Goal: Task Accomplishment & Management: Manage account settings

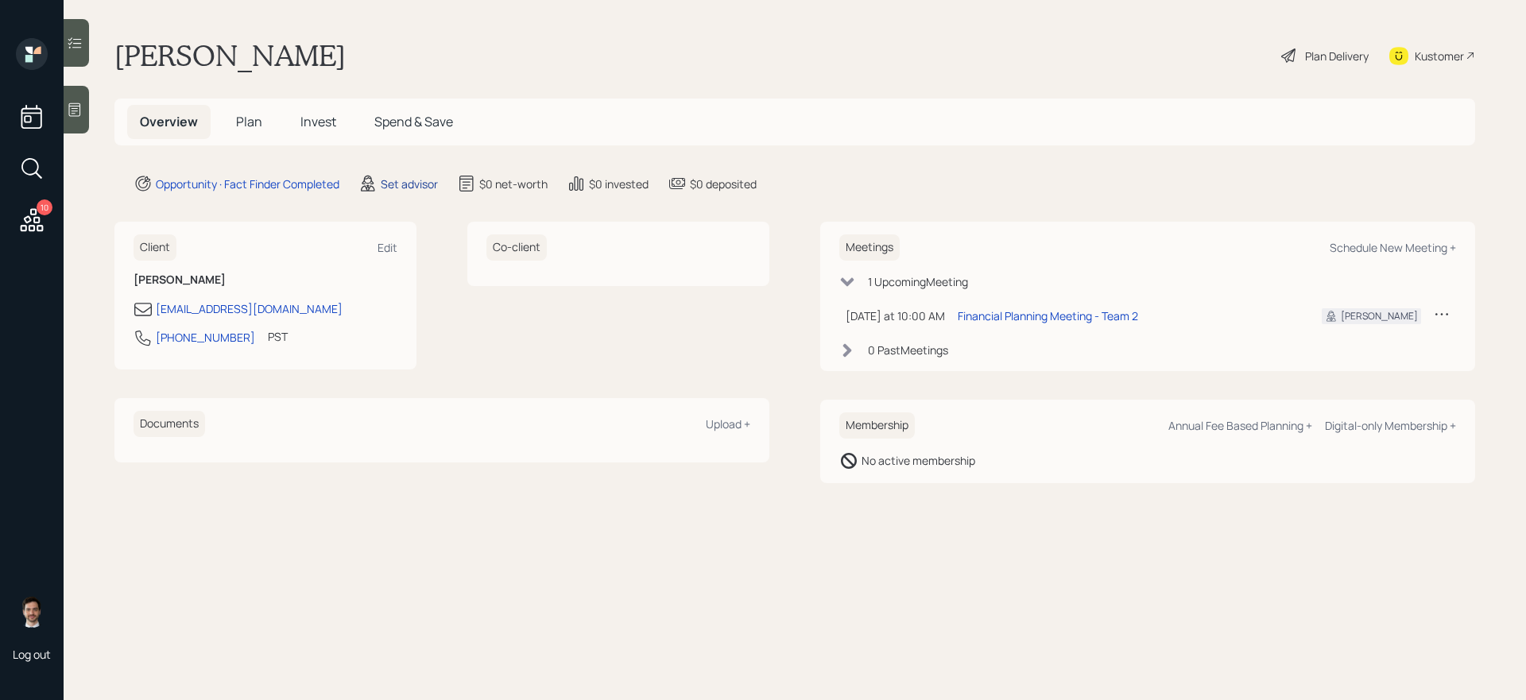
click at [391, 180] on div "Set advisor" at bounding box center [409, 184] width 57 height 17
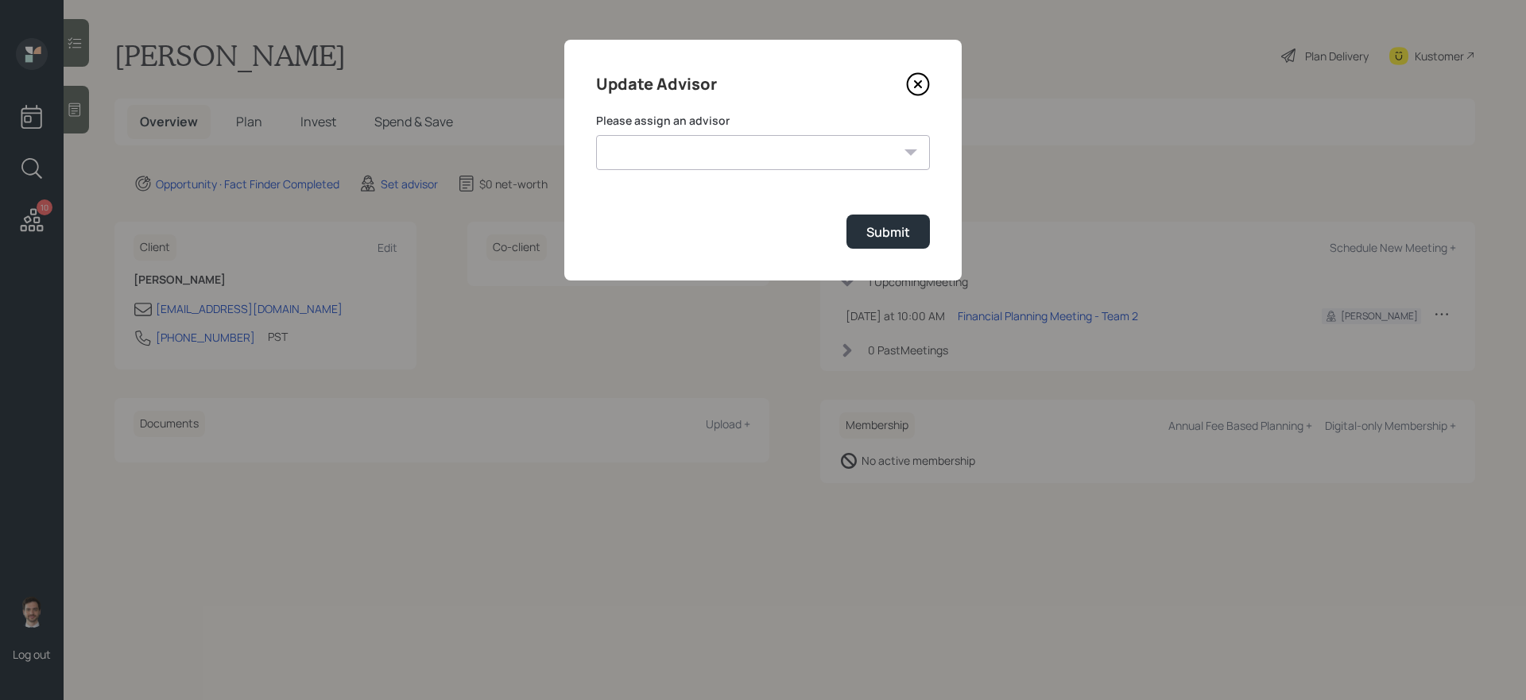
click at [692, 147] on select "Michael Russo Jonah Coleman Tyler End Treva Nostdahl Eric Schwartz Sami Boghos …" at bounding box center [763, 152] width 334 height 35
select select "ef6b64e1-8f62-4a74-b865-a7df4b35b836"
click at [596, 135] on select "Michael Russo Jonah Coleman Tyler End Treva Nostdahl Eric Schwartz Sami Boghos …" at bounding box center [763, 152] width 334 height 35
click at [909, 247] on button "Submit" at bounding box center [888, 232] width 83 height 34
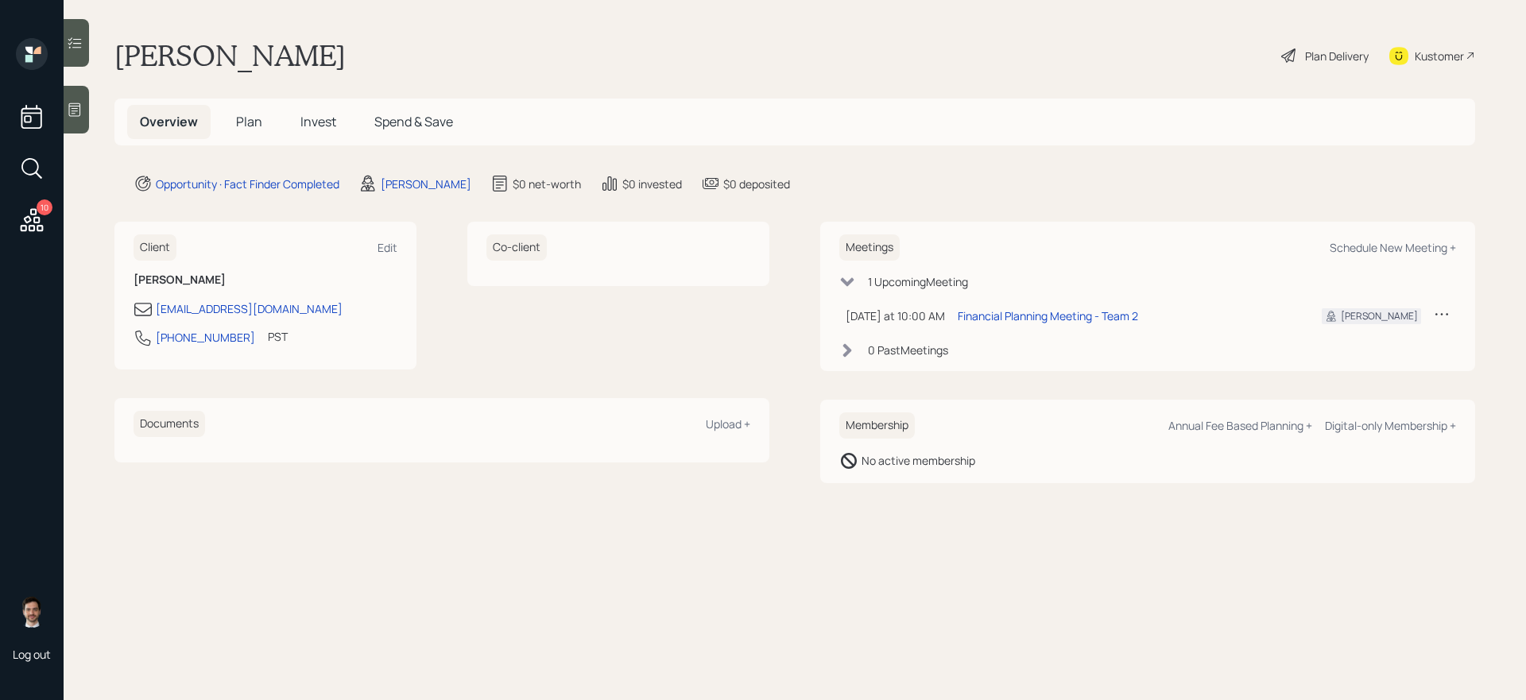
click at [254, 120] on span "Plan" at bounding box center [249, 121] width 26 height 17
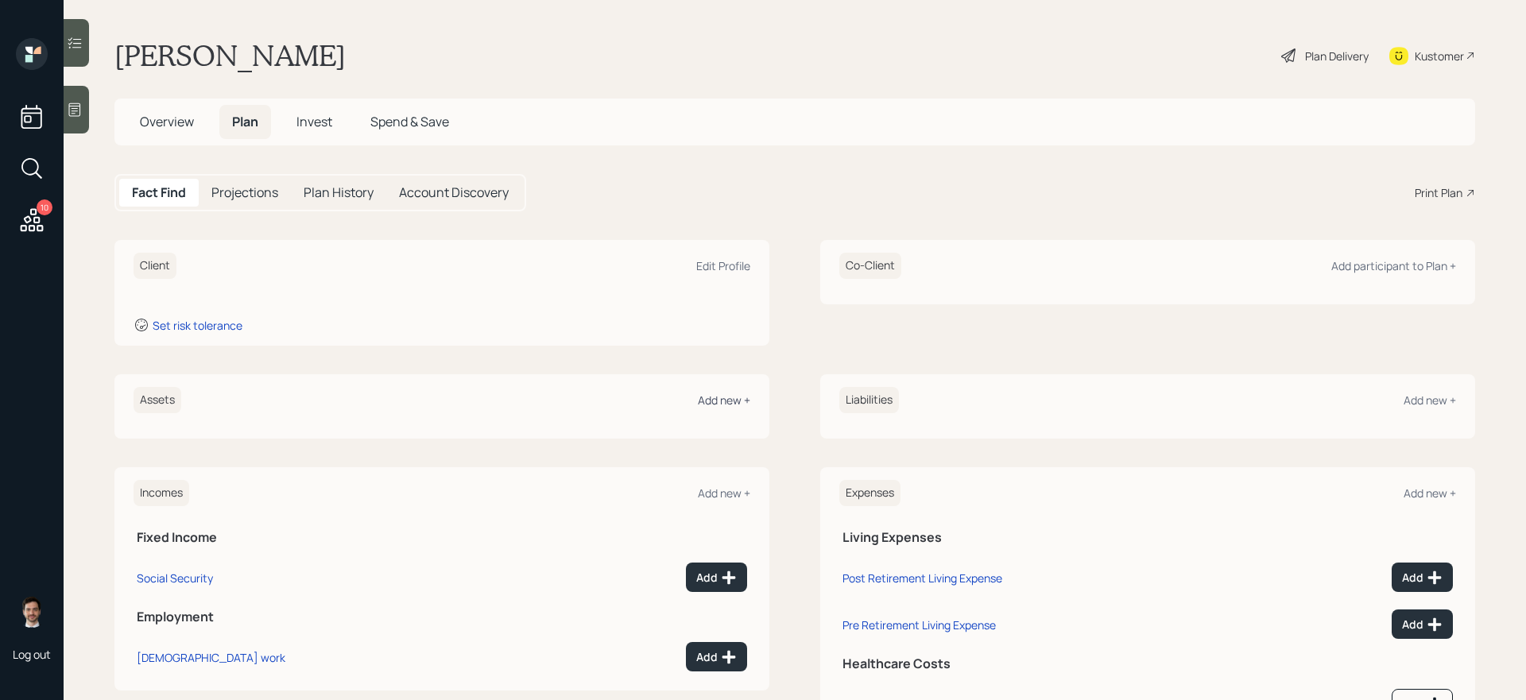
click at [703, 398] on div "Add new +" at bounding box center [724, 400] width 52 height 15
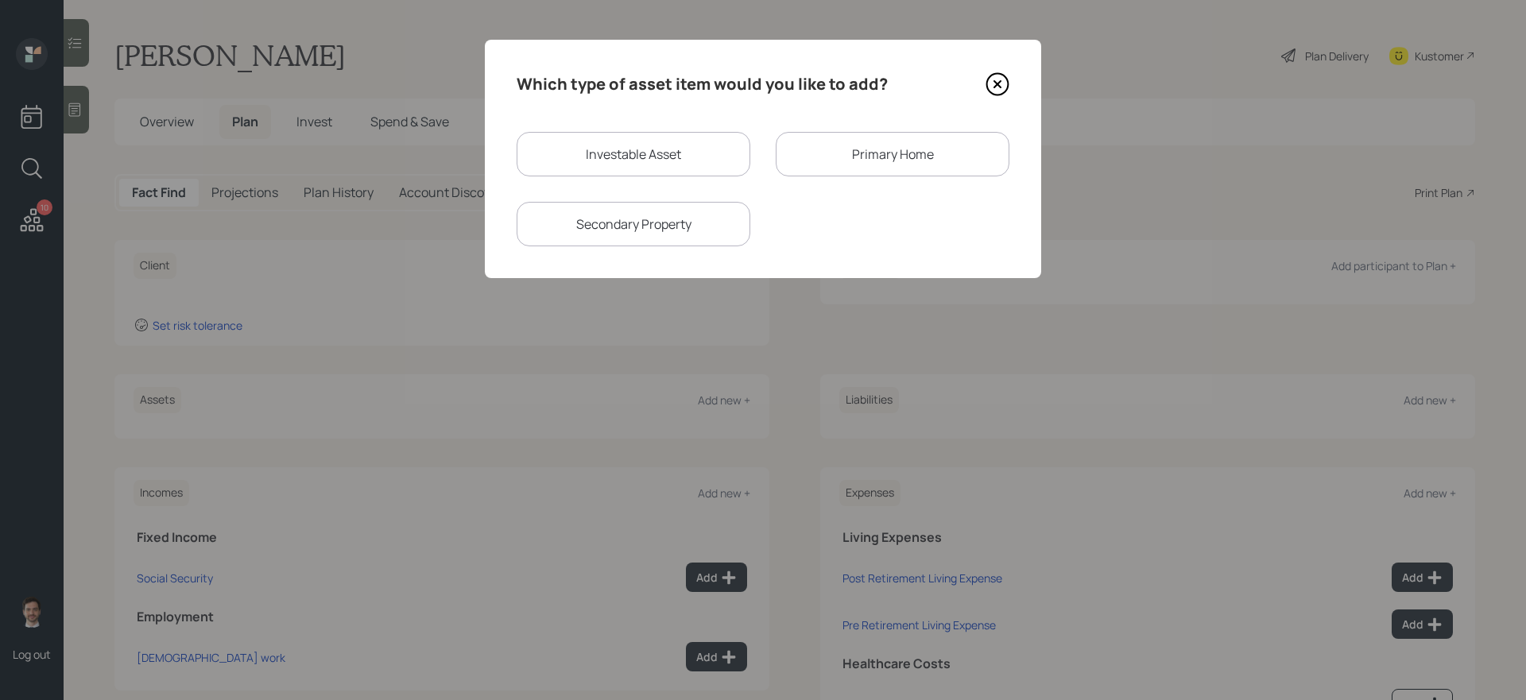
click at [728, 161] on div "Investable Asset" at bounding box center [634, 154] width 234 height 45
select select "taxable"
select select "balanced"
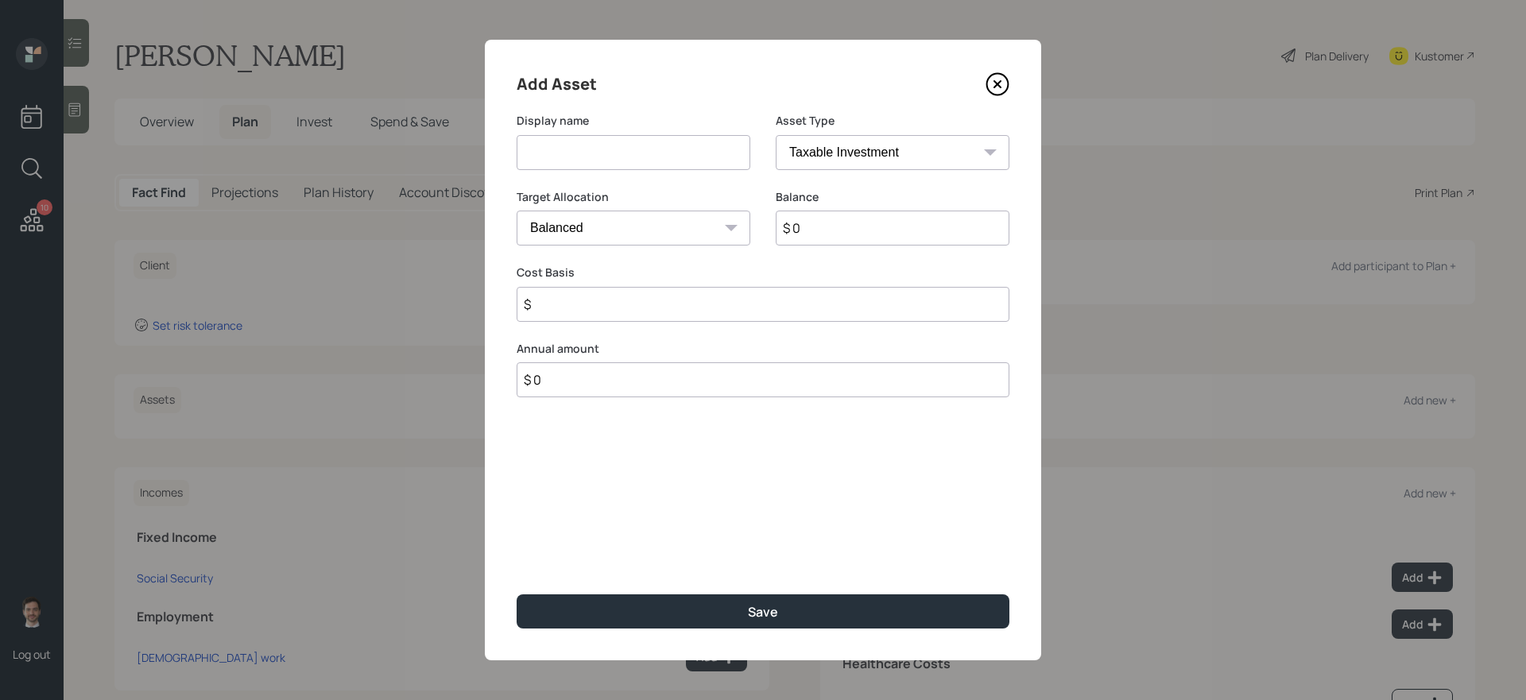
click at [648, 154] on input at bounding box center [634, 152] width 234 height 35
type input "Savings"
select select "emergency_fund"
type input "$ 30,000"
click at [517, 595] on button "Save" at bounding box center [763, 612] width 493 height 34
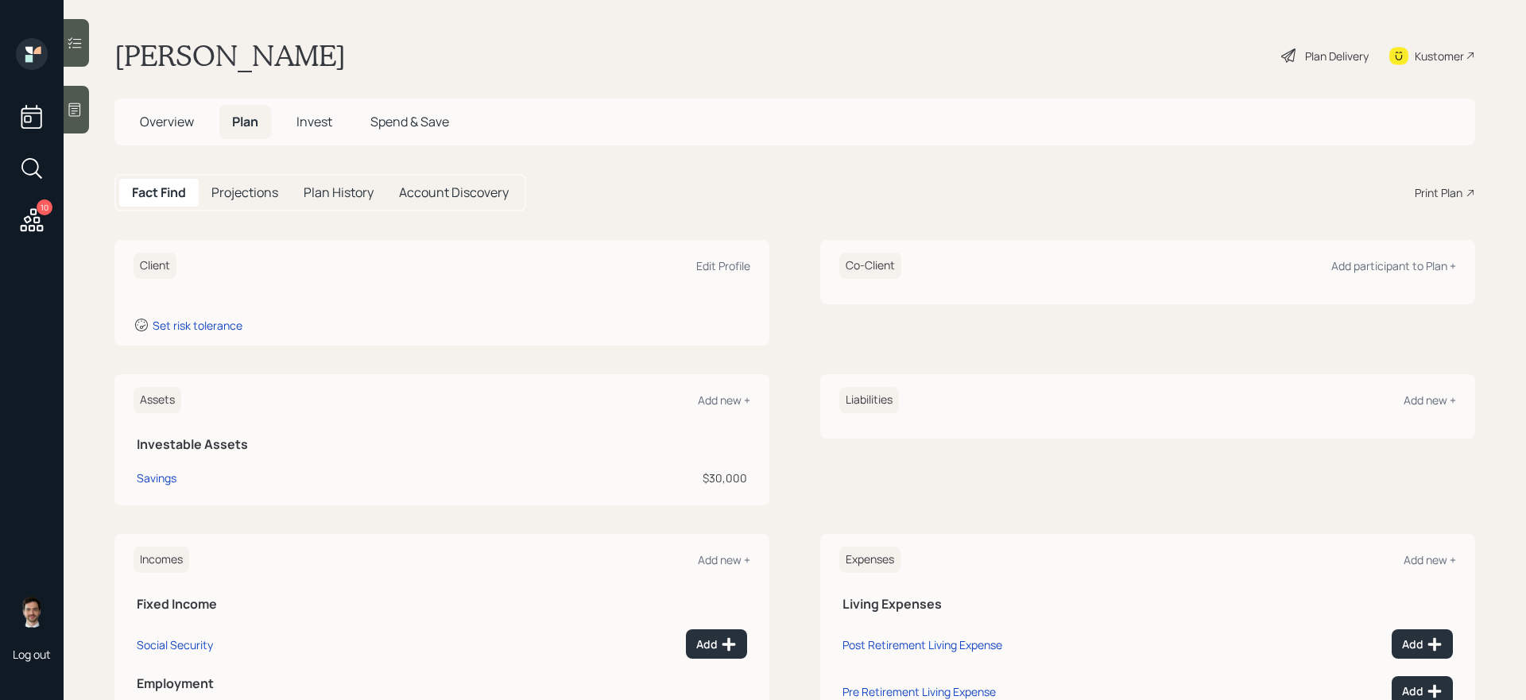
scroll to position [142, 0]
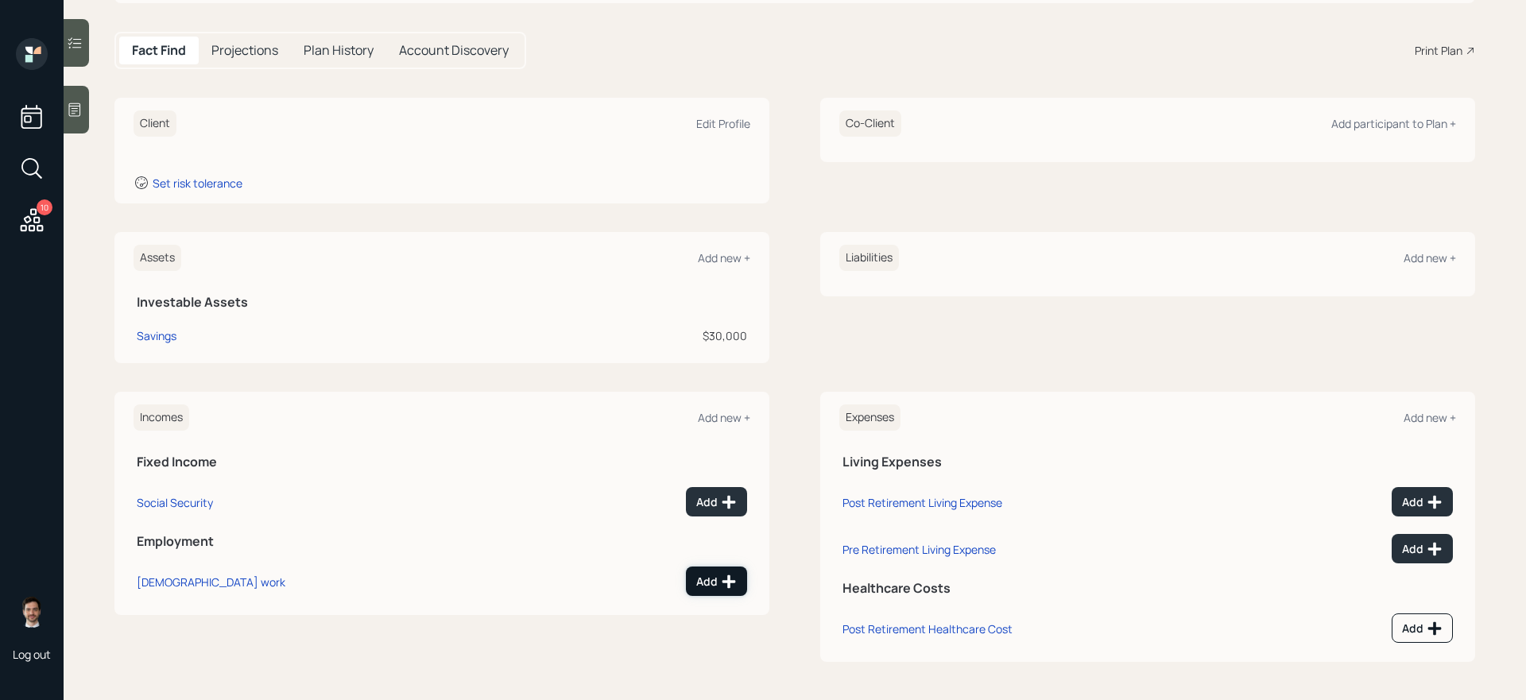
click at [730, 585] on icon at bounding box center [730, 583] width 14 height 14
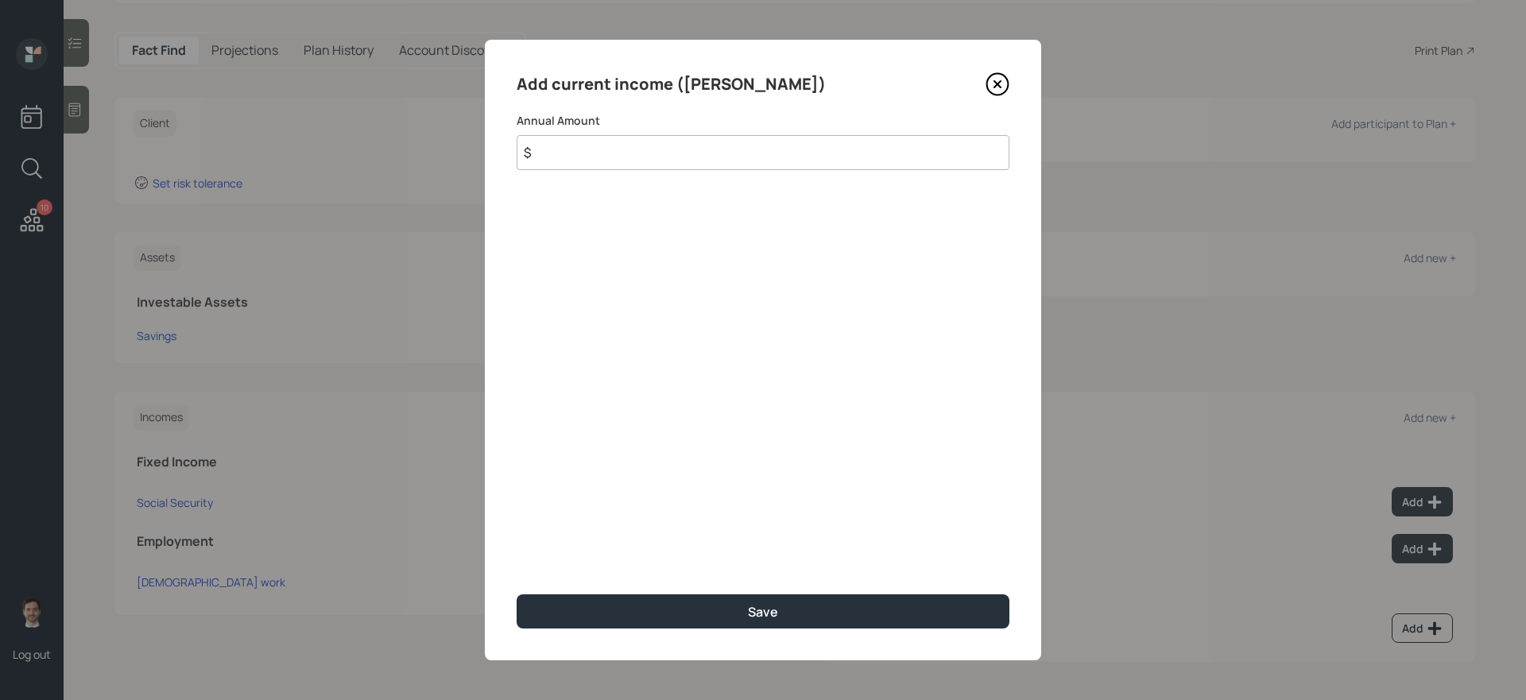
click at [682, 145] on input "$" at bounding box center [763, 152] width 493 height 35
type input "$ 150,000"
click at [517, 595] on button "Save" at bounding box center [763, 612] width 493 height 34
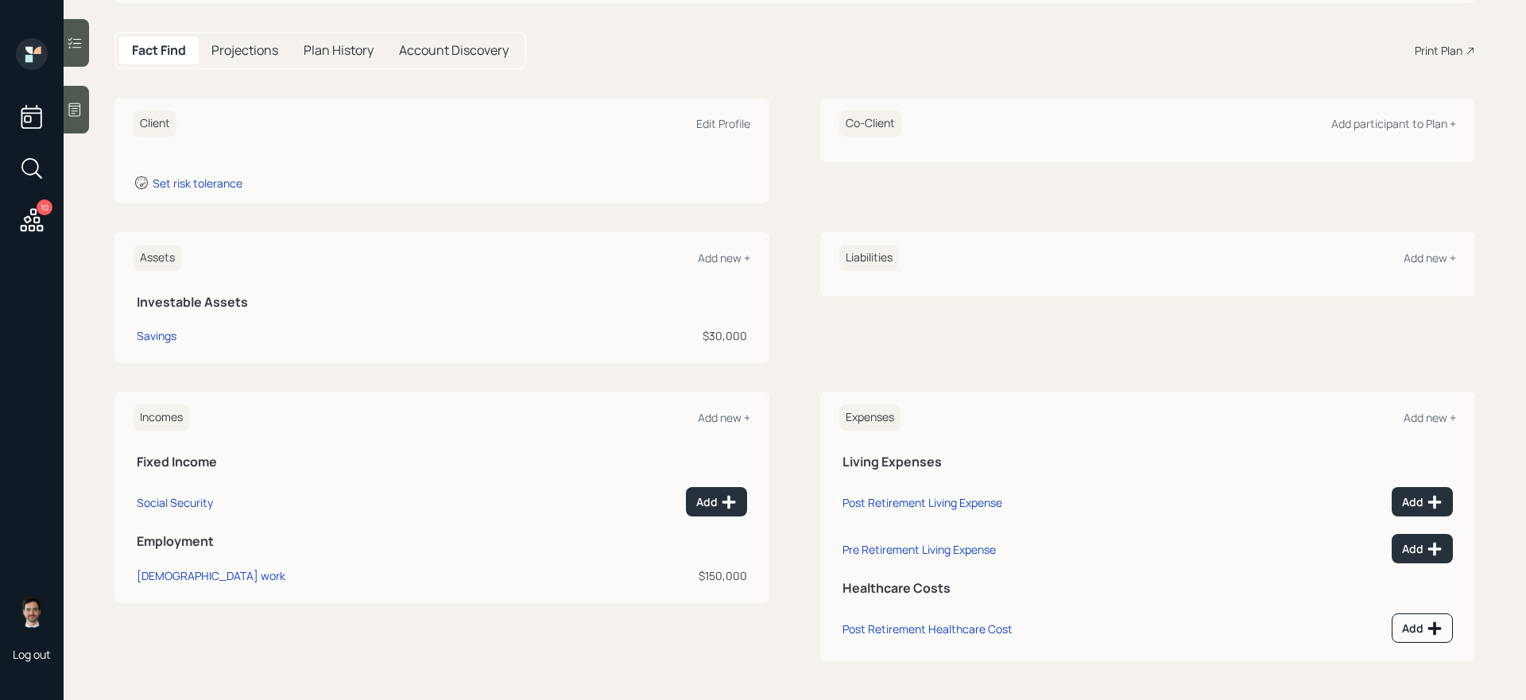
click at [727, 408] on div "Incomes Add new +" at bounding box center [442, 418] width 617 height 26
click at [720, 417] on div "Add new +" at bounding box center [724, 417] width 52 height 15
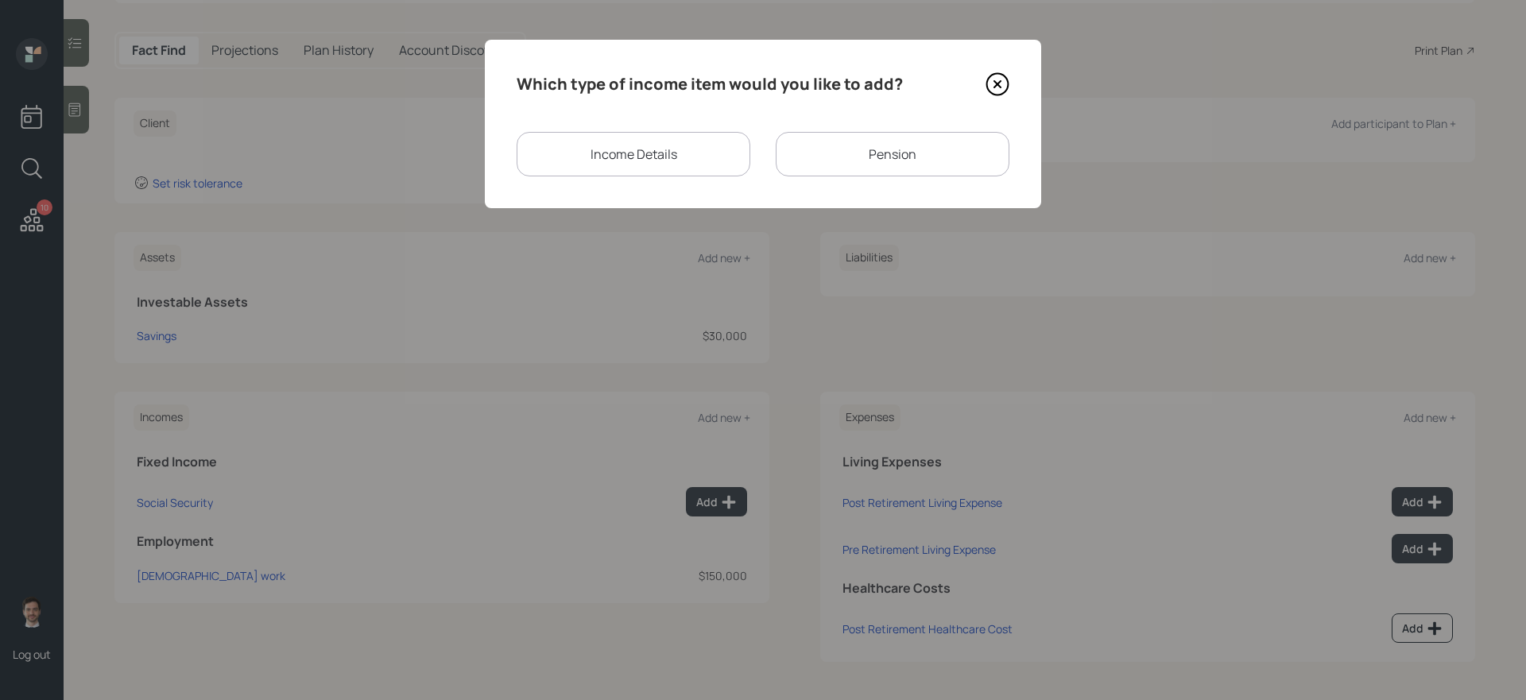
click at [883, 153] on div "Pension" at bounding box center [893, 154] width 234 height 45
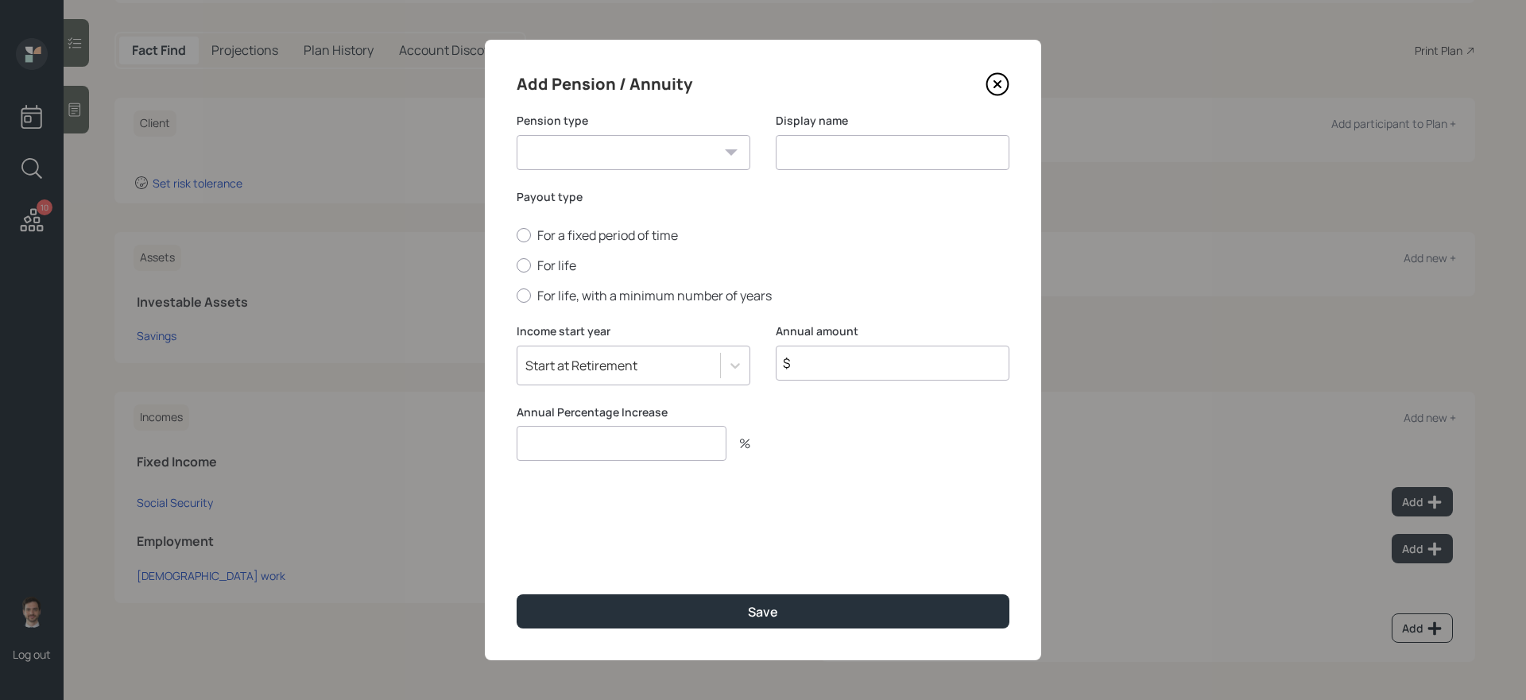
click at [820, 359] on input "$" at bounding box center [893, 363] width 234 height 35
type input "$ 13,200"
click at [714, 149] on select "Pension Annuity" at bounding box center [634, 152] width 234 height 35
select select "pension"
click at [517, 135] on select "Pension Annuity" at bounding box center [634, 152] width 234 height 35
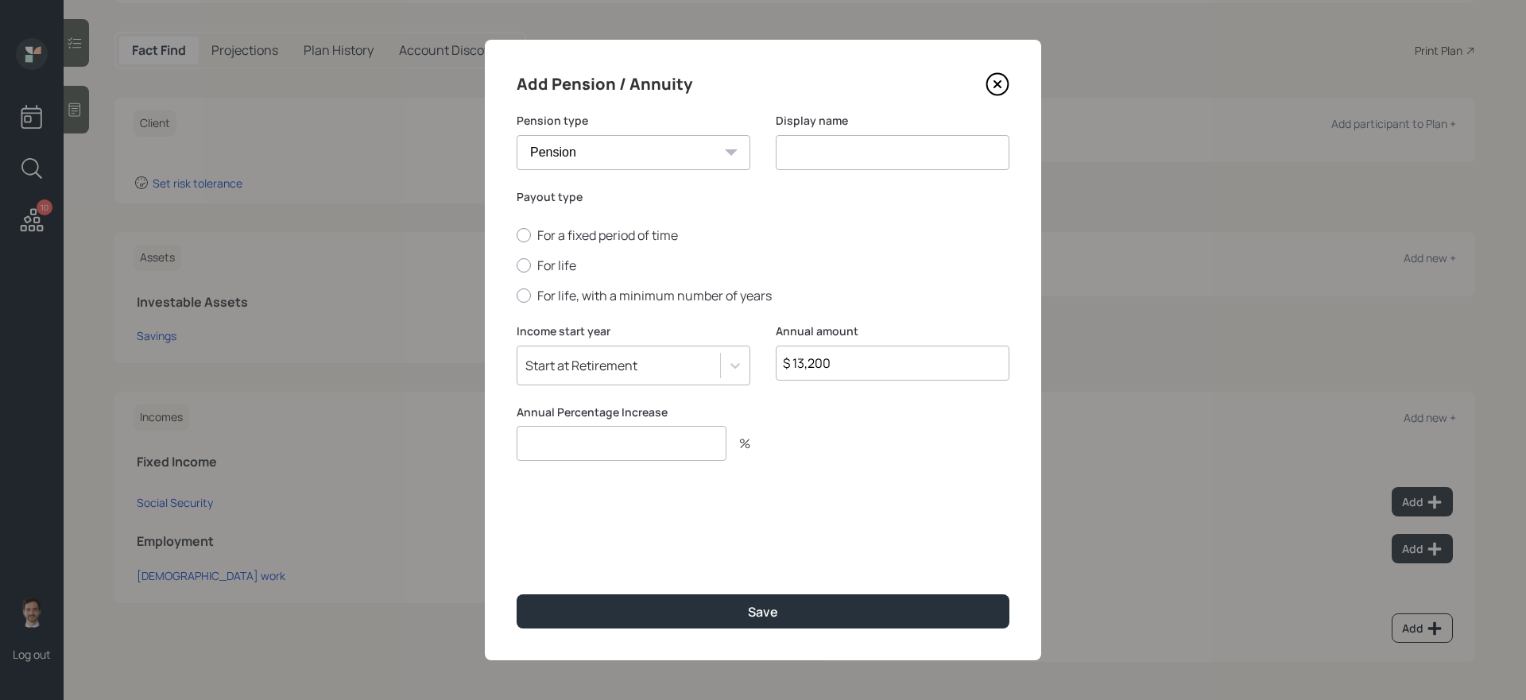
click at [823, 151] on input at bounding box center [893, 152] width 234 height 35
type input "Pension"
click at [556, 269] on label "For life" at bounding box center [763, 265] width 493 height 17
click at [517, 266] on input "For life" at bounding box center [516, 266] width 1 height 1
radio input "true"
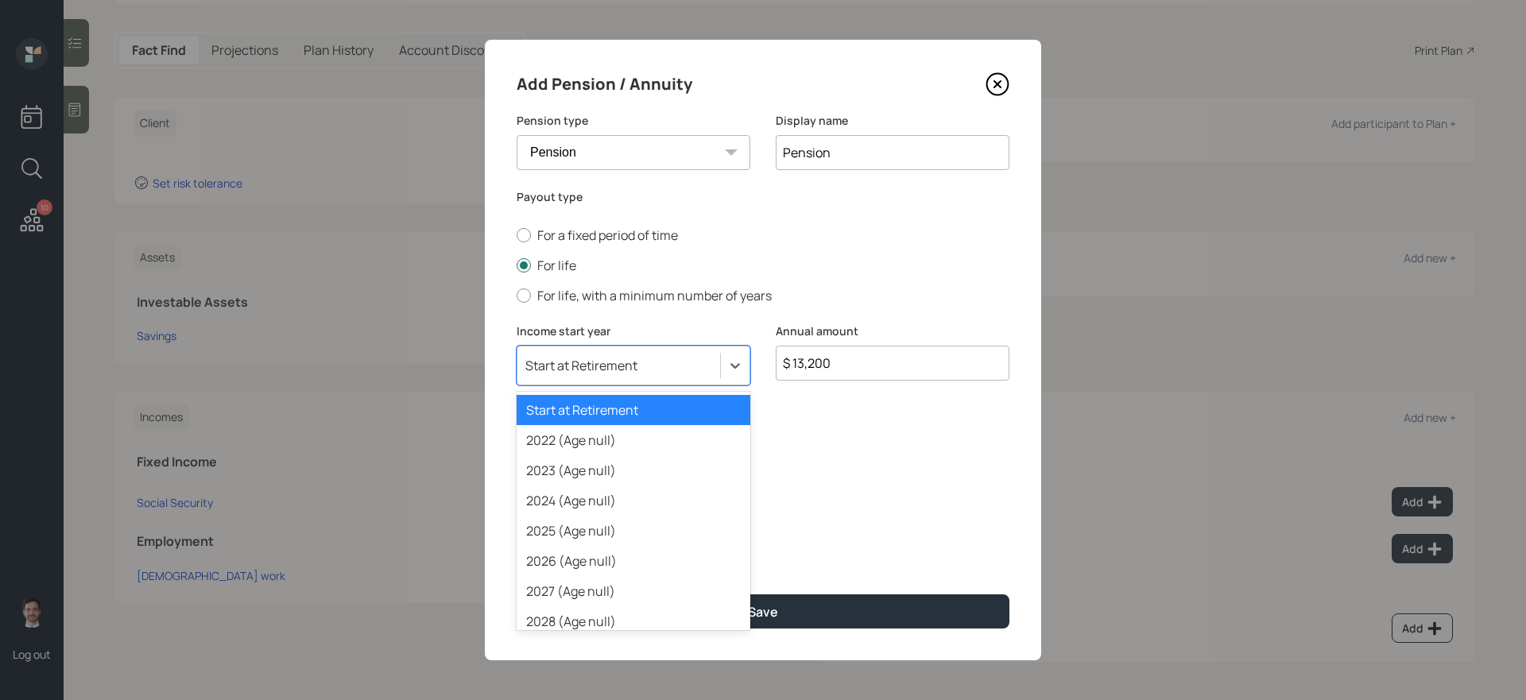
click at [599, 353] on div "Start at Retirement" at bounding box center [619, 365] width 203 height 27
click at [597, 537] on div "2025 (Age null)" at bounding box center [634, 531] width 234 height 30
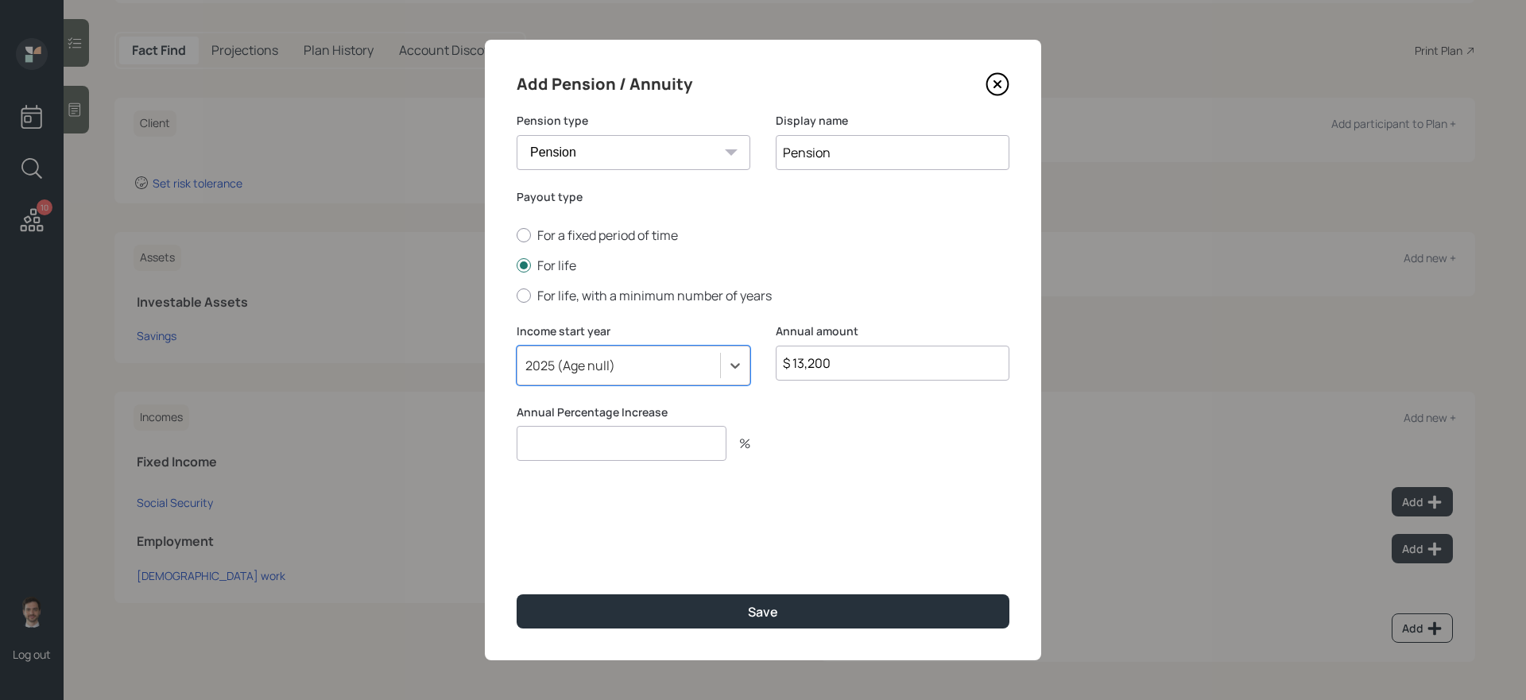
click at [634, 456] on input "number" at bounding box center [622, 443] width 210 height 35
type input "0"
click at [517, 595] on button "Save" at bounding box center [763, 612] width 493 height 34
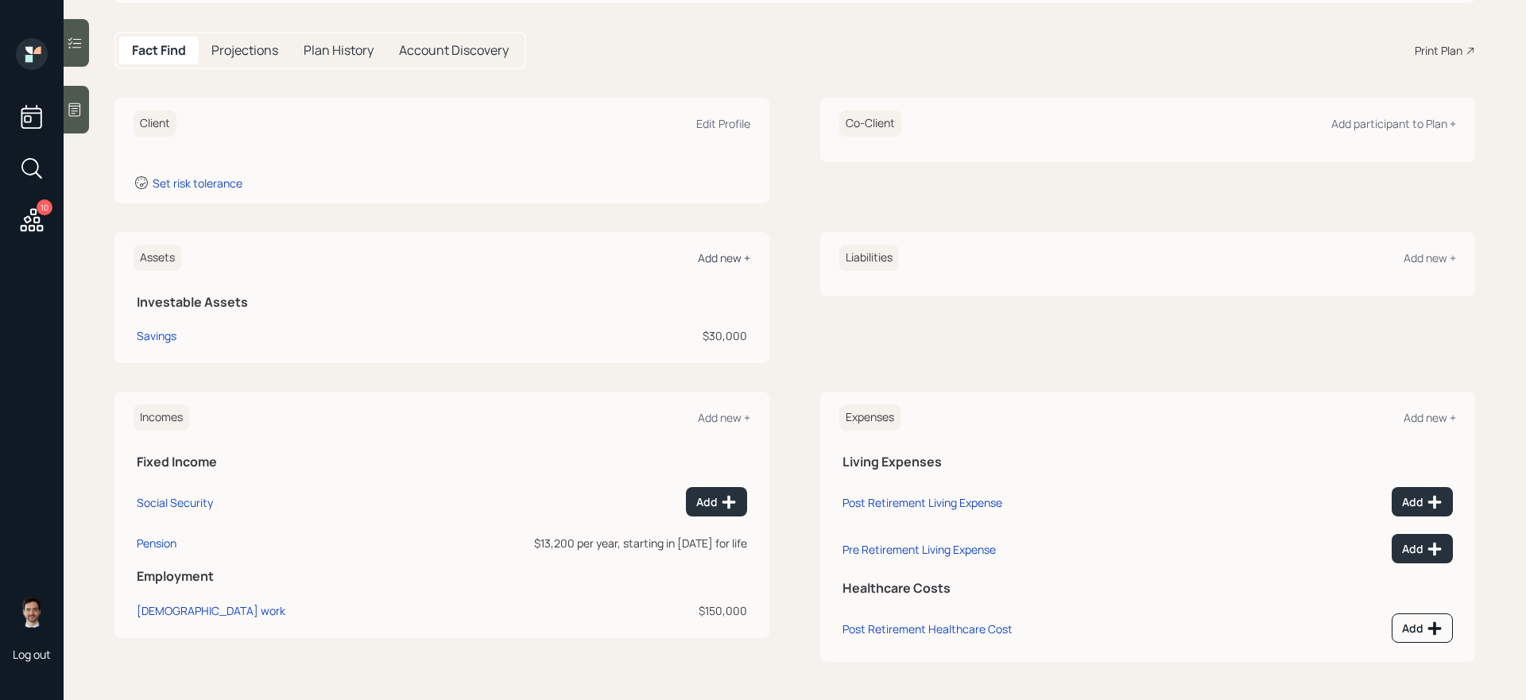
click at [711, 262] on div "Add new +" at bounding box center [724, 257] width 52 height 15
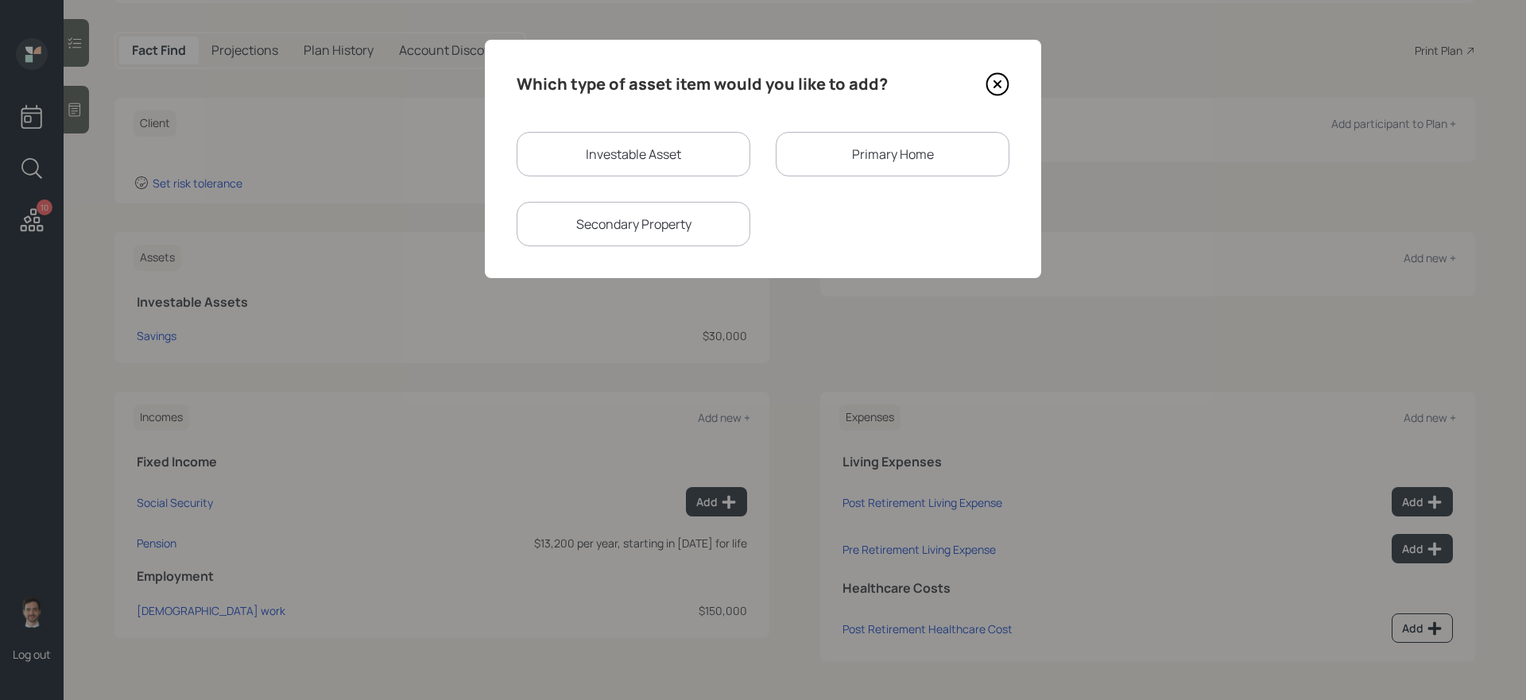
click at [613, 161] on div "Investable Asset" at bounding box center [634, 154] width 234 height 45
select select "taxable"
select select "balanced"
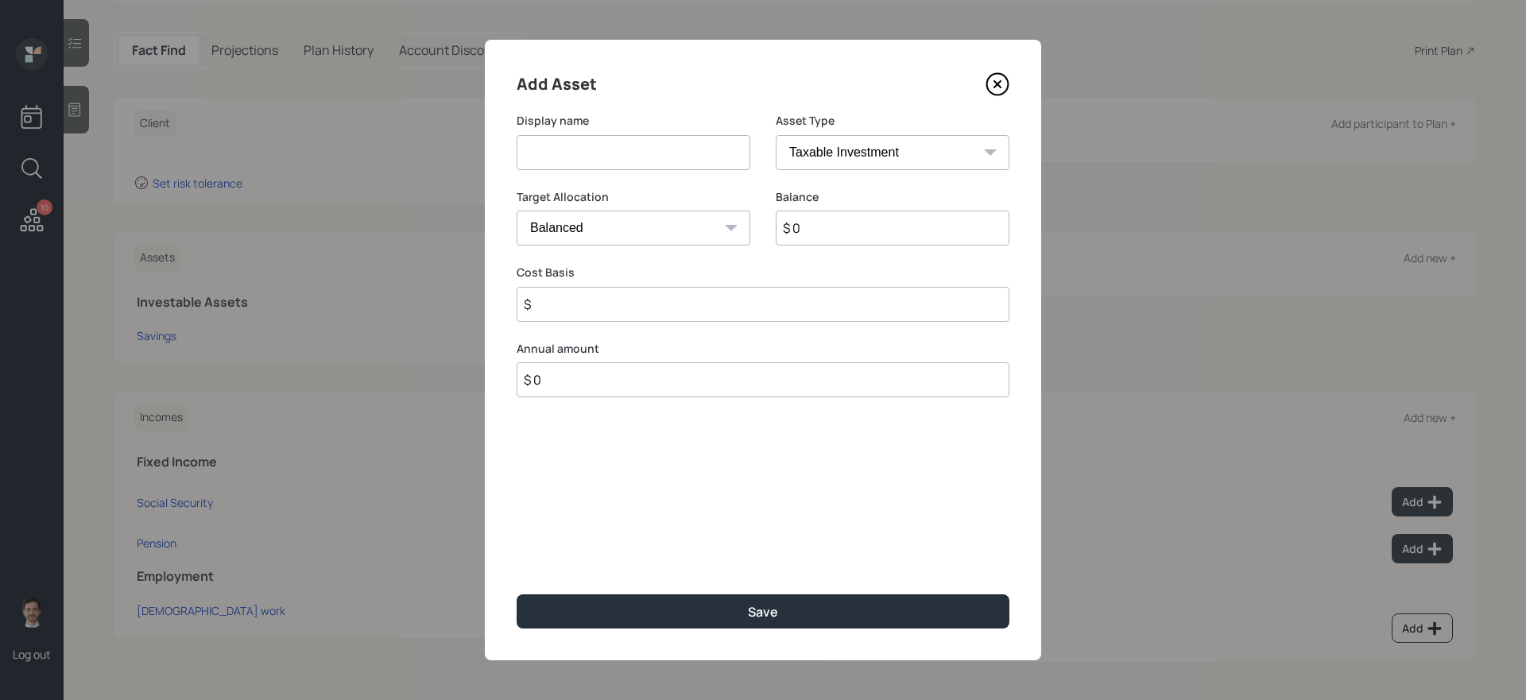
click at [606, 161] on input at bounding box center [634, 152] width 234 height 35
type input "IRA"
select select "ira"
type input "$"
type input "$ 36,000"
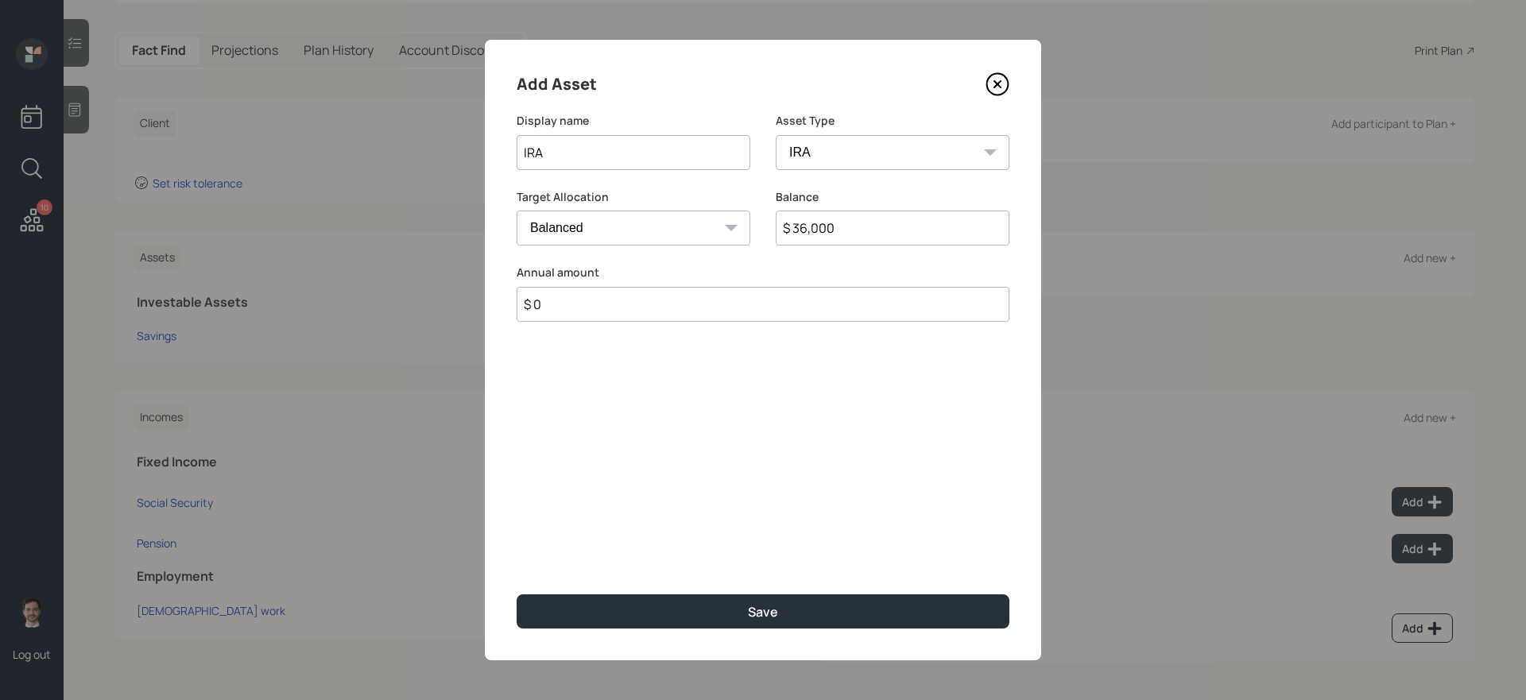
type input "$ 0"
click at [517, 595] on button "Save" at bounding box center [763, 612] width 493 height 34
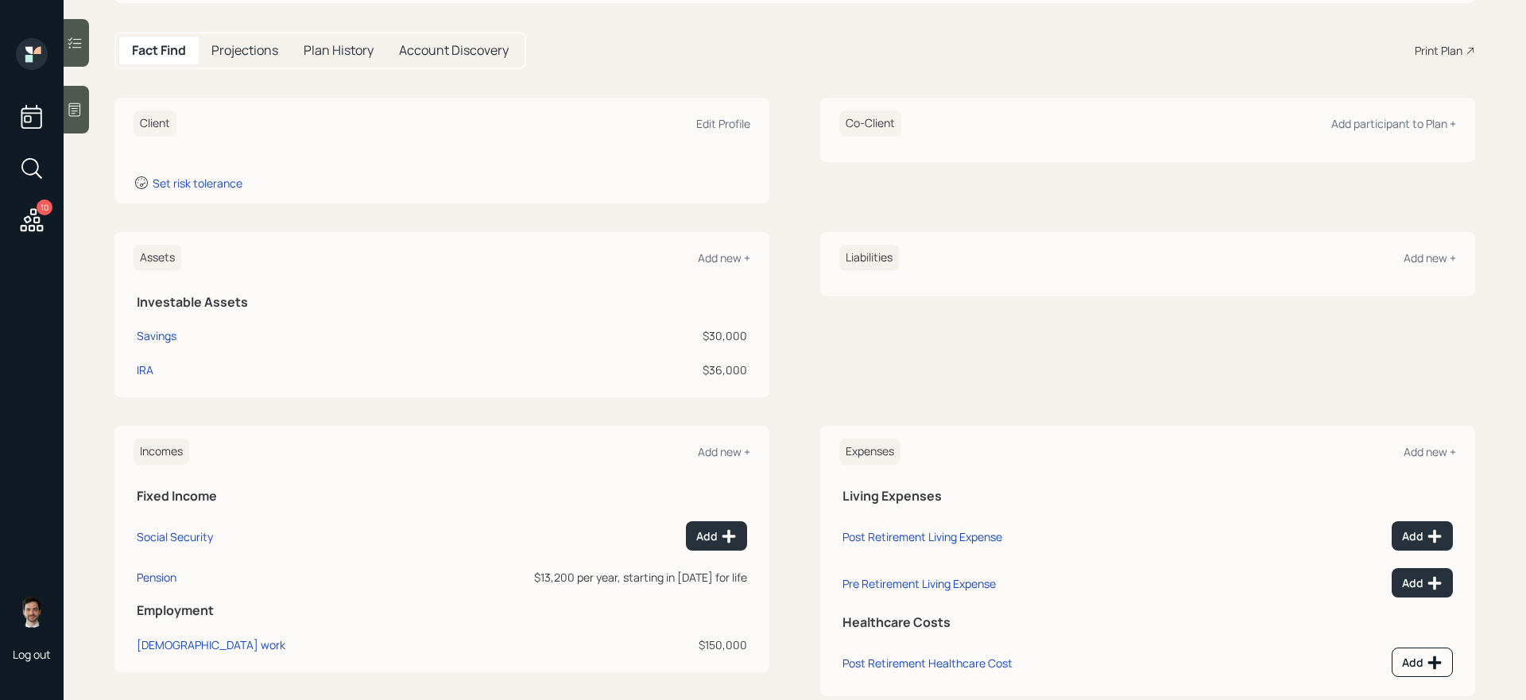
click at [794, 409] on div "Client Edit Profile Set risk tolerance Co-Client Add participant to Plan + Asse…" at bounding box center [794, 397] width 1361 height 599
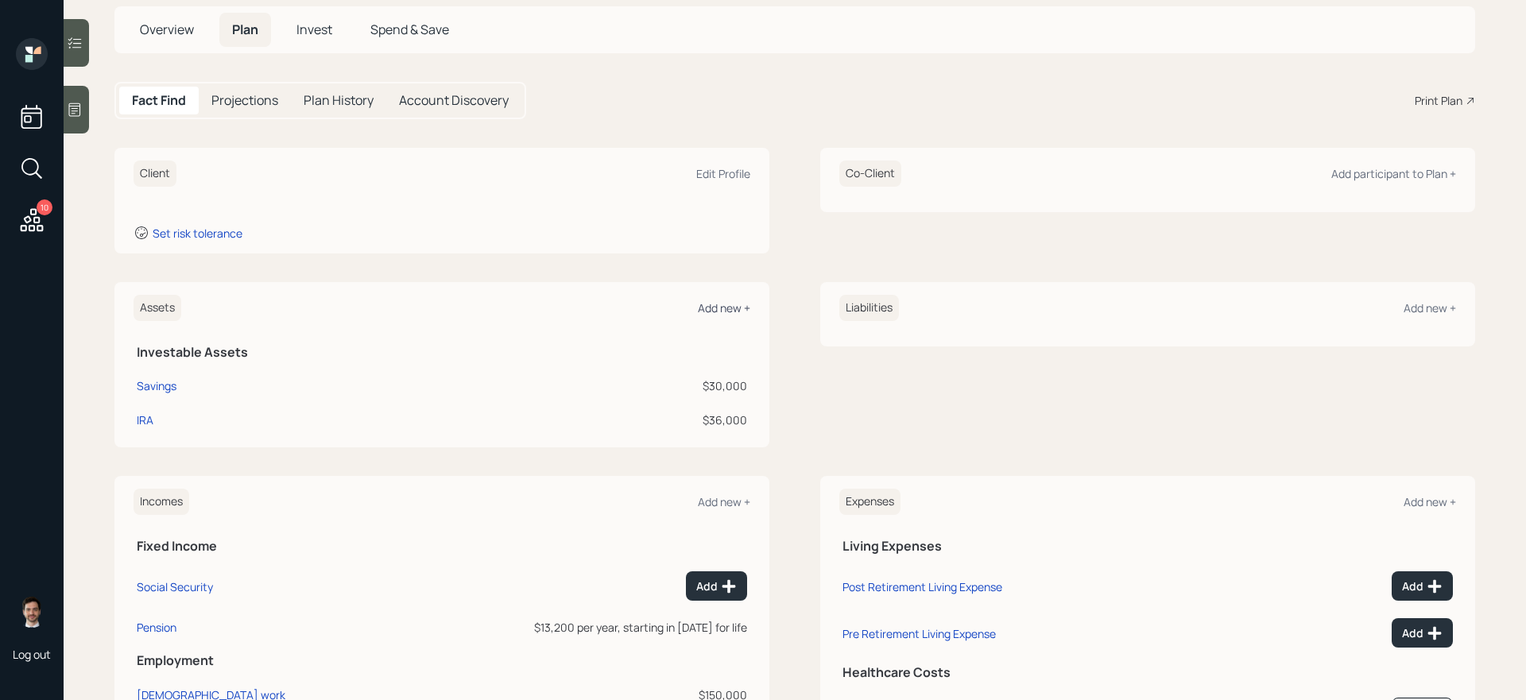
scroll to position [76, 0]
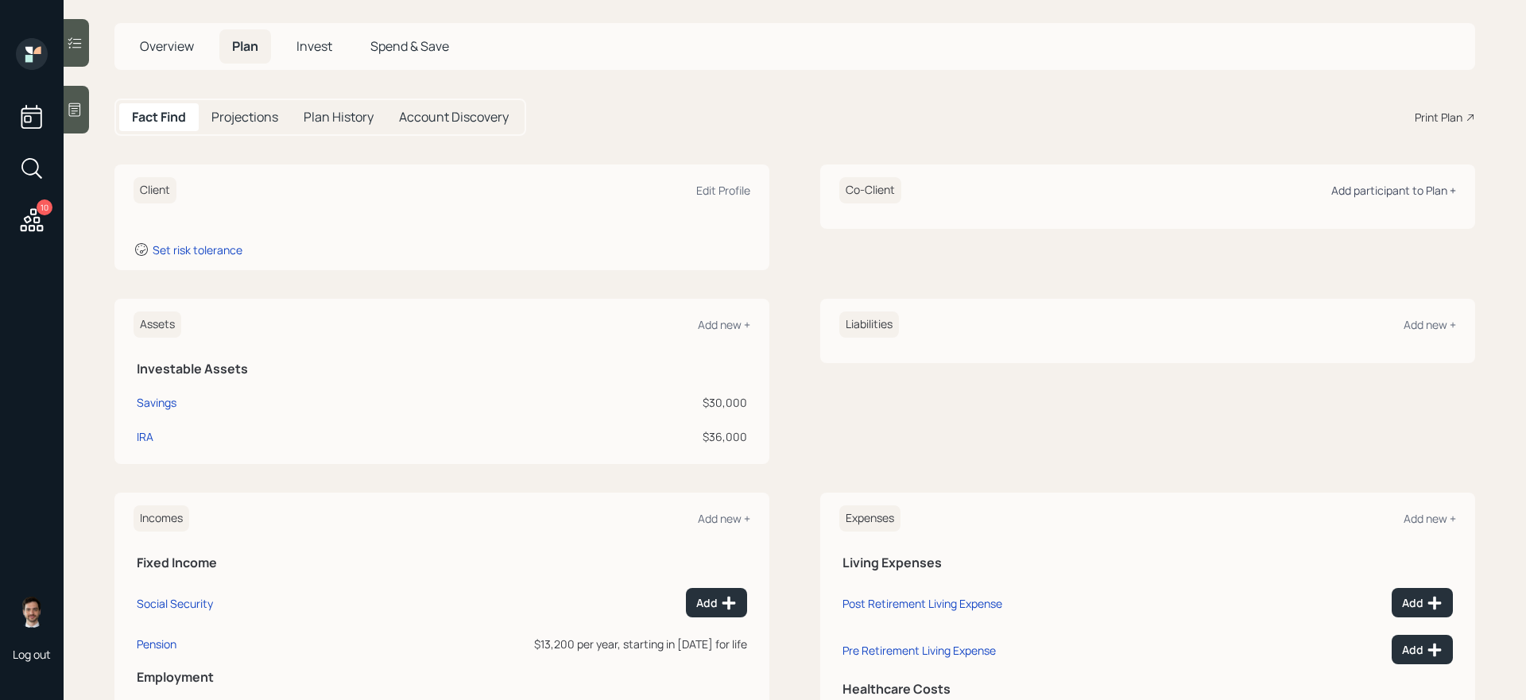
click at [1401, 187] on div "Add participant to Plan +" at bounding box center [1394, 190] width 125 height 15
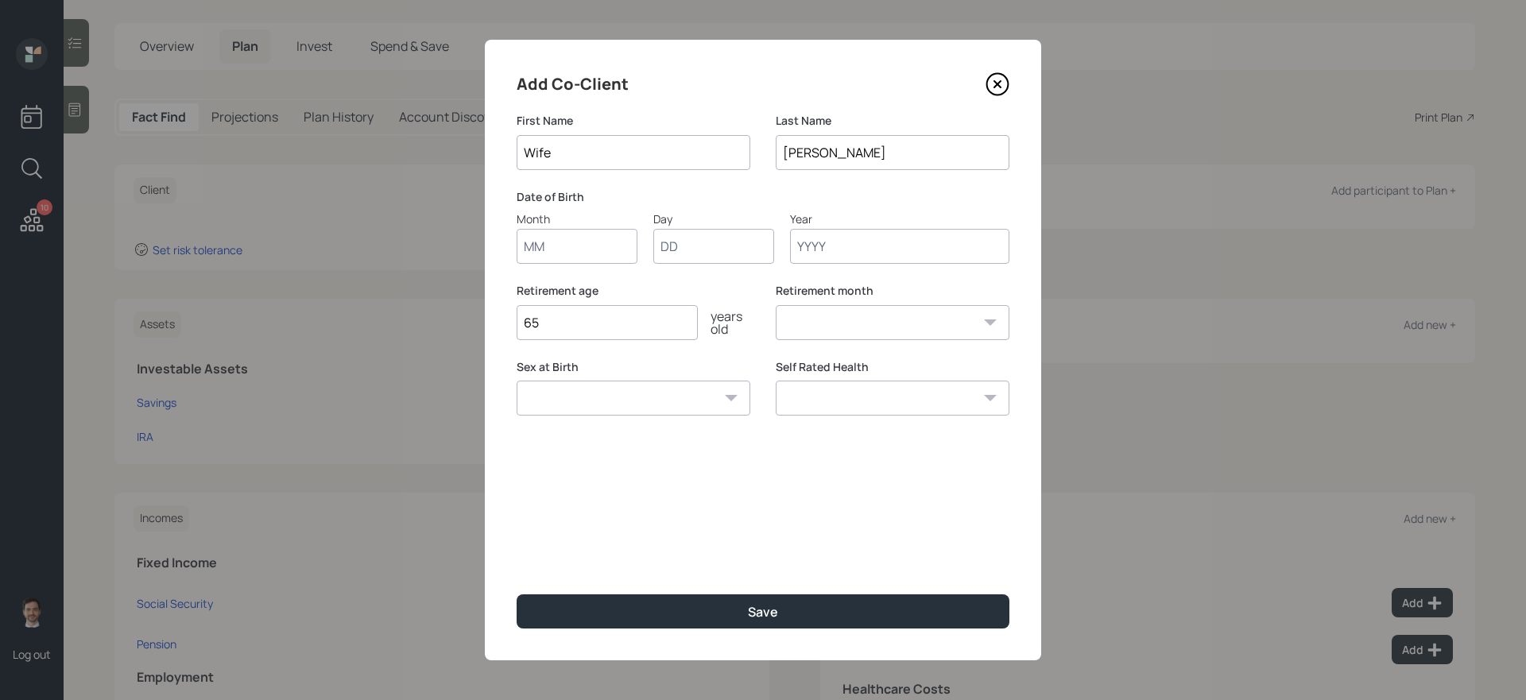
type input "Wife"
type input "01"
type input "1950"
select select "1"
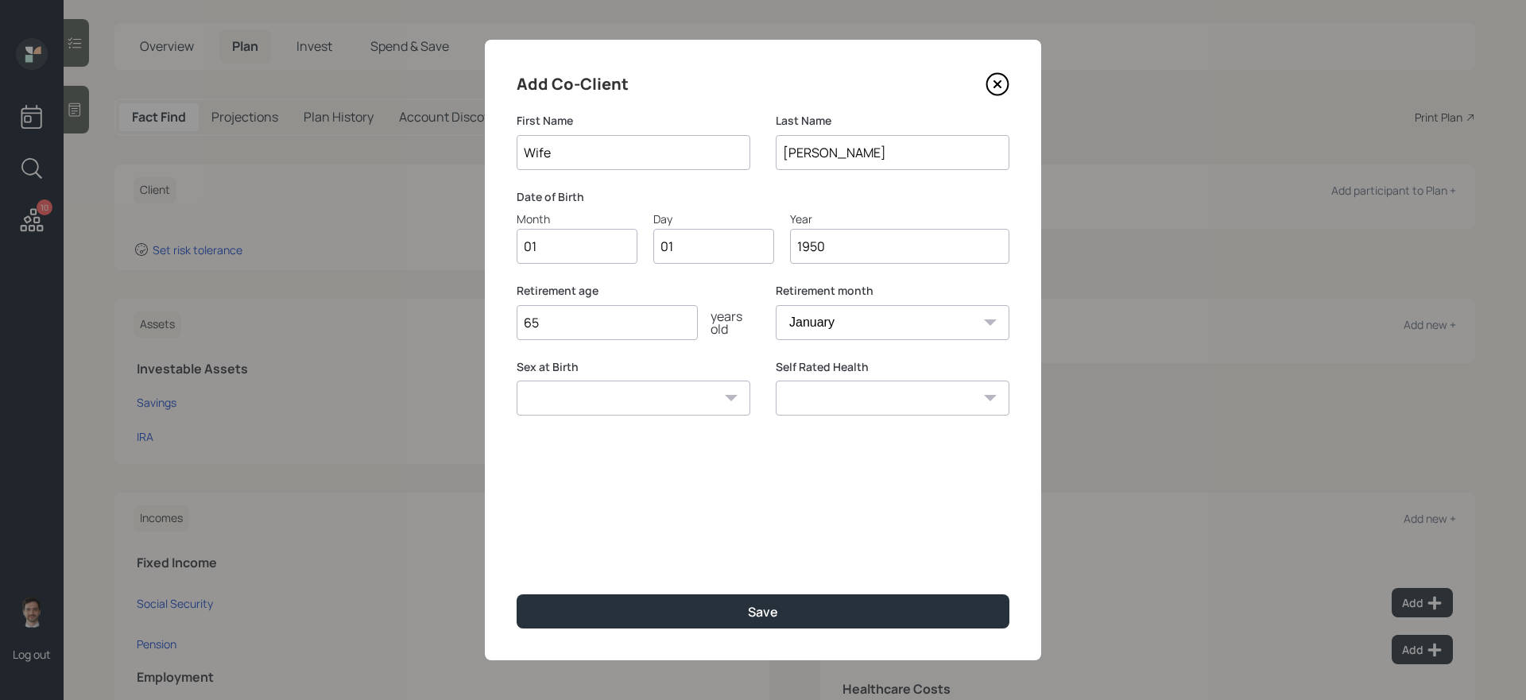
type input "1950"
click at [517, 595] on button "Save" at bounding box center [763, 612] width 493 height 34
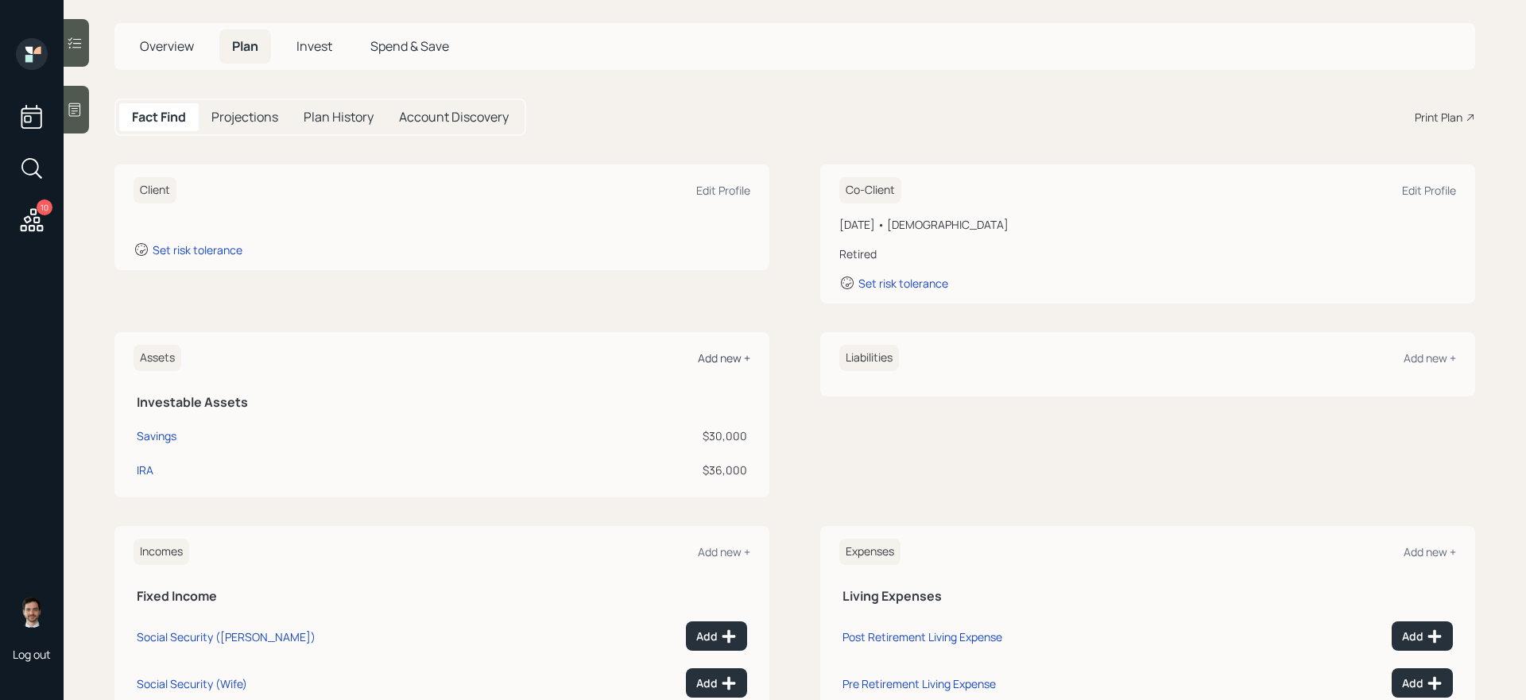
click at [719, 355] on div "Add new +" at bounding box center [724, 358] width 52 height 15
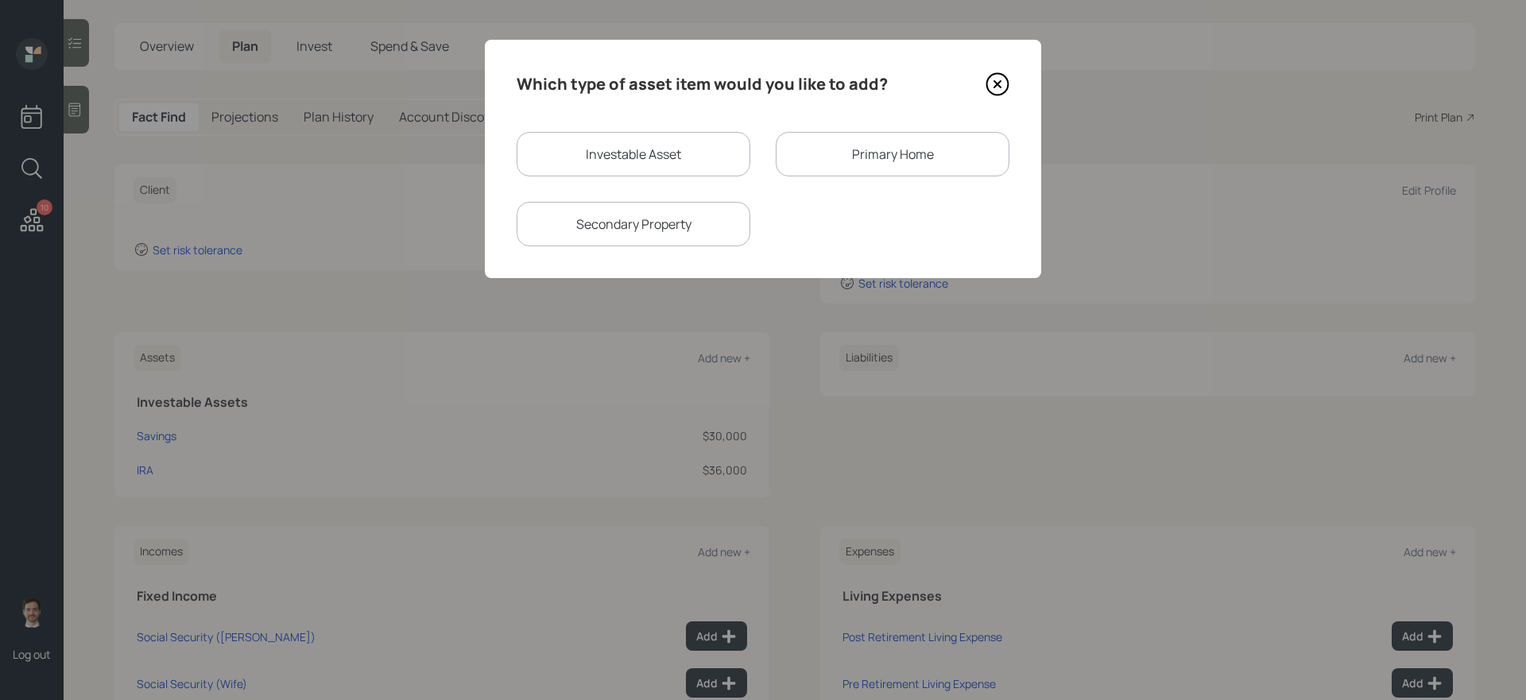
click at [688, 150] on div "Investable Asset" at bounding box center [634, 154] width 234 height 45
select select "taxable"
select select "balanced"
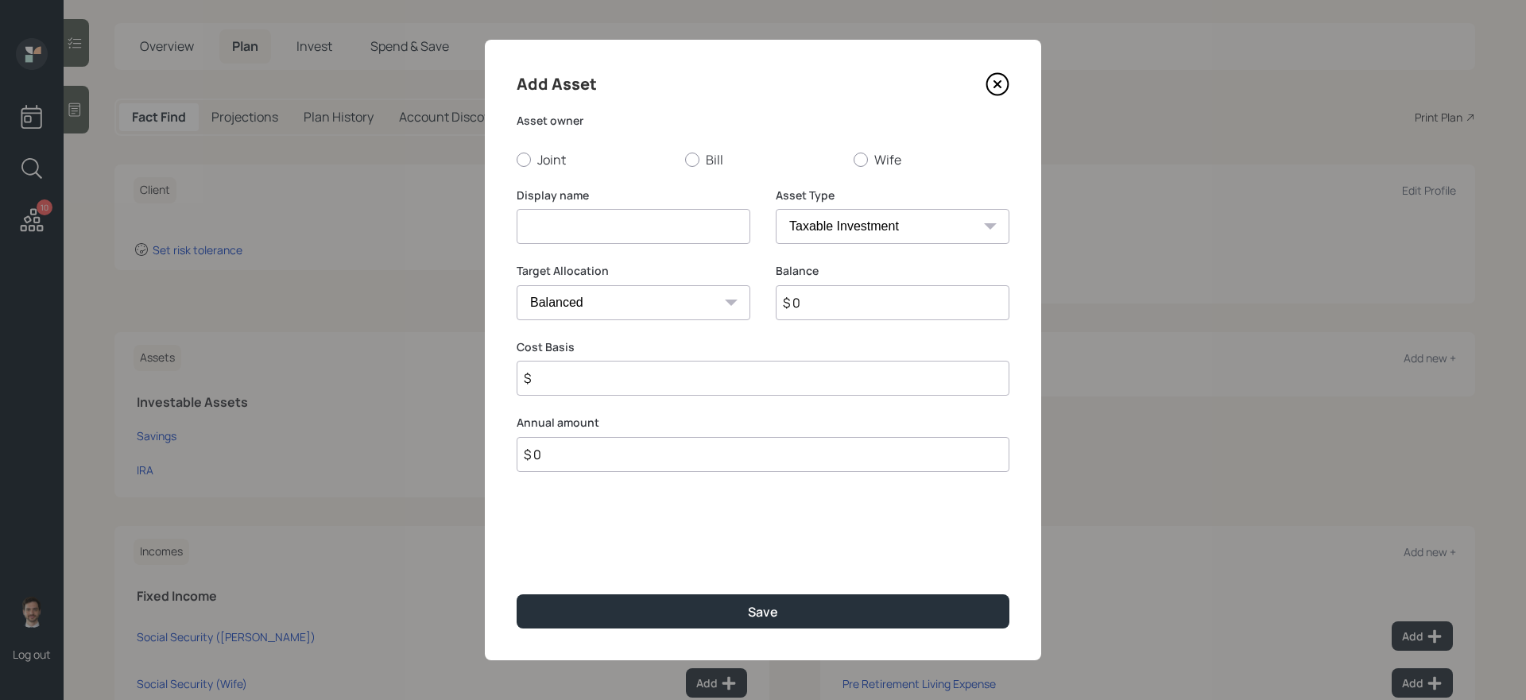
click at [680, 167] on div "Joint Bill Wife" at bounding box center [763, 159] width 493 height 17
click at [700, 157] on label "Bill" at bounding box center [763, 159] width 156 height 17
click at [685, 159] on input "Bill" at bounding box center [684, 159] width 1 height 1
radio input "true"
click at [655, 231] on input at bounding box center [634, 226] width 234 height 35
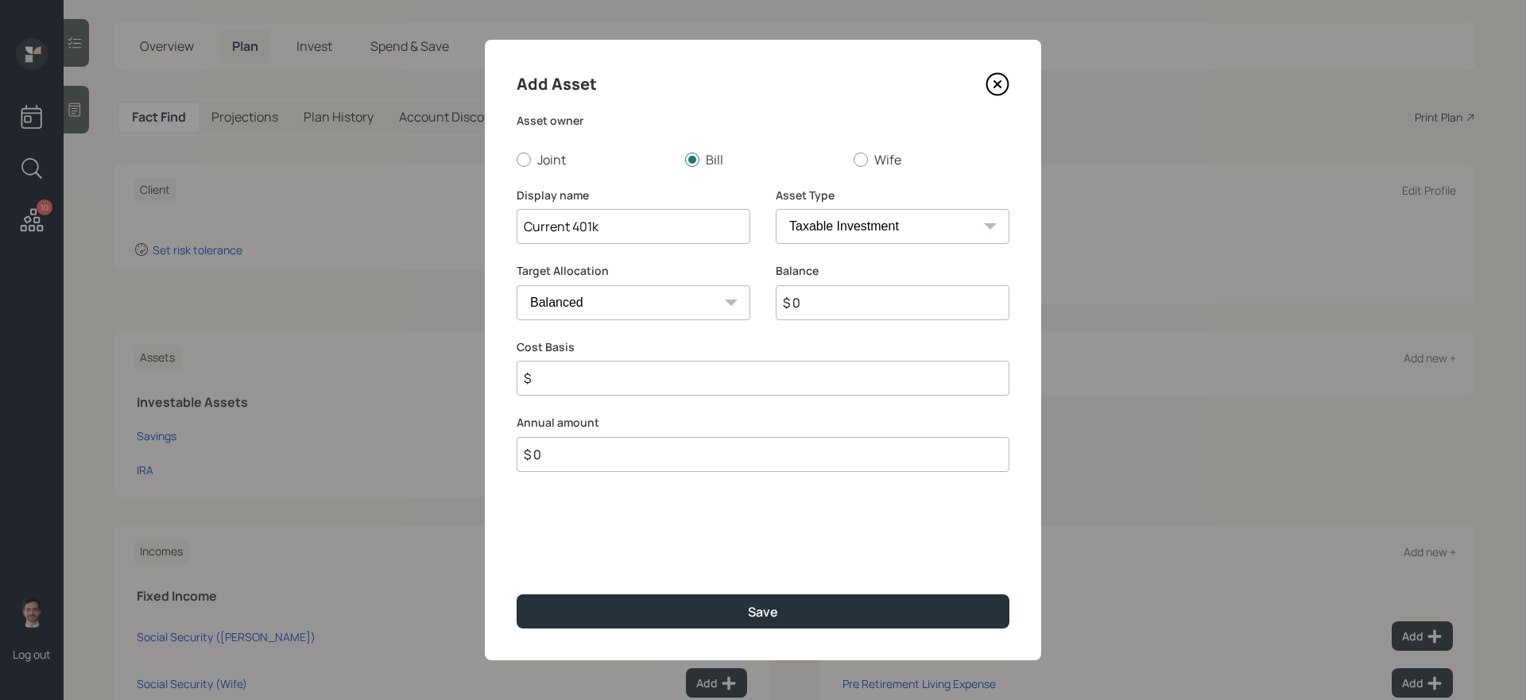
type input "Current 401k"
select select "company_sponsored"
click at [904, 302] on input "$ 0" at bounding box center [893, 302] width 234 height 35
type input "$ 175,000"
type input "6"
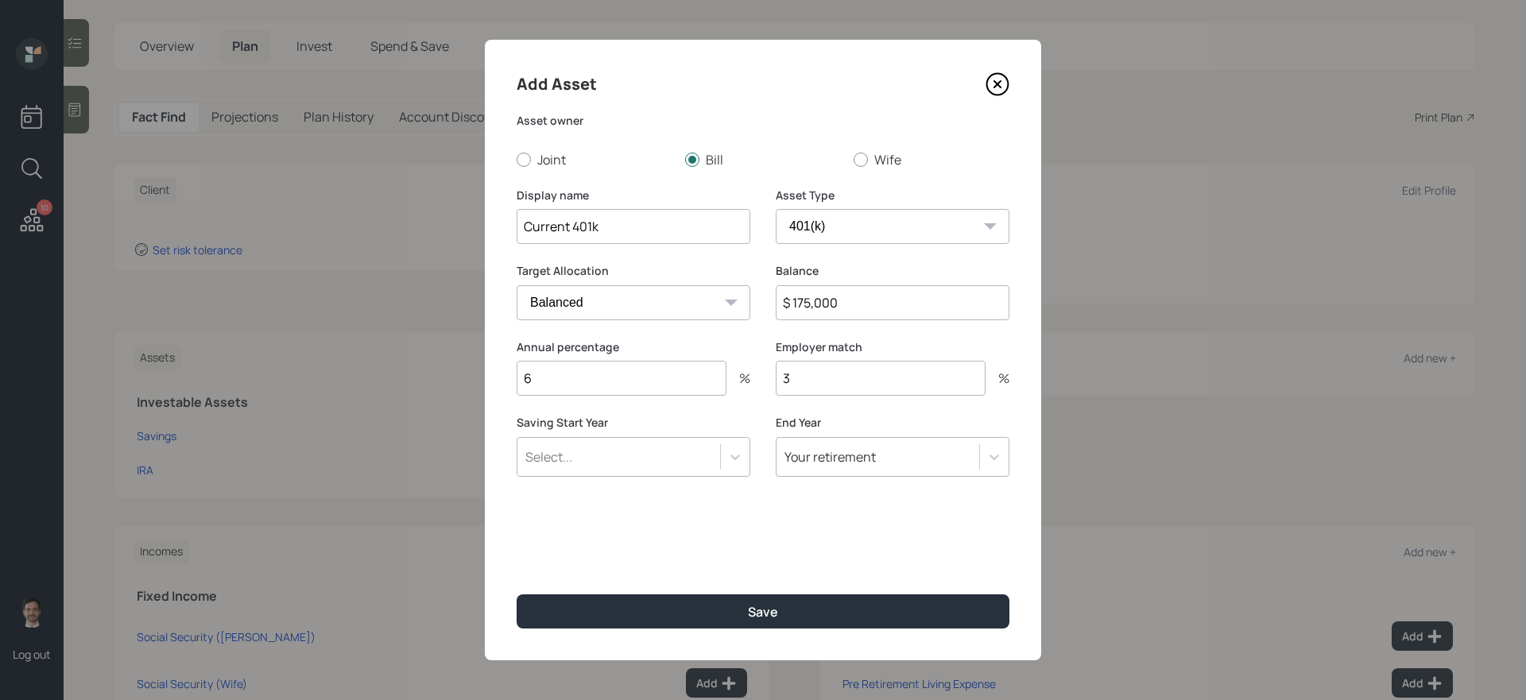
type input "3"
type input "a"
click at [517, 595] on button "Save" at bounding box center [763, 612] width 493 height 34
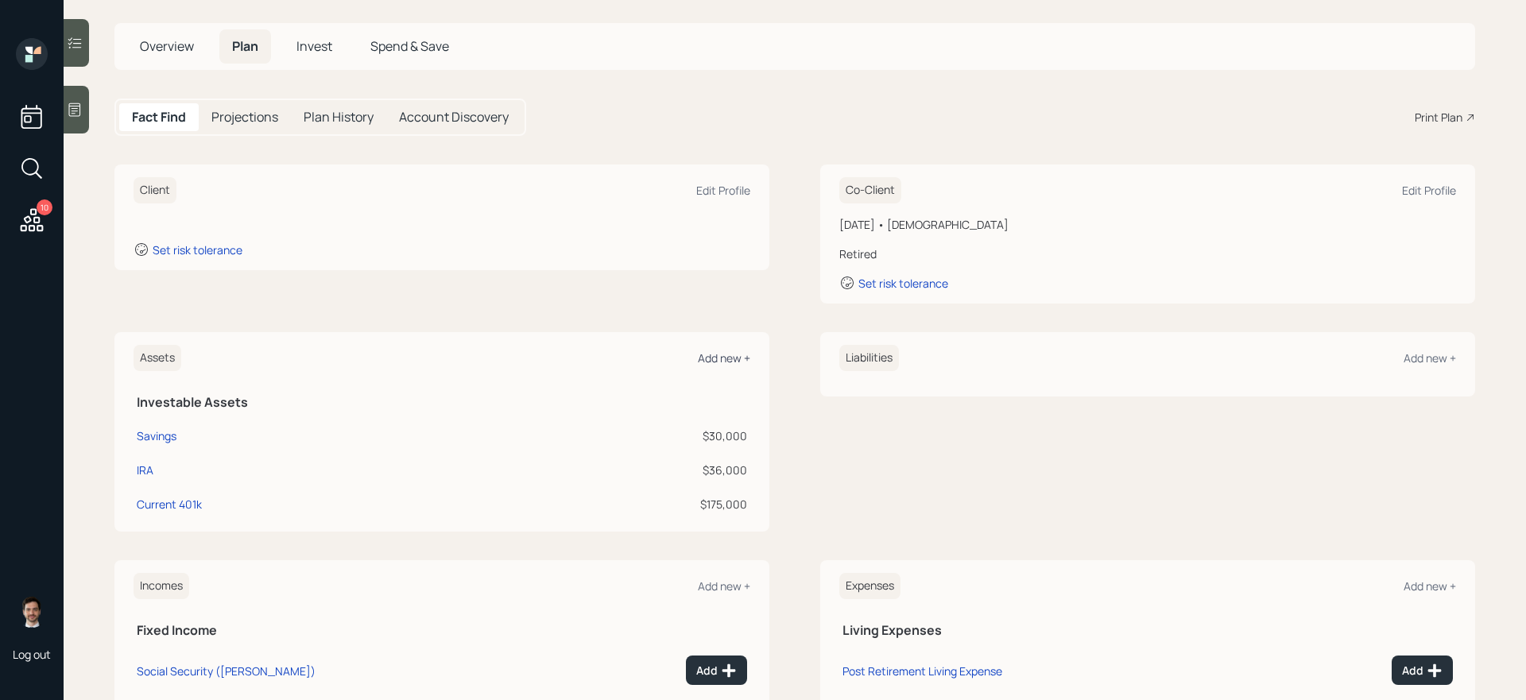
click at [728, 362] on div "Add new +" at bounding box center [724, 358] width 52 height 15
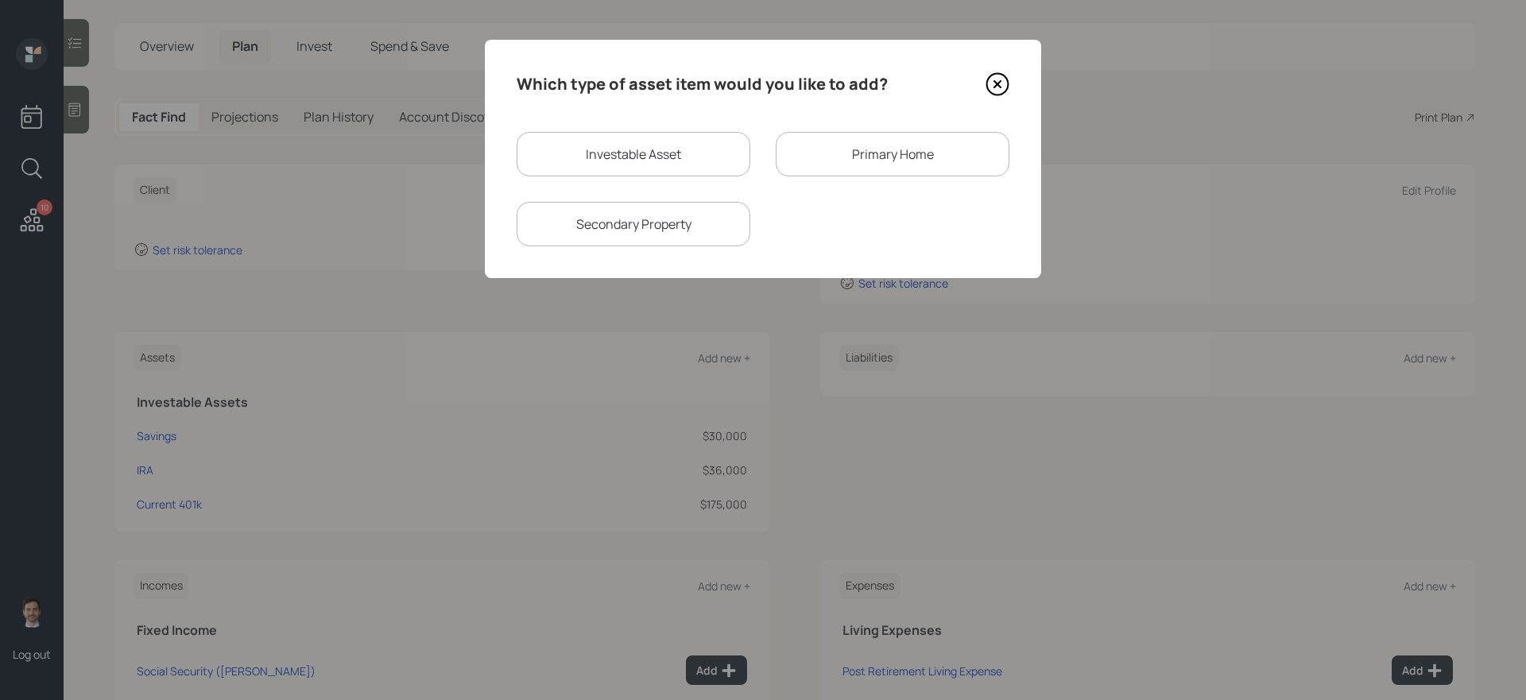
click at [706, 157] on div "Investable Asset" at bounding box center [634, 154] width 234 height 45
select select "taxable"
select select "balanced"
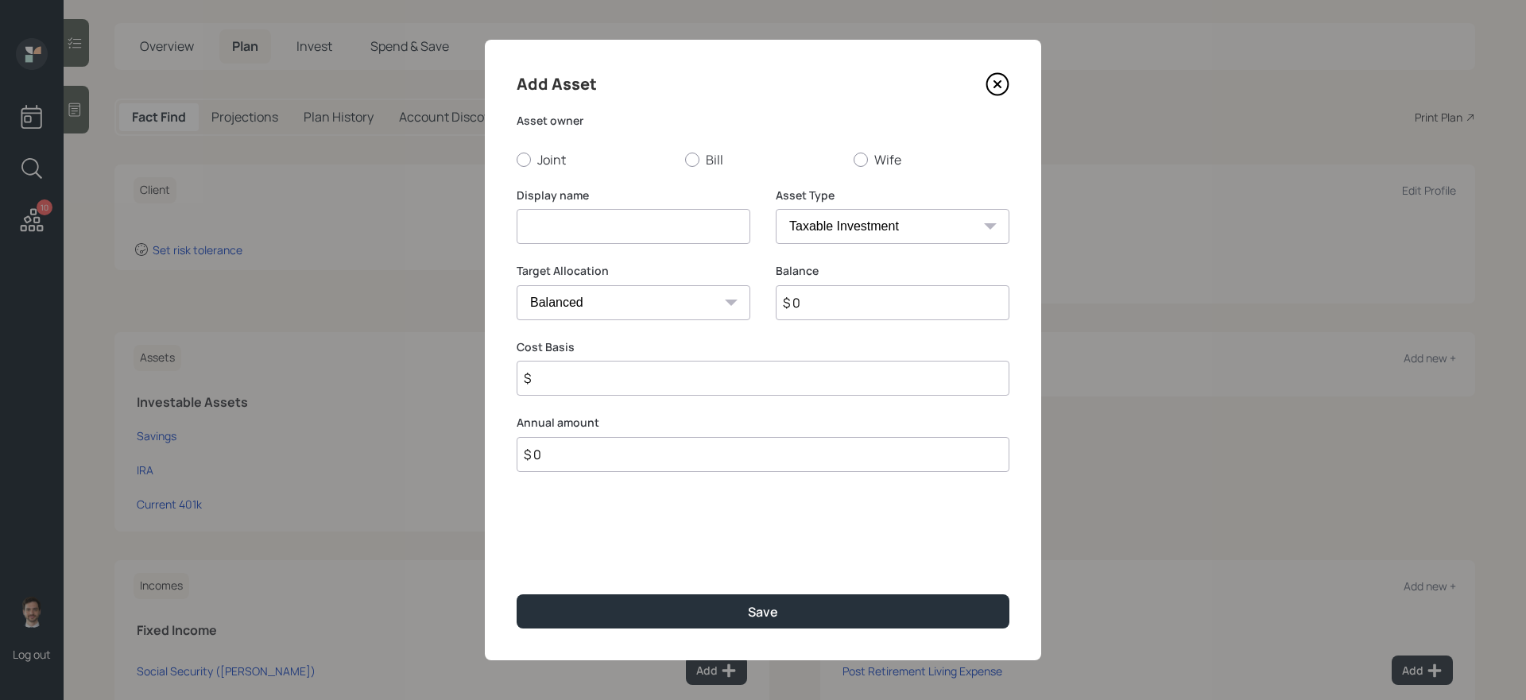
click at [634, 225] on input at bounding box center [634, 226] width 234 height 35
type input "Non-Qualified Annuity"
type input "$ 3,000"
type input "$ 0"
click at [694, 154] on div at bounding box center [692, 160] width 14 height 14
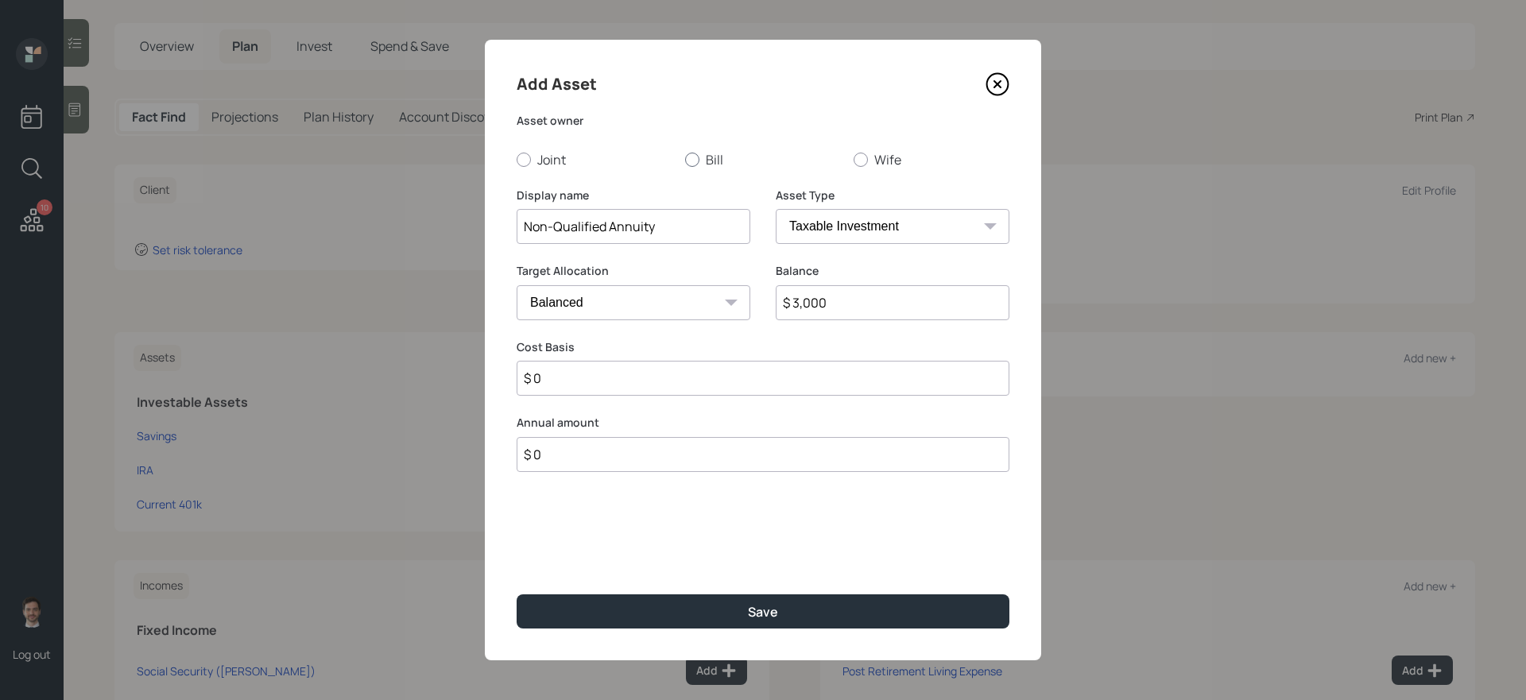
click at [685, 159] on input "Bill" at bounding box center [684, 159] width 1 height 1
radio input "true"
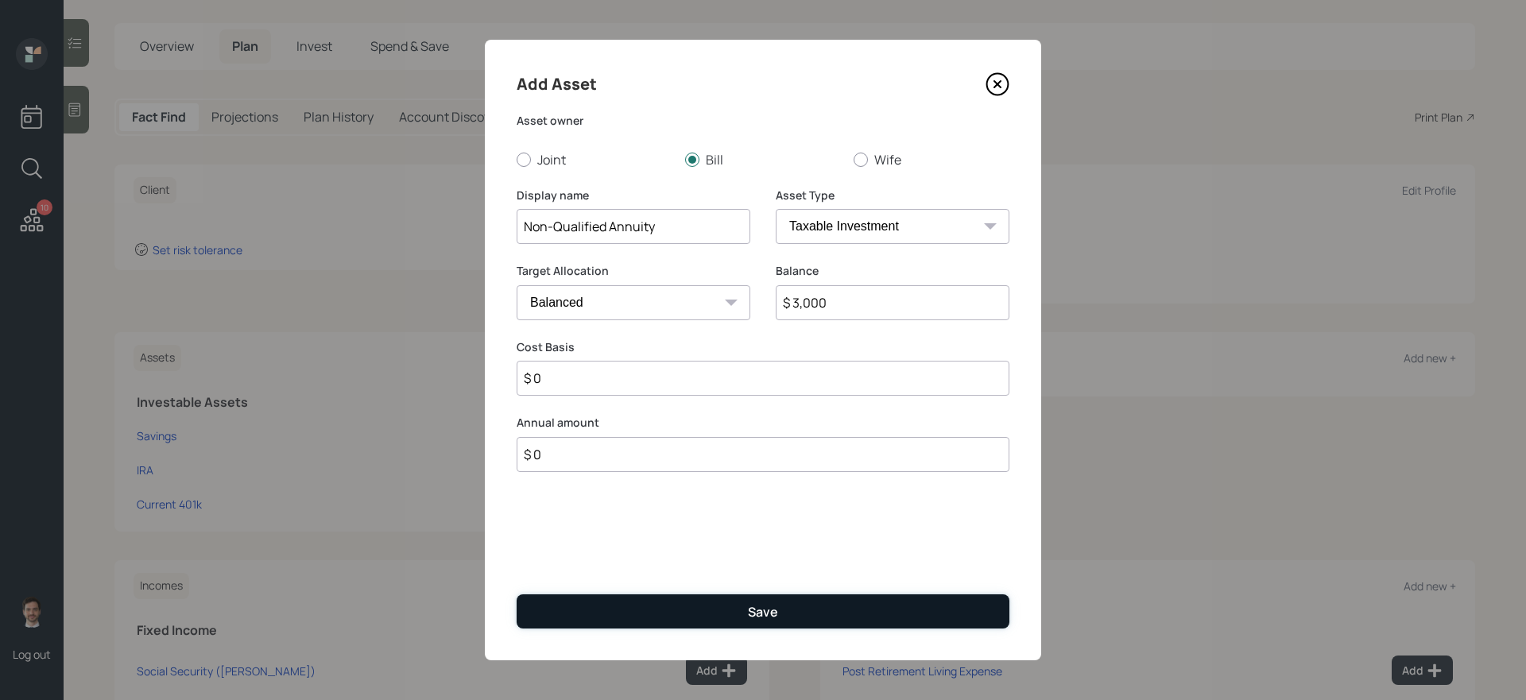
click at [695, 616] on button "Save" at bounding box center [763, 612] width 493 height 34
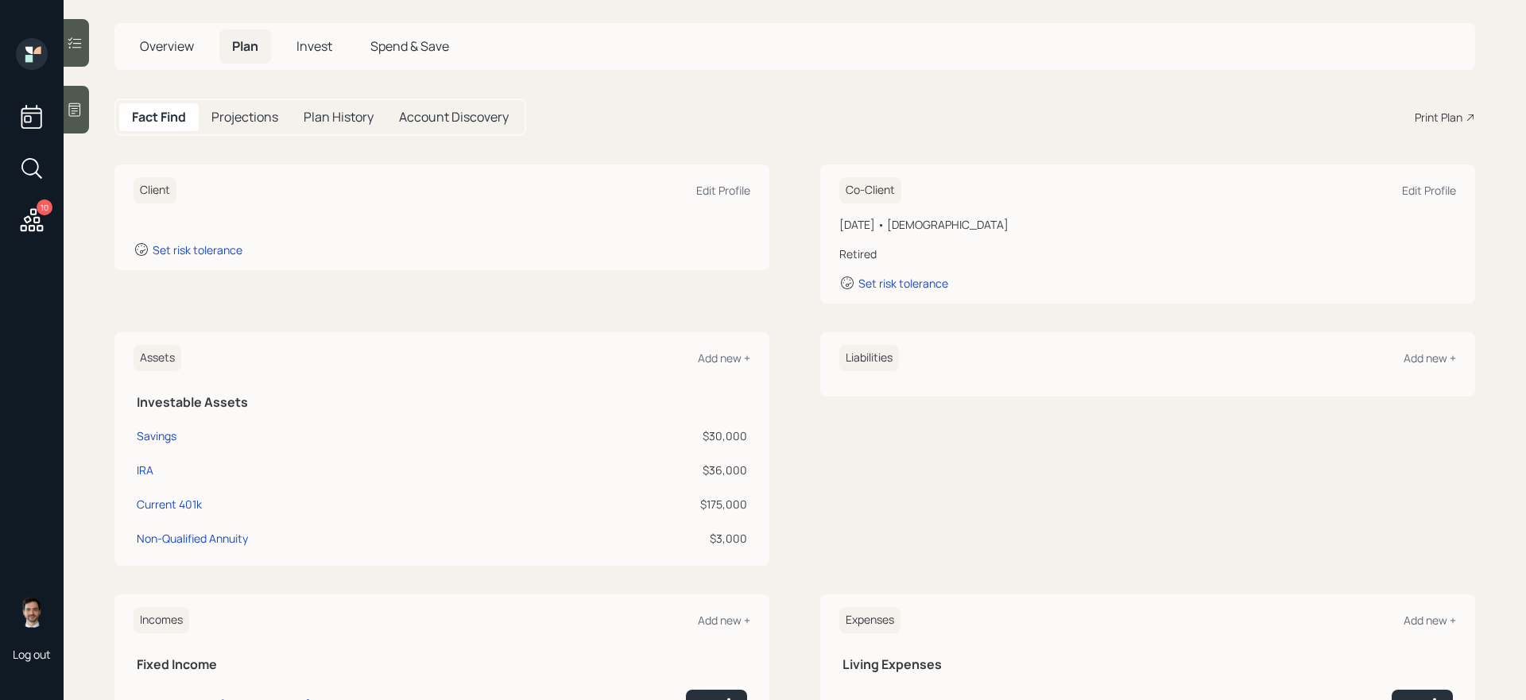
click at [733, 373] on div "Assets Add new + Investable Assets Savings $30,000 IRA $36,000 Current 401k $17…" at bounding box center [441, 449] width 655 height 234
click at [732, 362] on div "Add new +" at bounding box center [724, 358] width 52 height 15
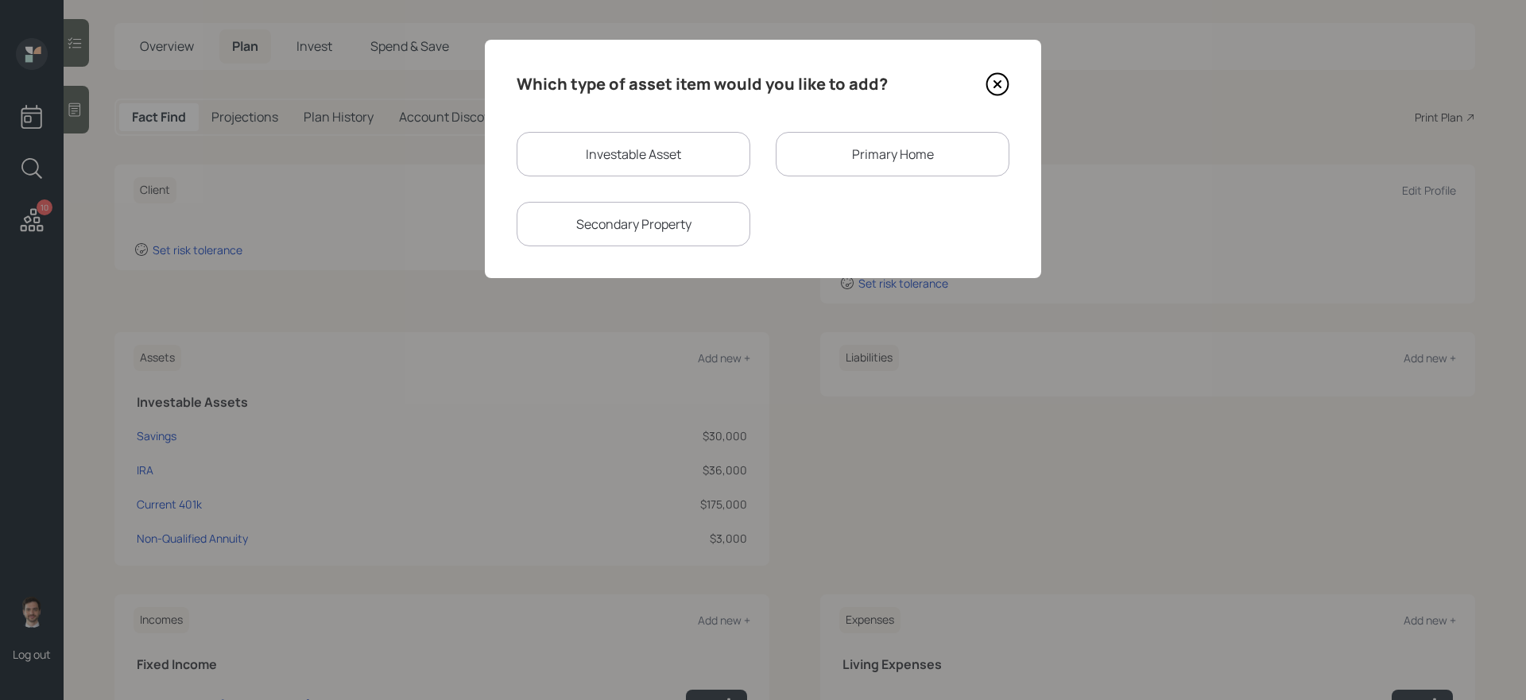
click at [661, 141] on div "Investable Asset" at bounding box center [634, 154] width 234 height 45
select select "taxable"
select select "balanced"
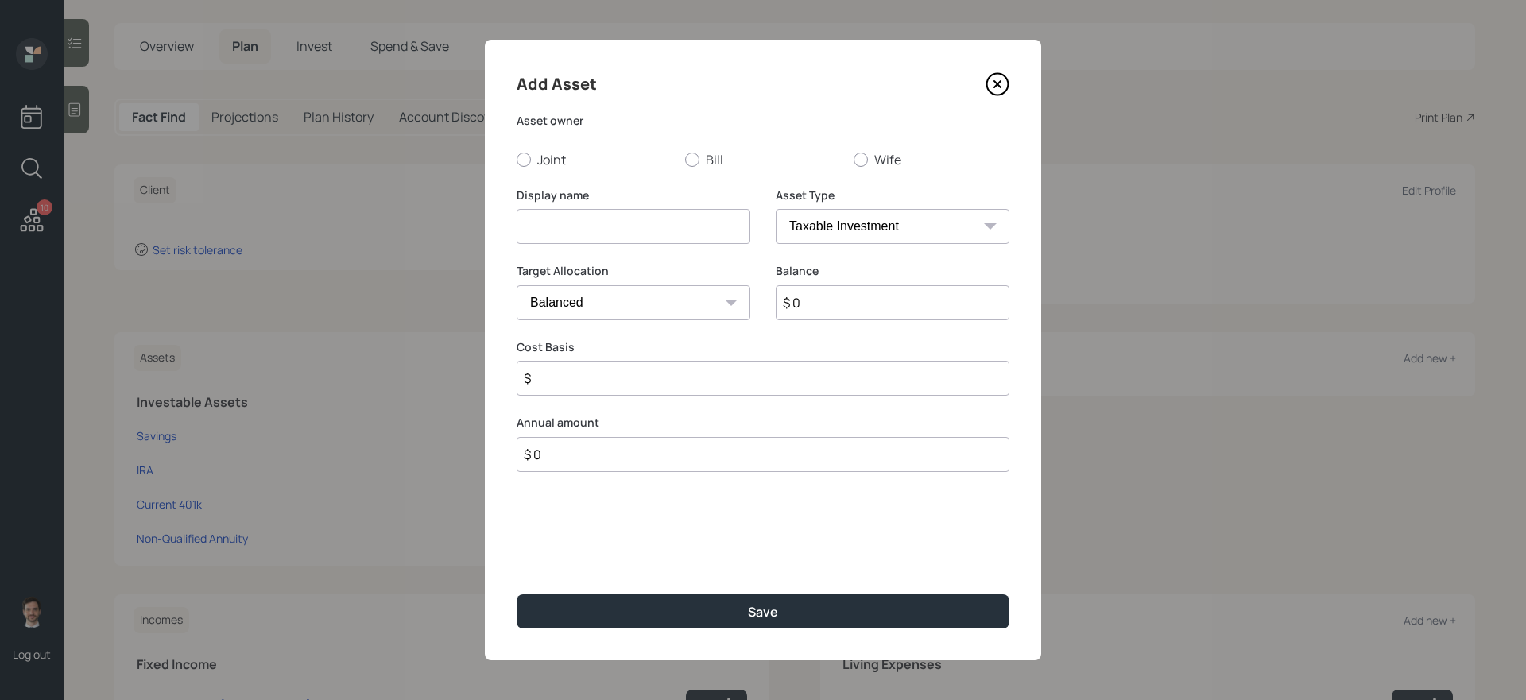
click at [616, 232] on input at bounding box center [634, 226] width 234 height 35
type input "Qualified Annuity"
click at [719, 158] on label "Bill" at bounding box center [763, 159] width 156 height 17
click at [685, 159] on input "Bill" at bounding box center [684, 159] width 1 height 1
radio input "true"
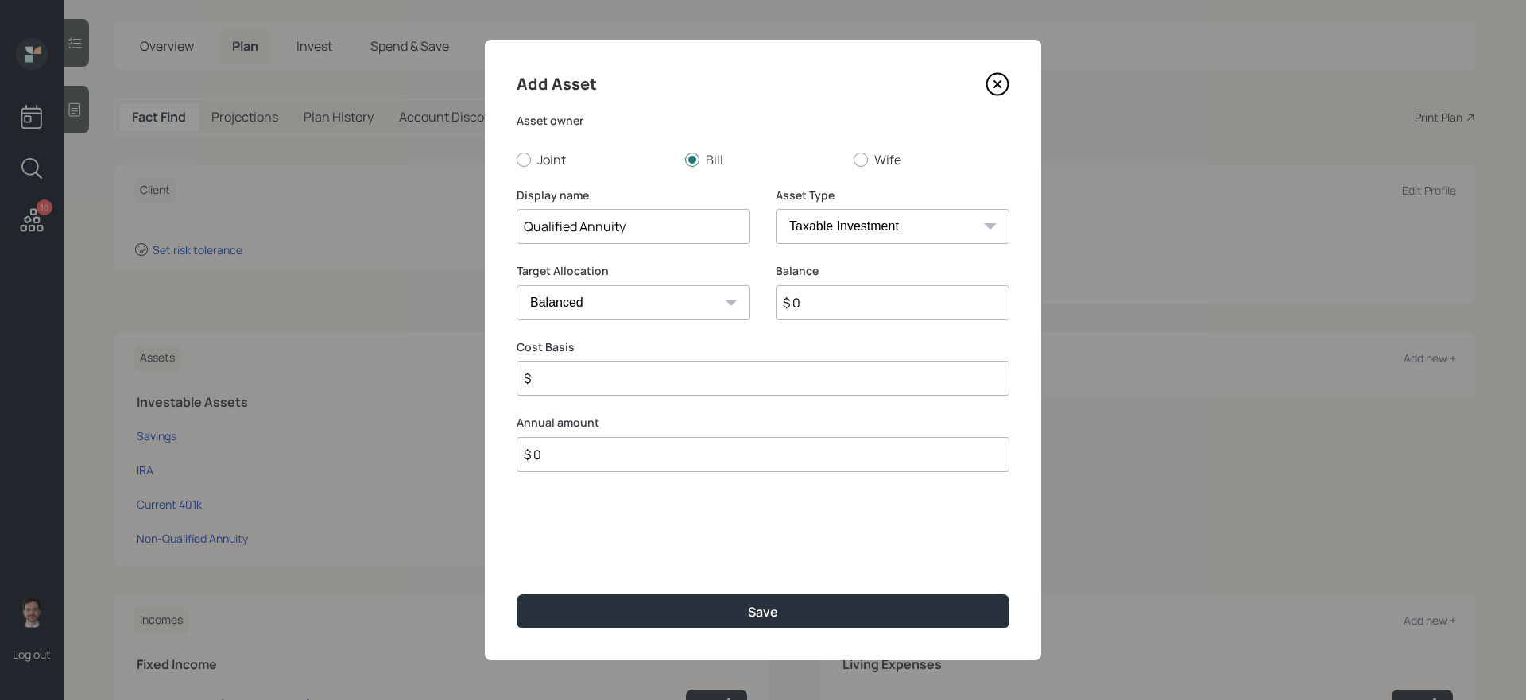
click at [889, 221] on select "SEP IRA IRA Roth IRA 401(k) Roth 401(k) 403(b) Roth 403(b) 457(b) Roth 457(b) H…" at bounding box center [893, 226] width 234 height 35
select select "ira"
click at [776, 209] on select "SEP IRA IRA Roth IRA 401(k) Roth 401(k) 403(b) Roth 403(b) 457(b) Roth 457(b) H…" at bounding box center [893, 226] width 234 height 35
type input "$"
type input "$ 70,000"
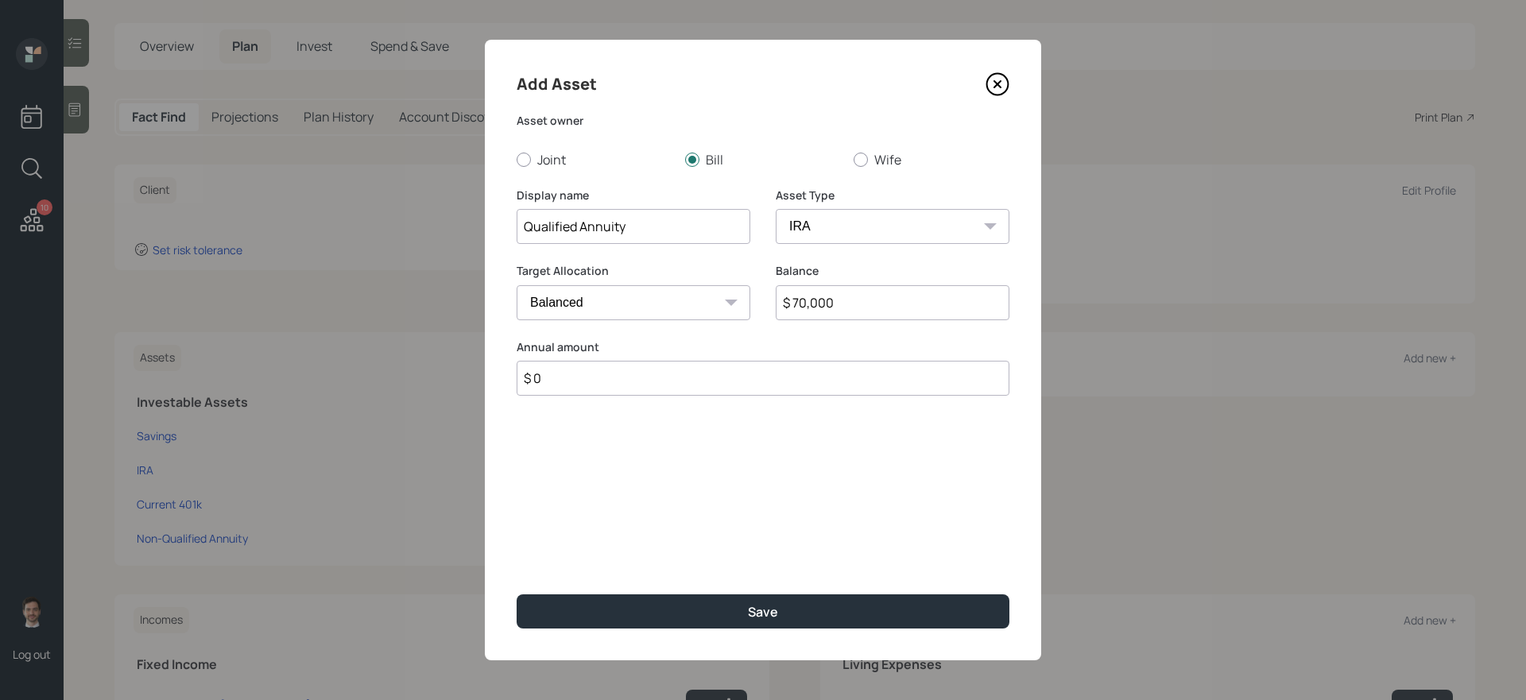
type input "$ 0"
click at [517, 595] on button "Save" at bounding box center [763, 612] width 493 height 34
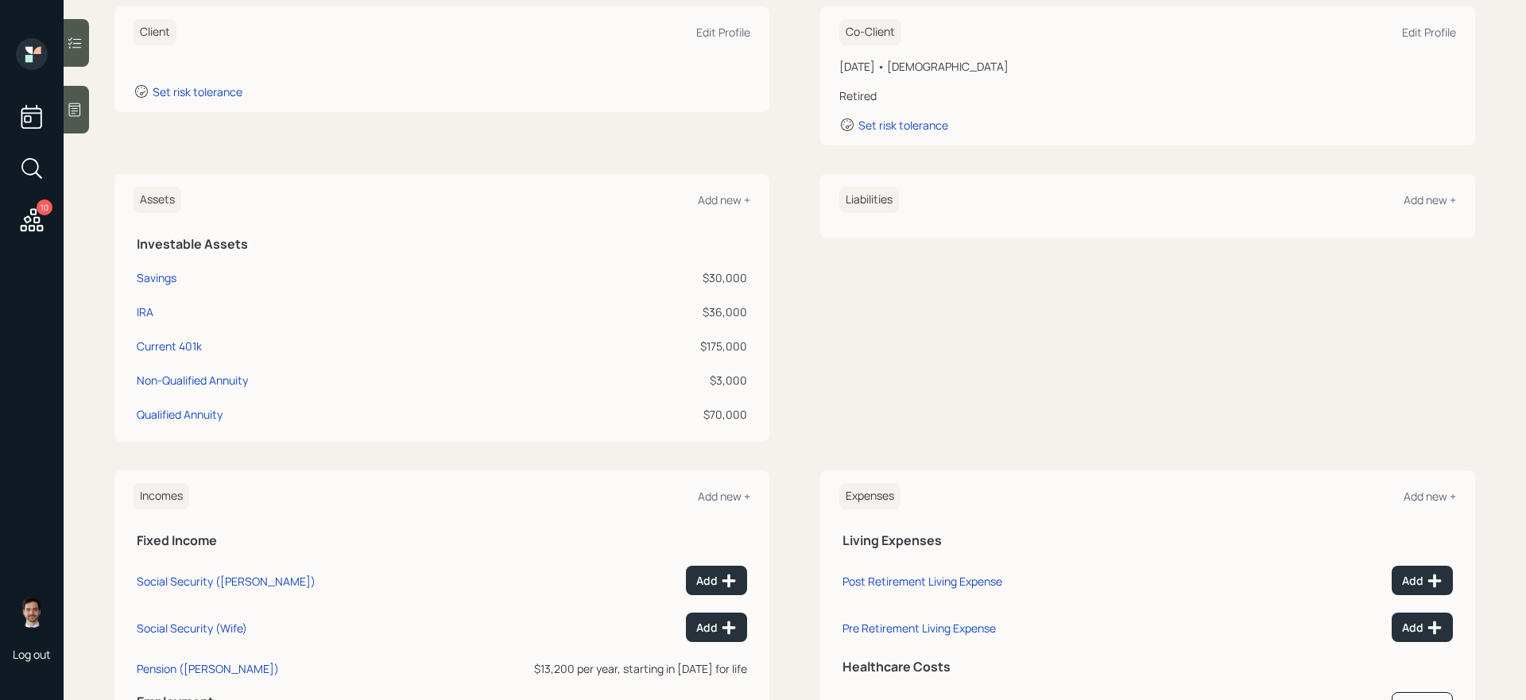
scroll to position [252, 0]
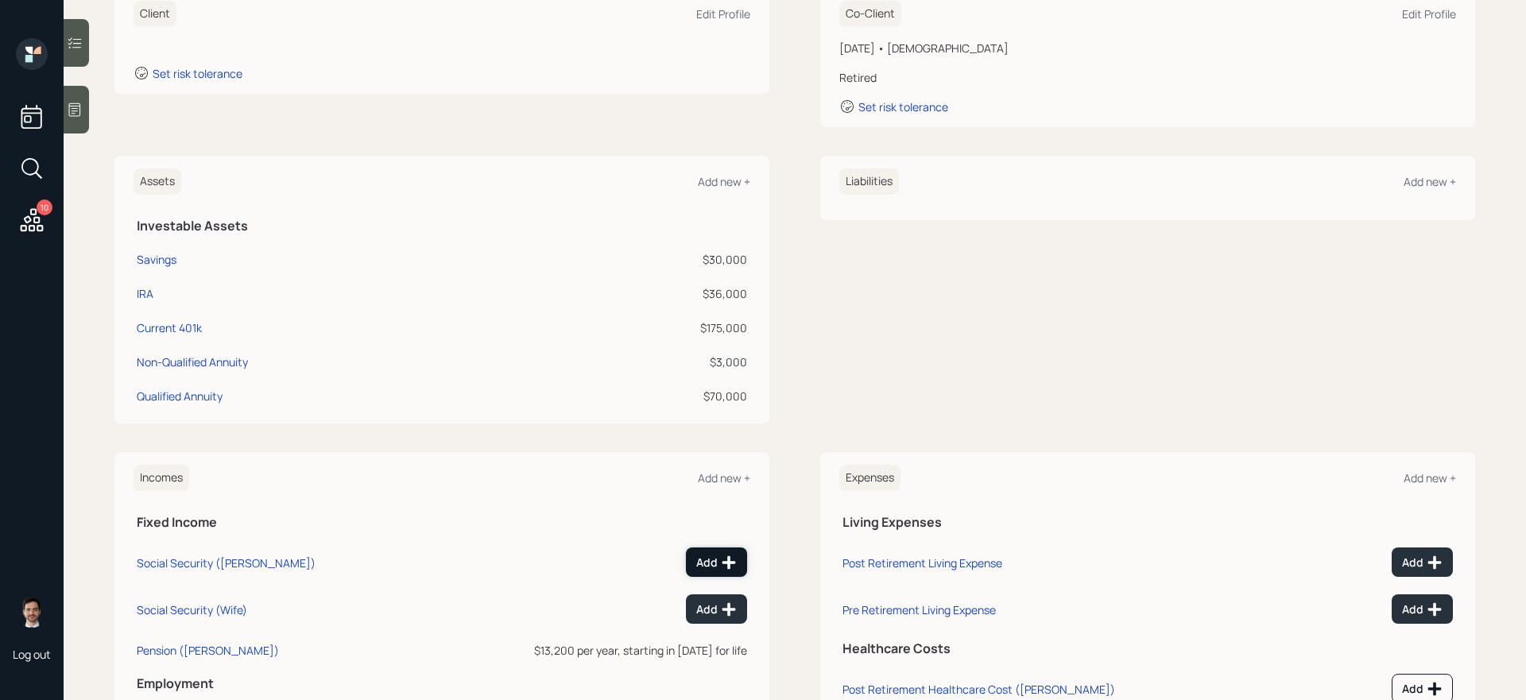
click at [715, 560] on div "Add" at bounding box center [716, 563] width 41 height 16
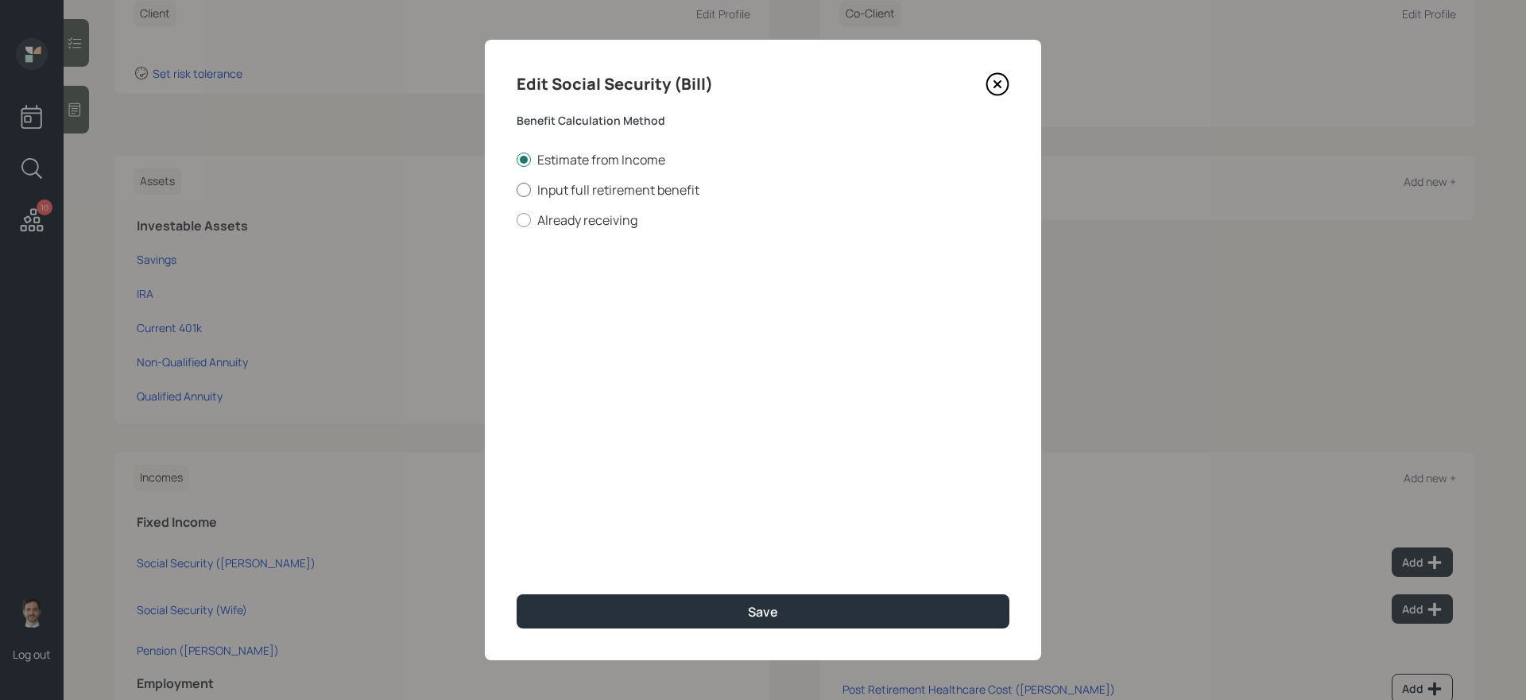
click at [618, 192] on label "Input full retirement benefit" at bounding box center [763, 189] width 493 height 17
click at [517, 190] on input "Input full retirement benefit" at bounding box center [516, 189] width 1 height 1
radio input "true"
click at [595, 279] on input "$" at bounding box center [763, 286] width 493 height 35
type input "$ 2,300"
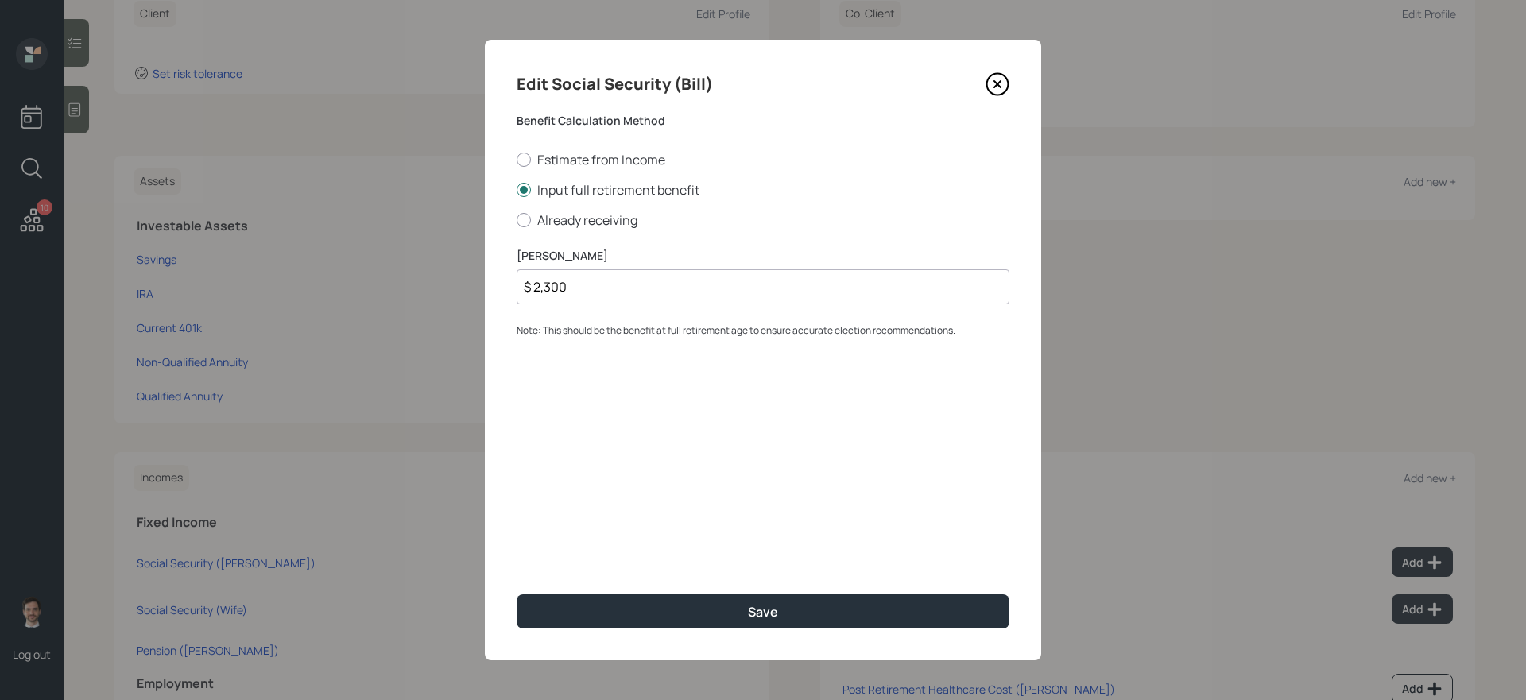
click at [517, 595] on button "Save" at bounding box center [763, 612] width 493 height 34
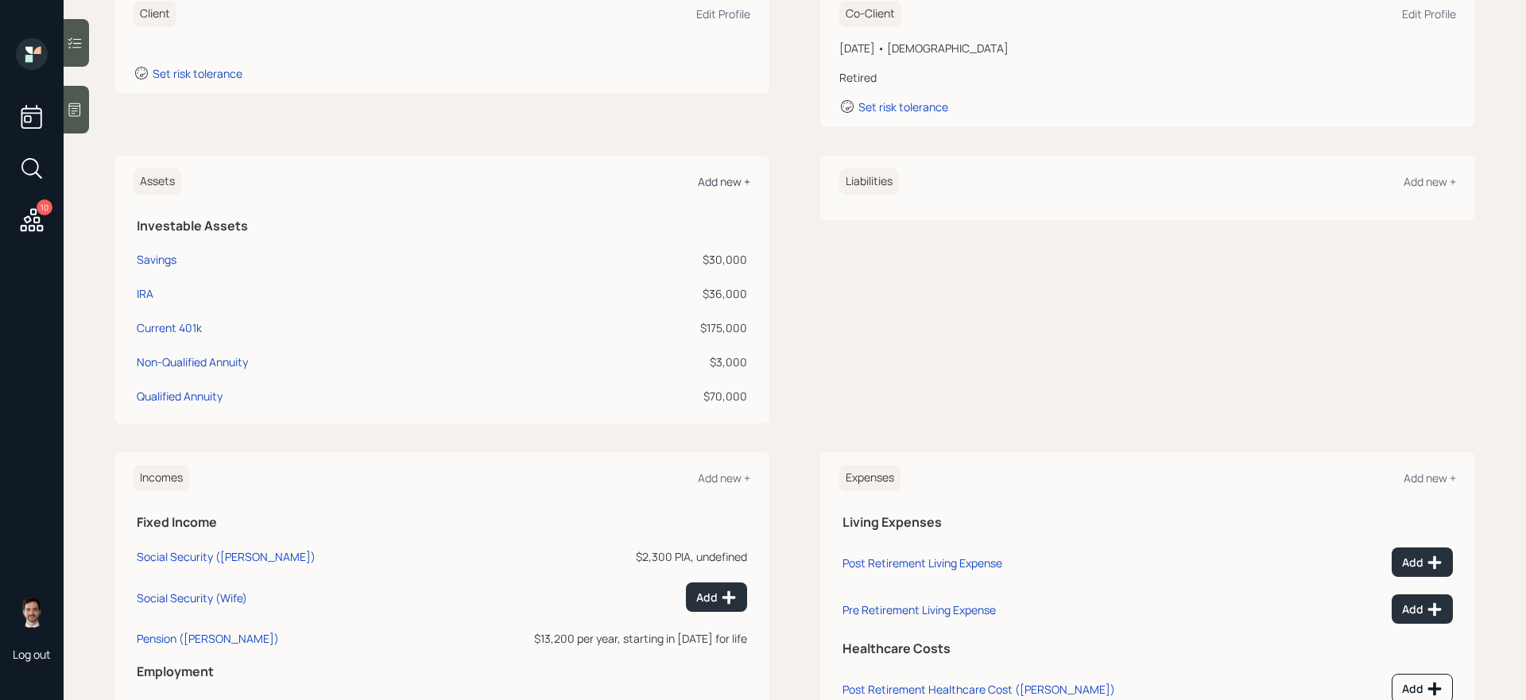
click at [747, 174] on div "Add new +" at bounding box center [724, 181] width 52 height 15
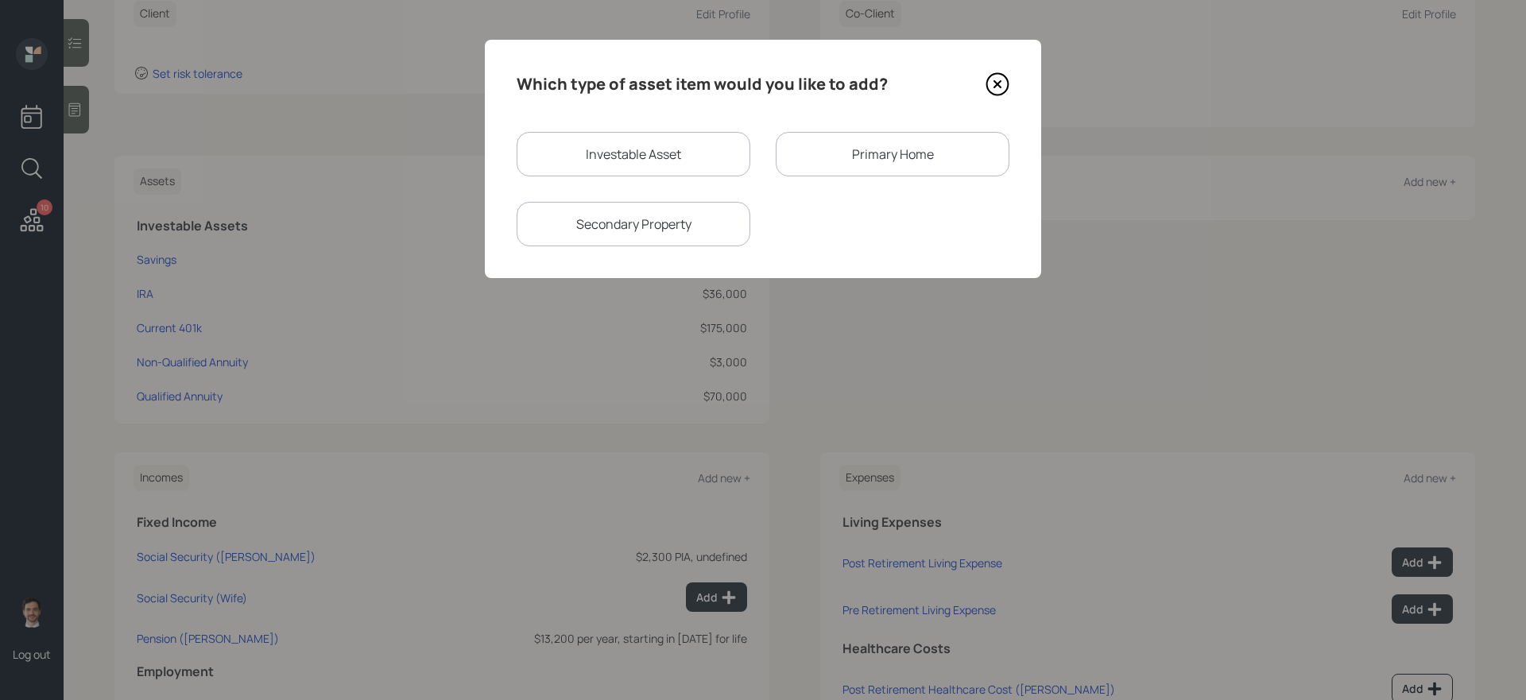
click at [843, 160] on div "Primary Home" at bounding box center [893, 154] width 234 height 45
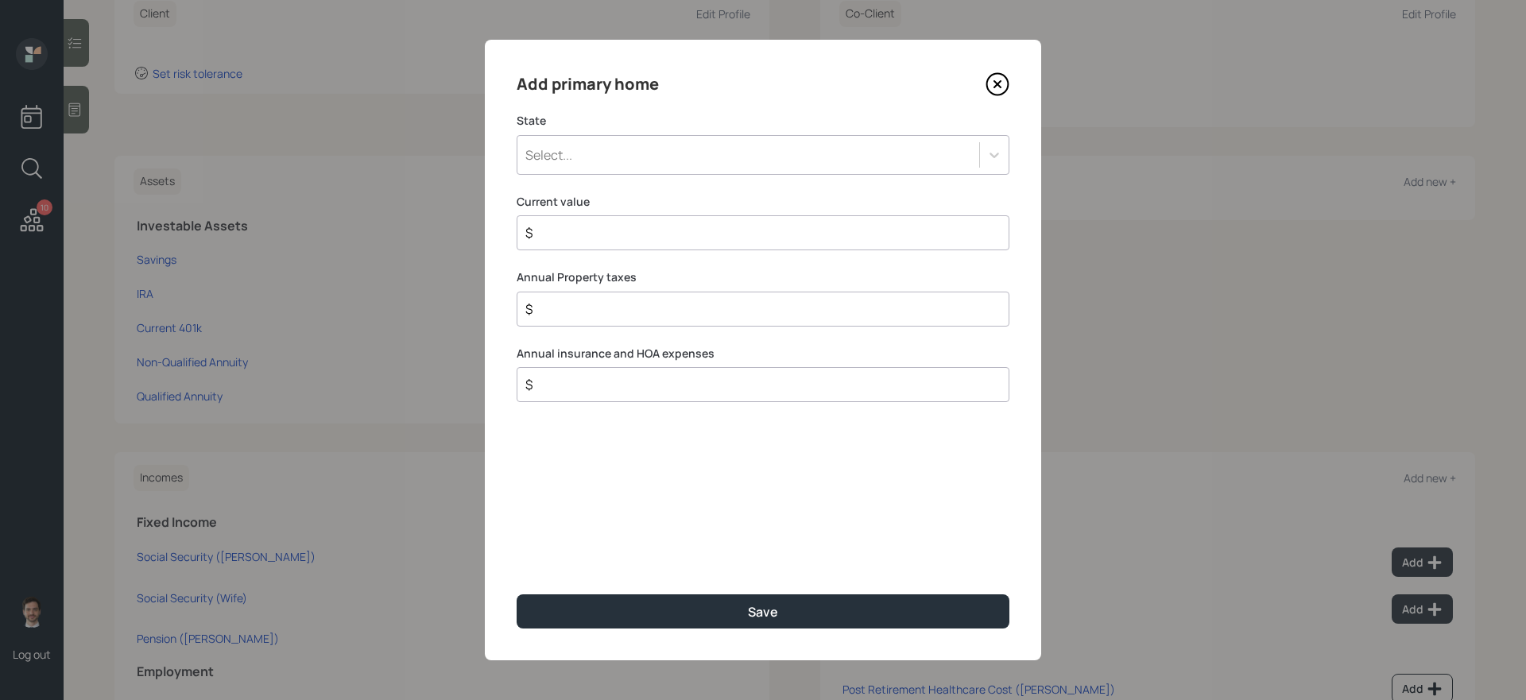
click at [808, 155] on div "Select..." at bounding box center [749, 155] width 462 height 27
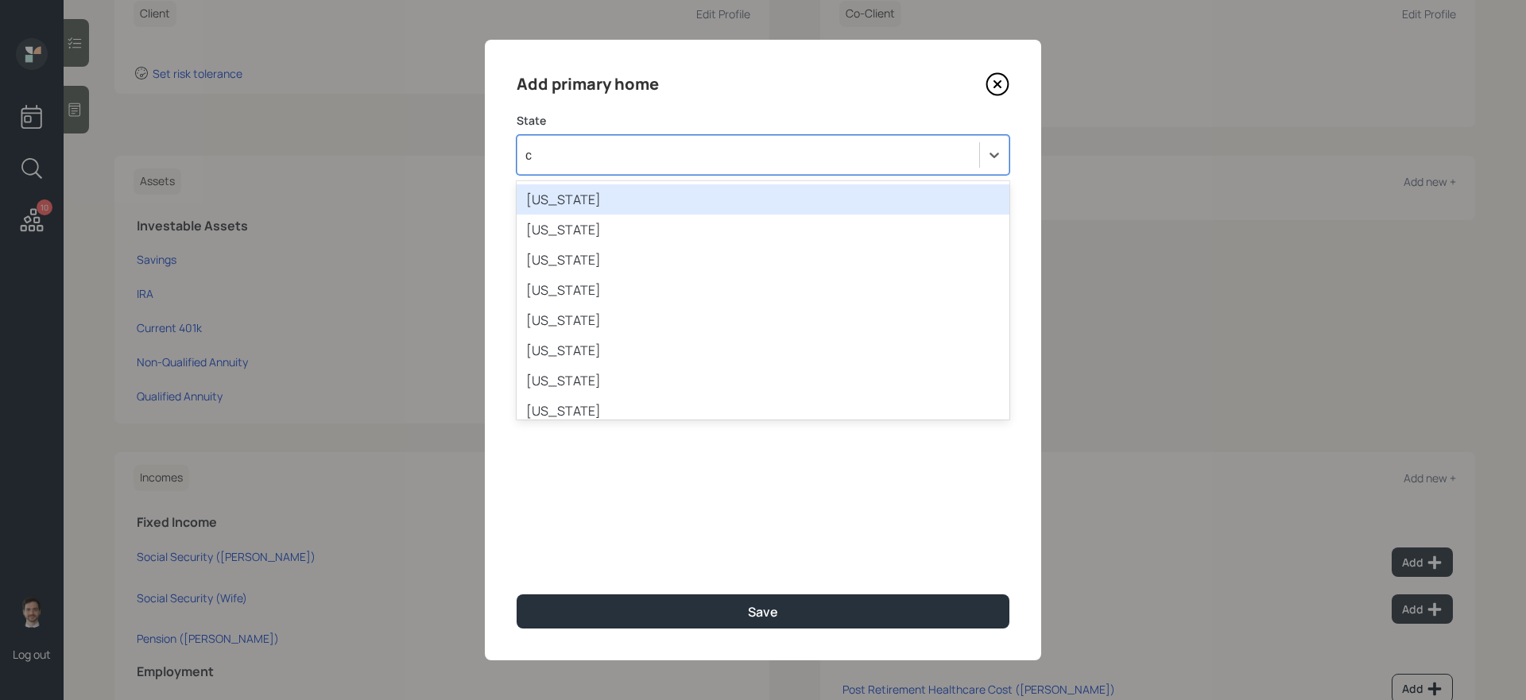
type input "ca"
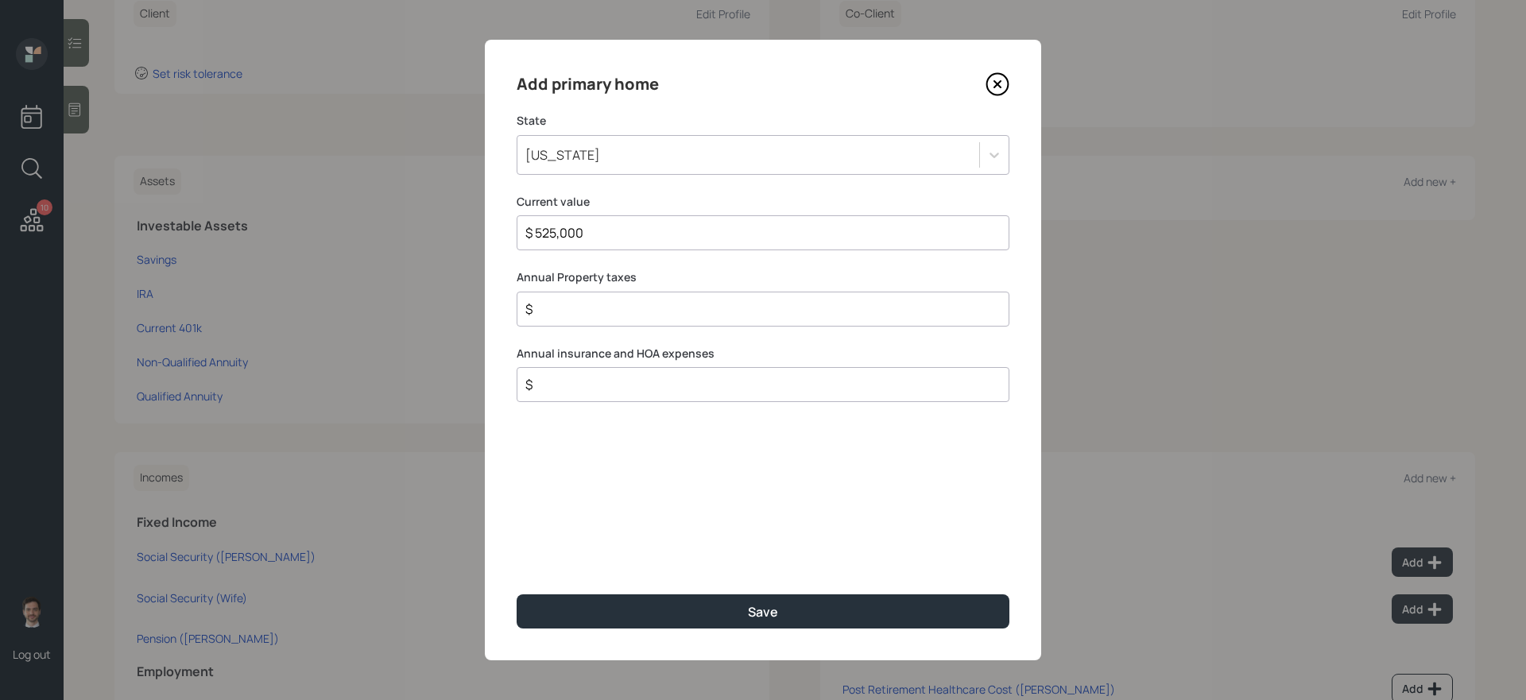
type input "$ 525,000"
click at [517, 595] on button "Save" at bounding box center [763, 612] width 493 height 34
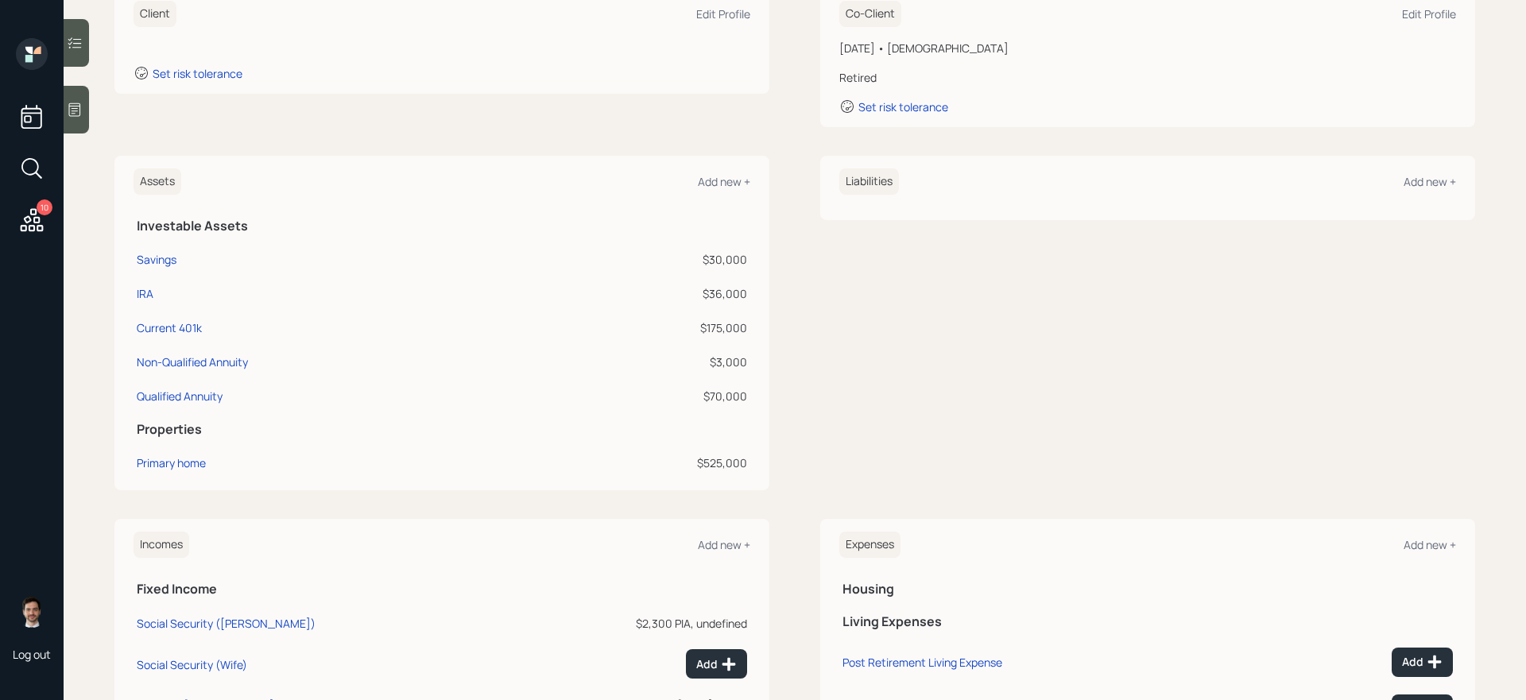
click at [1262, 161] on div "Liabilities Add new +" at bounding box center [1147, 188] width 655 height 64
click at [1431, 187] on div "Add new +" at bounding box center [1430, 181] width 52 height 15
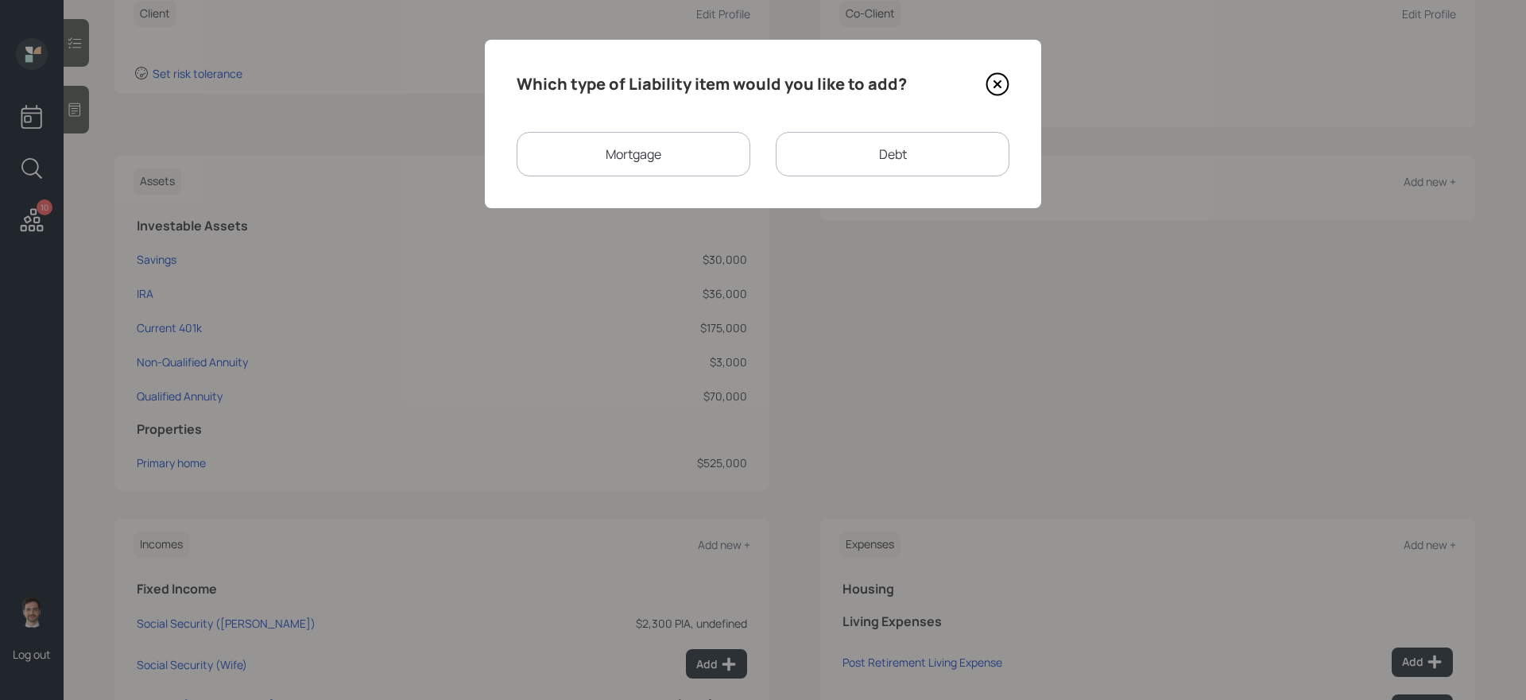
click at [691, 150] on div "Mortgage" at bounding box center [634, 154] width 234 height 45
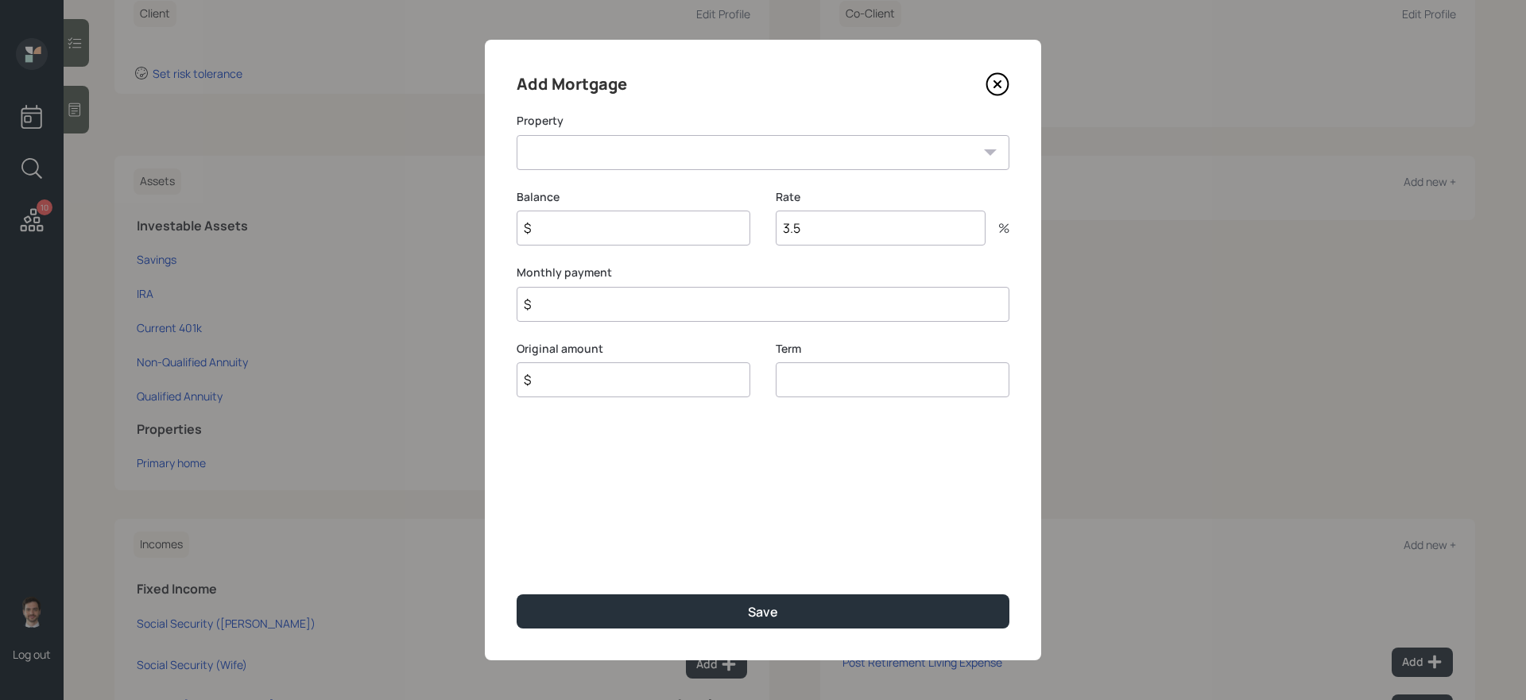
click at [679, 147] on select "CA Primary home" at bounding box center [763, 152] width 493 height 35
select select "266e5aab-aed1-4c04-939e-e35e03468b65"
click at [517, 135] on select "CA Primary home" at bounding box center [763, 152] width 493 height 35
type input "$ 350,000"
type input "3"
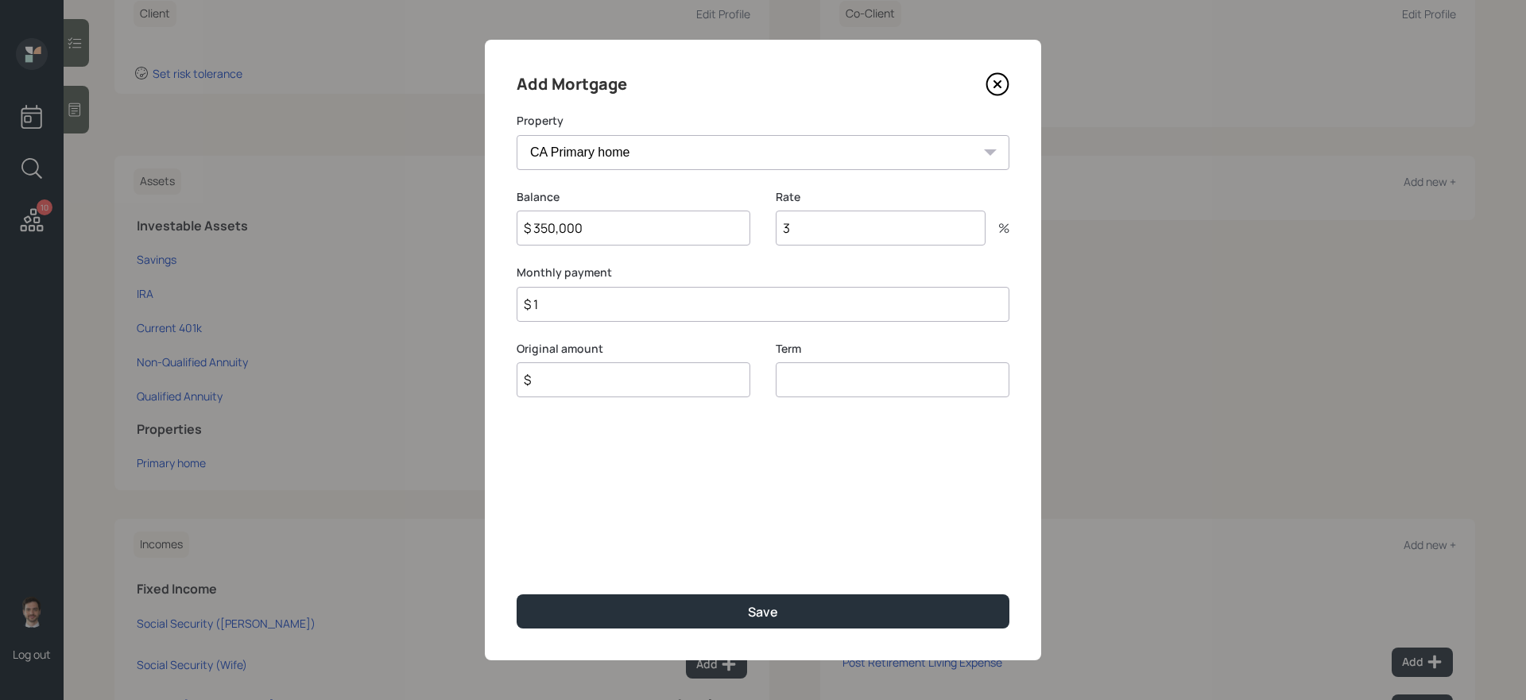
type input "$ 1"
type input "$ 350,000"
type input "30"
click at [517, 595] on button "Save" at bounding box center [763, 612] width 493 height 34
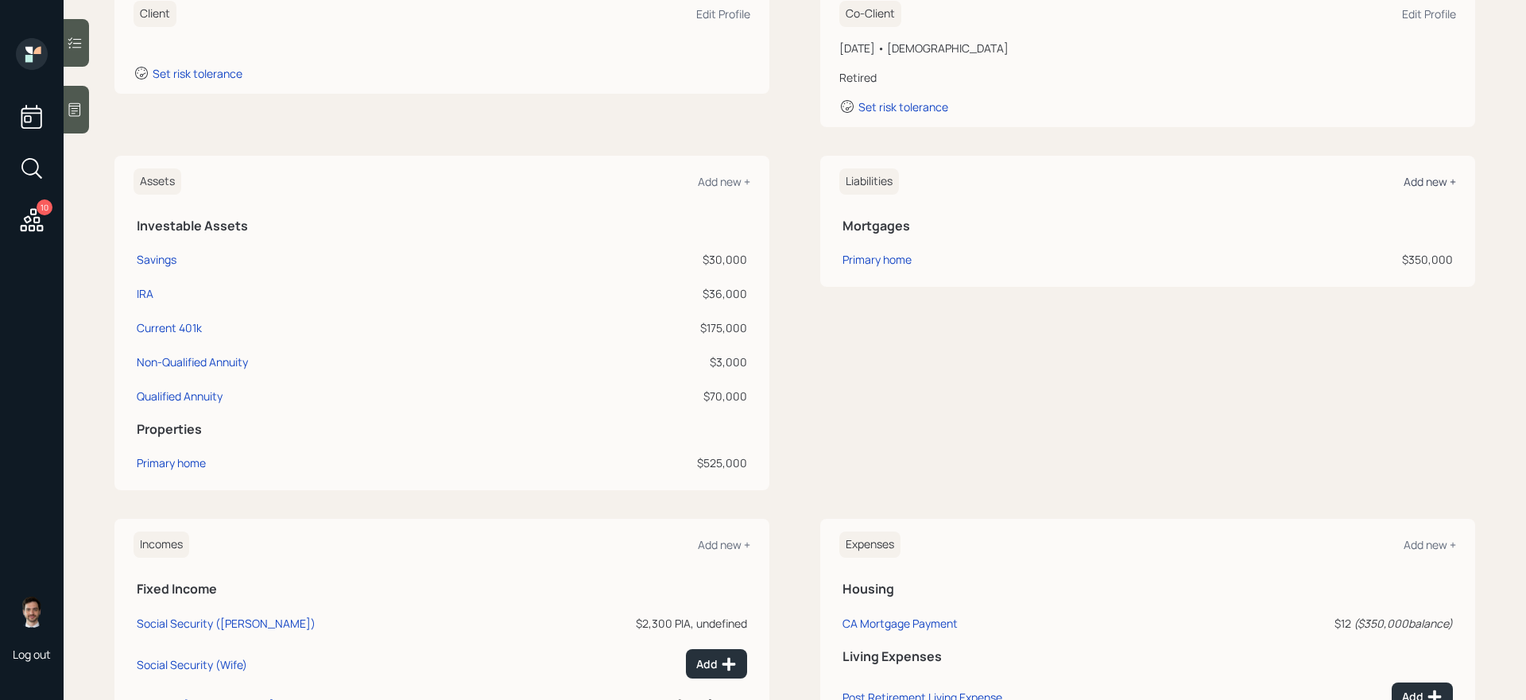
click at [1419, 175] on div "Add new +" at bounding box center [1430, 181] width 52 height 15
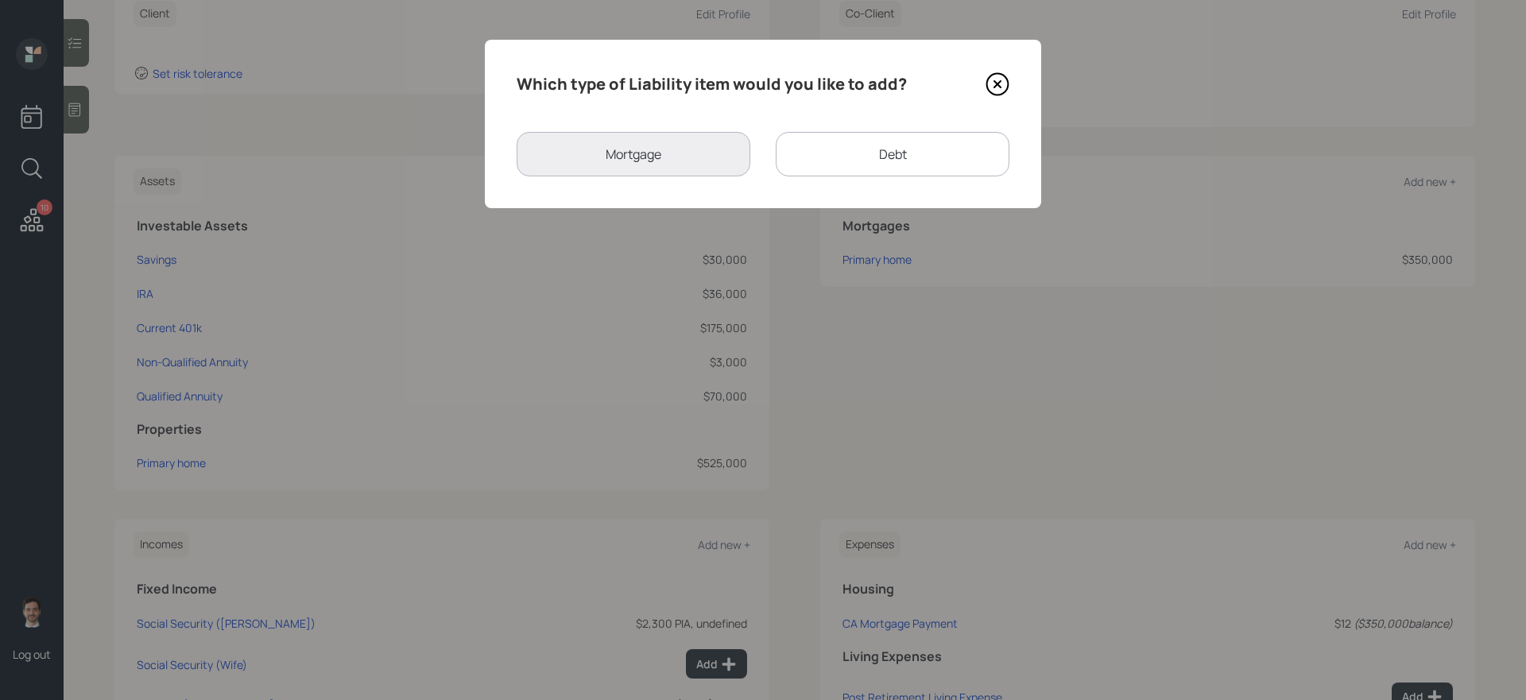
click at [839, 146] on div "Debt" at bounding box center [893, 154] width 234 height 45
select select "credit_card"
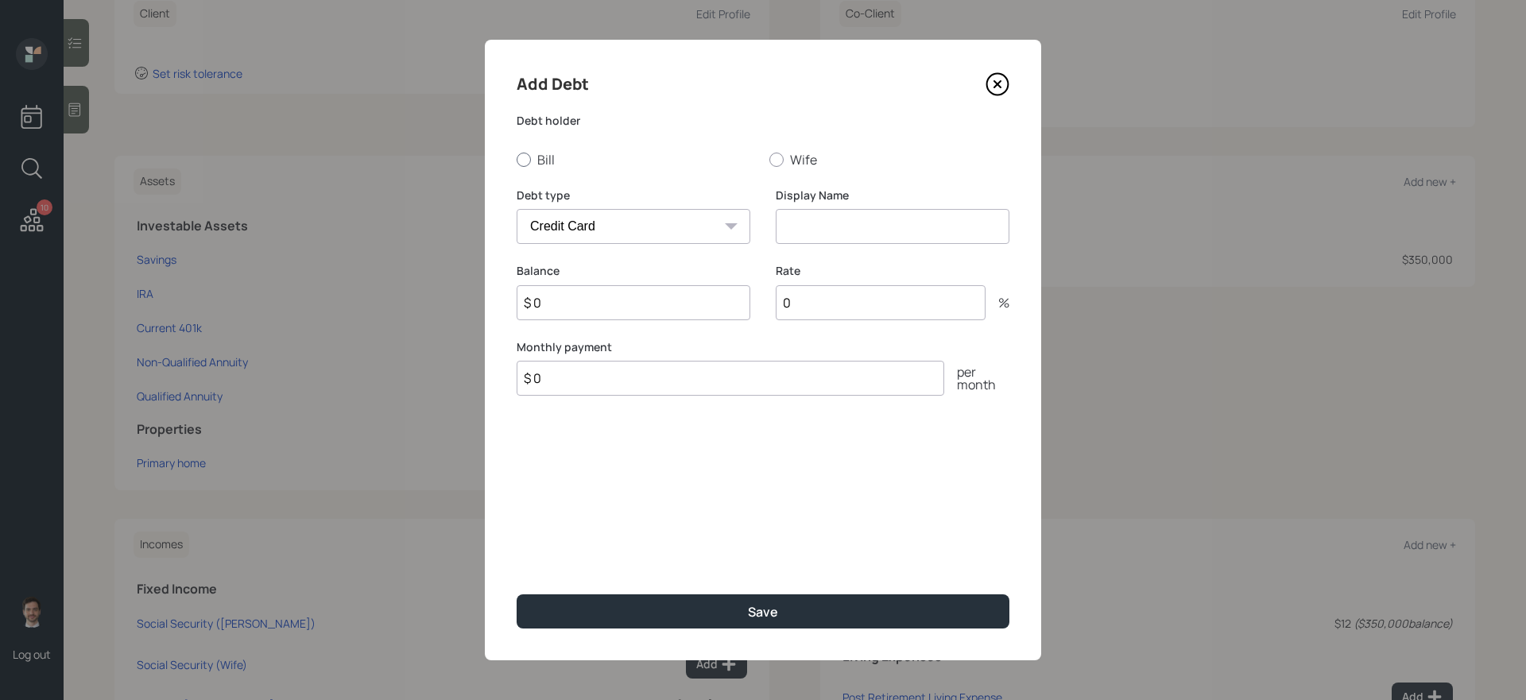
click at [543, 159] on label "Bill" at bounding box center [637, 159] width 240 height 17
click at [517, 159] on input "Bill" at bounding box center [516, 159] width 1 height 1
radio input "true"
click at [578, 211] on select "Car Credit Card Medical Student Other" at bounding box center [634, 226] width 234 height 35
select select "other"
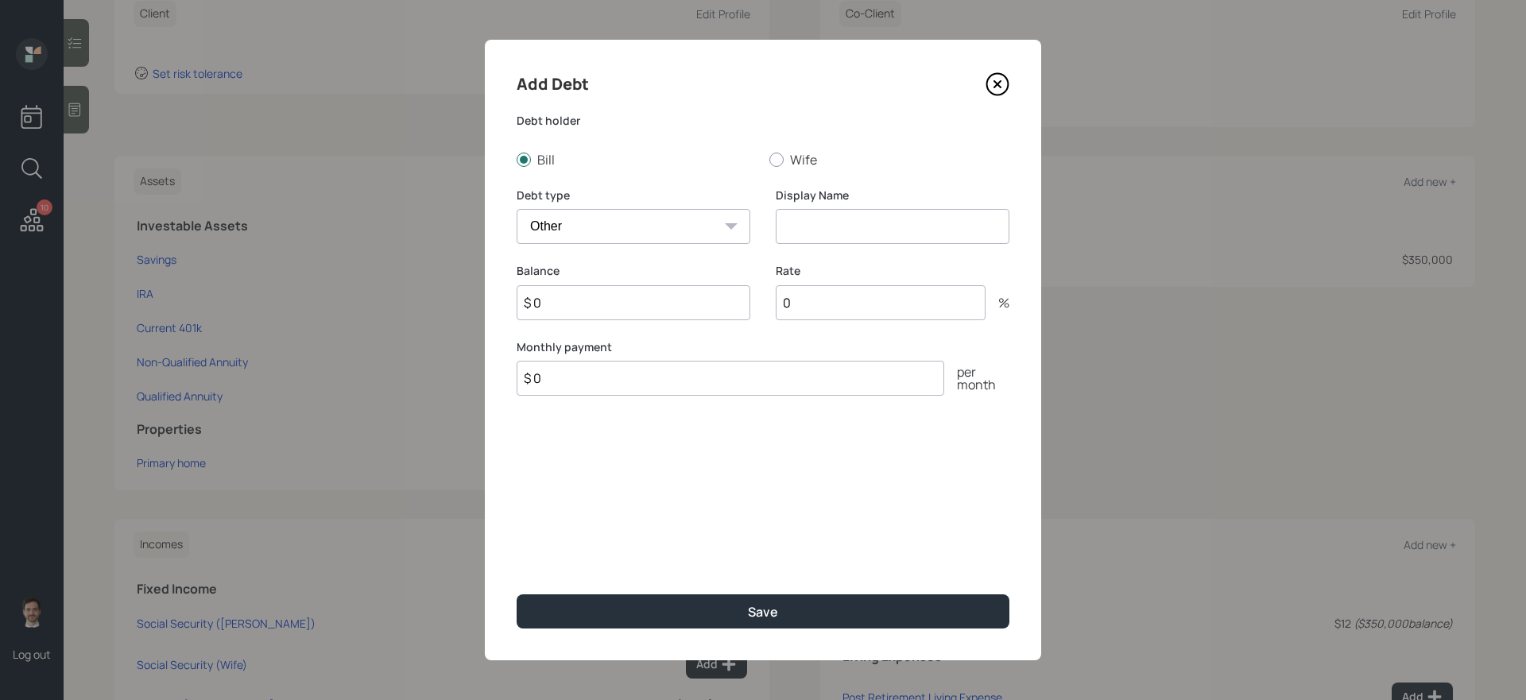
click at [517, 209] on select "Car Credit Card Medical Student Other" at bounding box center [634, 226] width 234 height 35
click at [847, 237] on input at bounding box center [893, 226] width 234 height 35
type input "HELOC"
type input "$ 16,400"
click at [517, 595] on button "Save" at bounding box center [763, 612] width 493 height 34
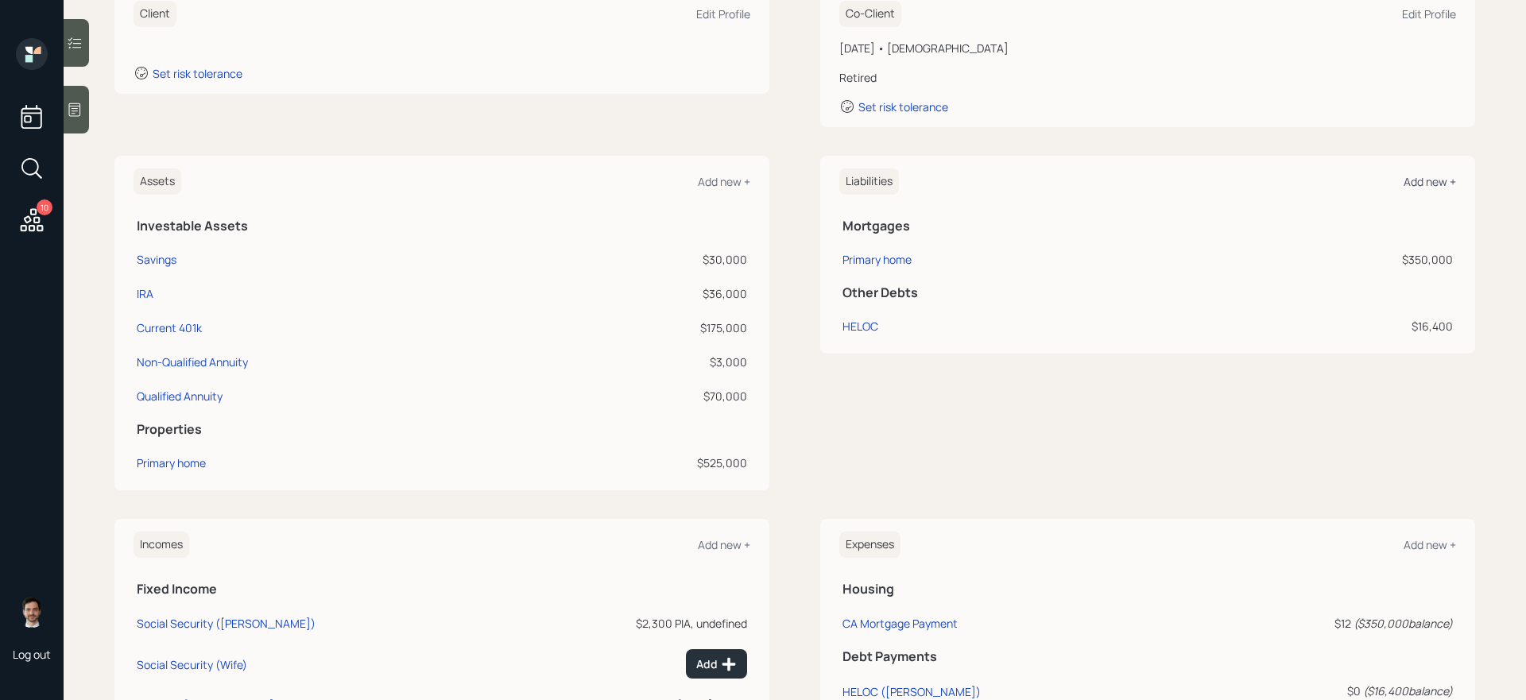
click at [1442, 188] on div "Add new +" at bounding box center [1430, 181] width 52 height 15
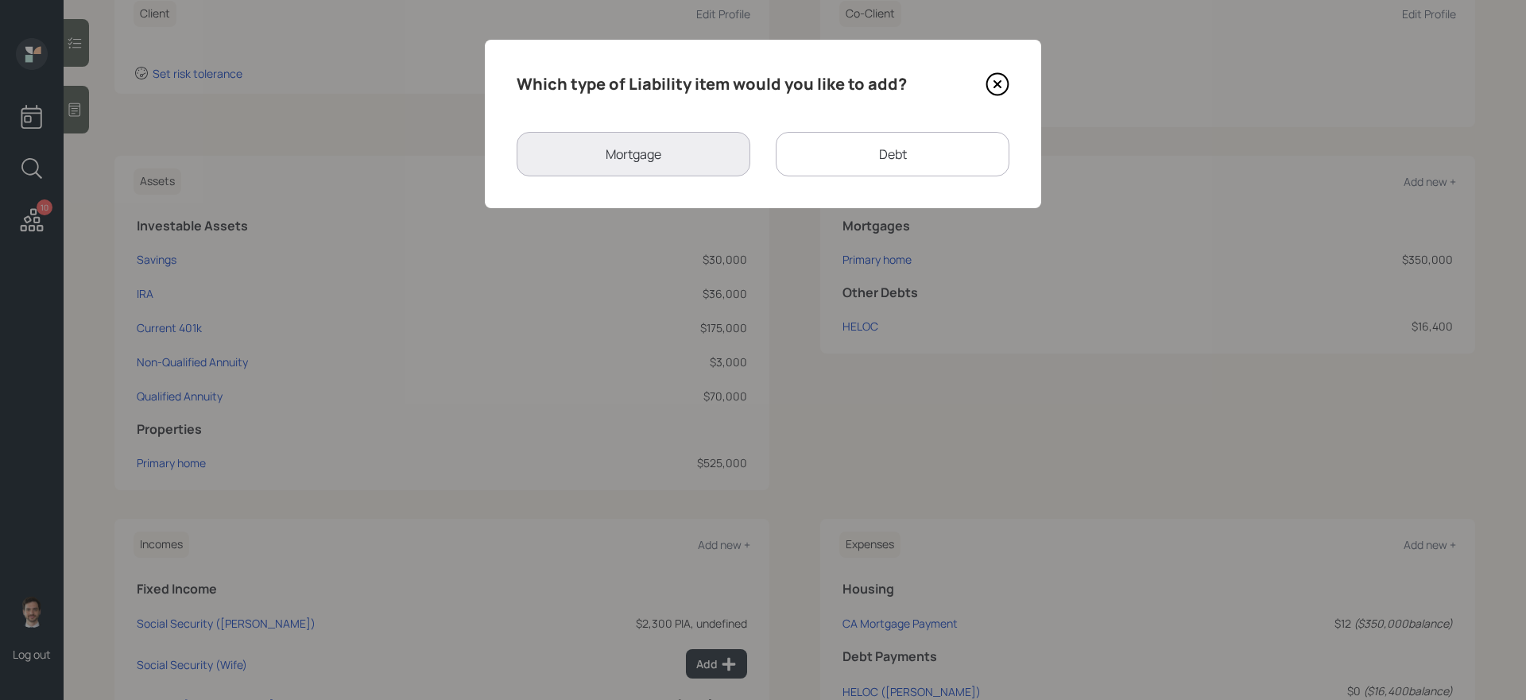
click at [861, 137] on div "Debt" at bounding box center [893, 154] width 234 height 45
select select "credit_card"
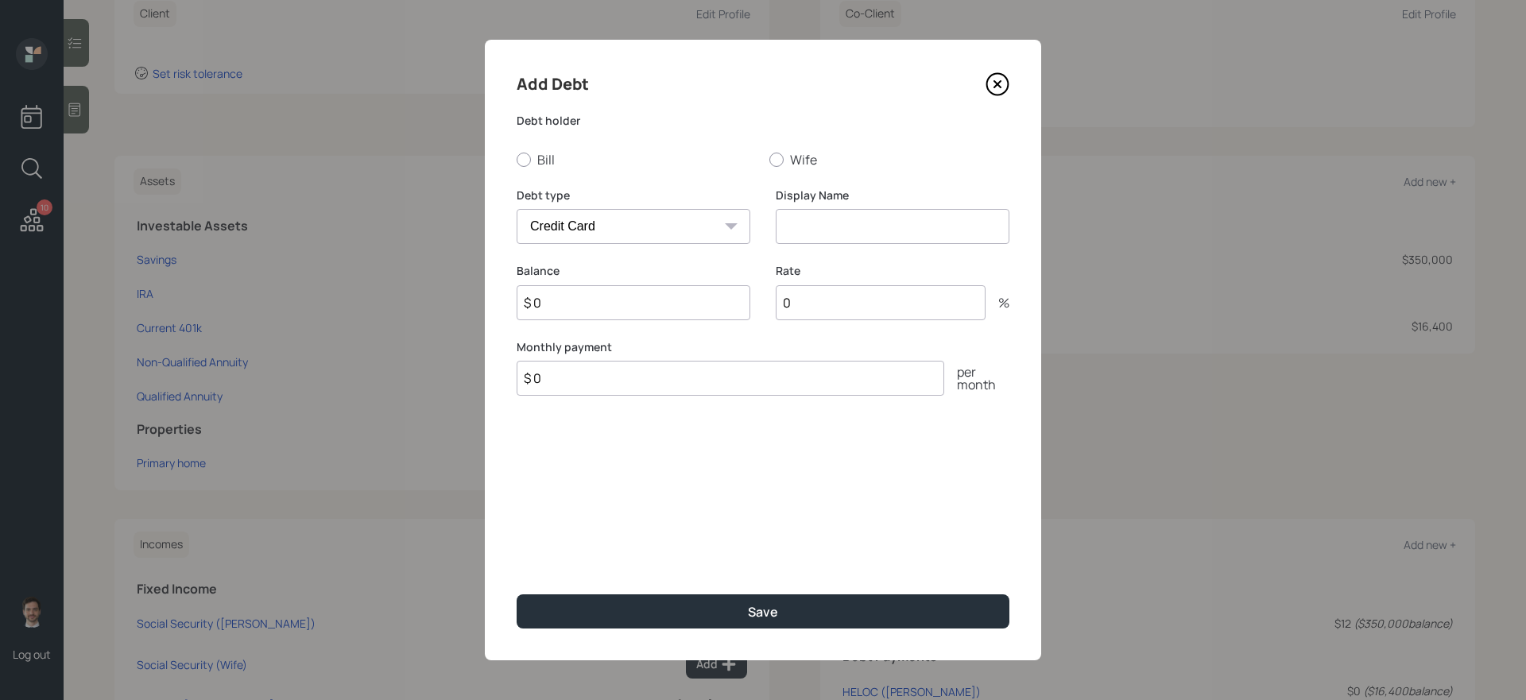
click at [513, 153] on div "Add Debt Debt holder Bill Wife Debt type Car Credit Card Medical Student Other …" at bounding box center [763, 350] width 556 height 621
click at [541, 156] on label "Bill" at bounding box center [637, 159] width 240 height 17
click at [517, 159] on input "Bill" at bounding box center [516, 159] width 1 height 1
radio input "true"
click at [585, 219] on select "Car Credit Card Medical Student Other" at bounding box center [634, 226] width 234 height 35
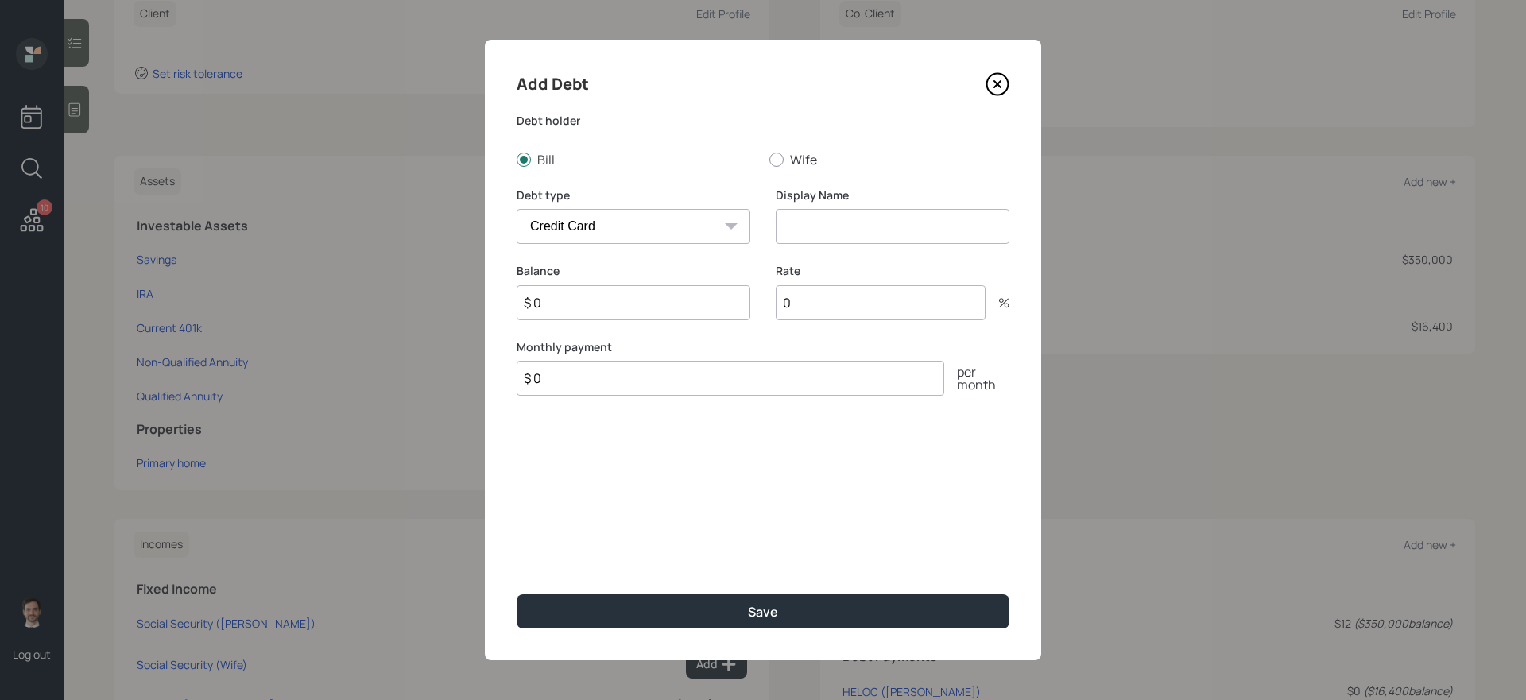
select select "other"
click at [517, 209] on select "Car Credit Card Medical Student Other" at bounding box center [634, 226] width 234 height 35
click at [845, 221] on input at bounding box center [893, 226] width 234 height 35
type input "Solar Loan"
click at [696, 307] on input "$ 0" at bounding box center [634, 302] width 234 height 35
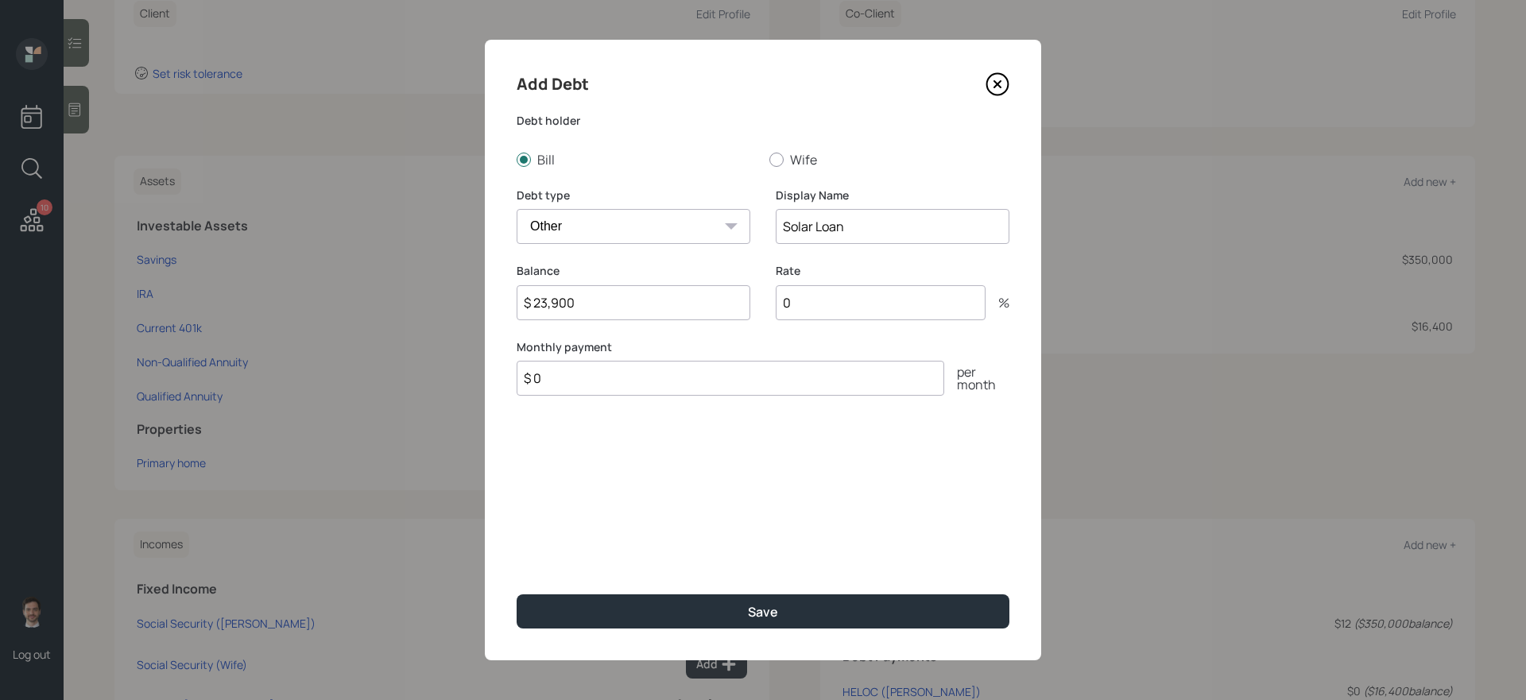
type input "$ 23,900"
click at [517, 595] on button "Save" at bounding box center [763, 612] width 493 height 34
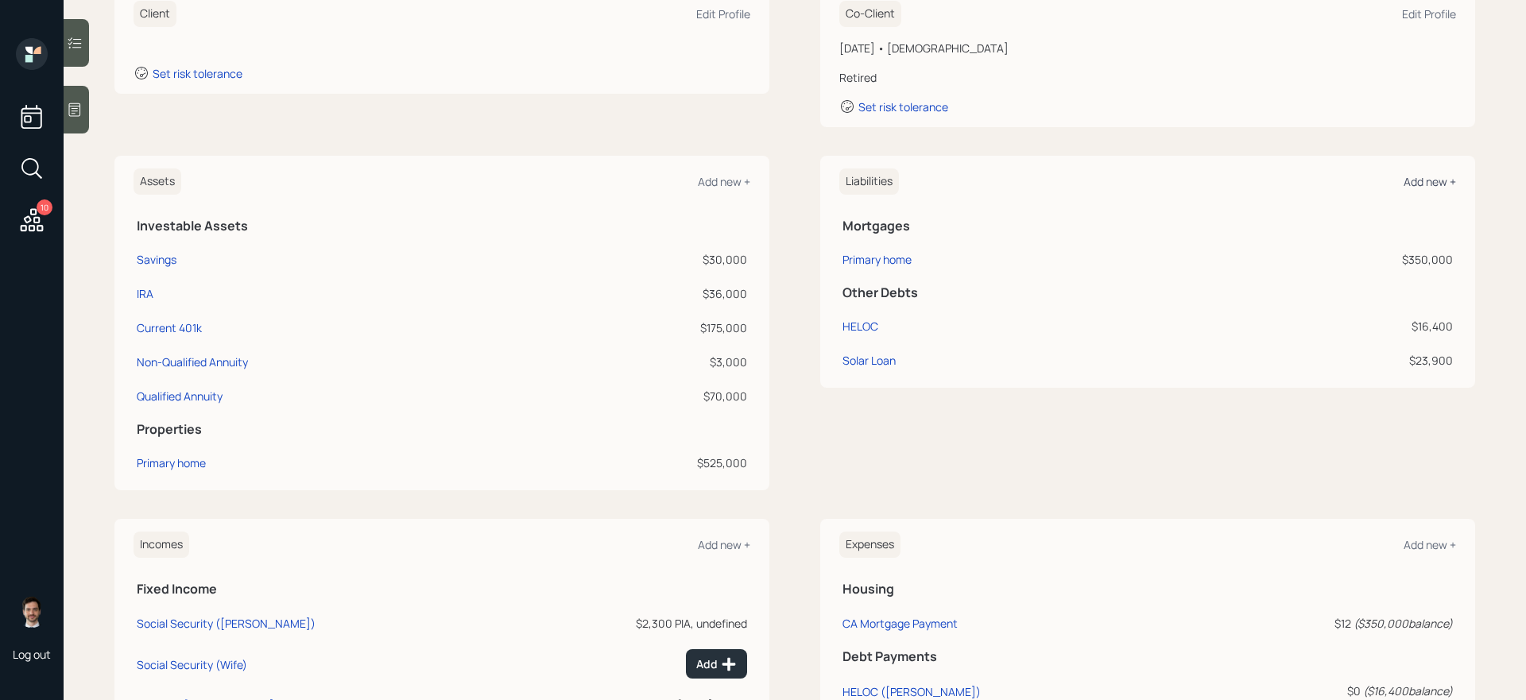
click at [1432, 184] on div "Add new +" at bounding box center [1430, 181] width 52 height 15
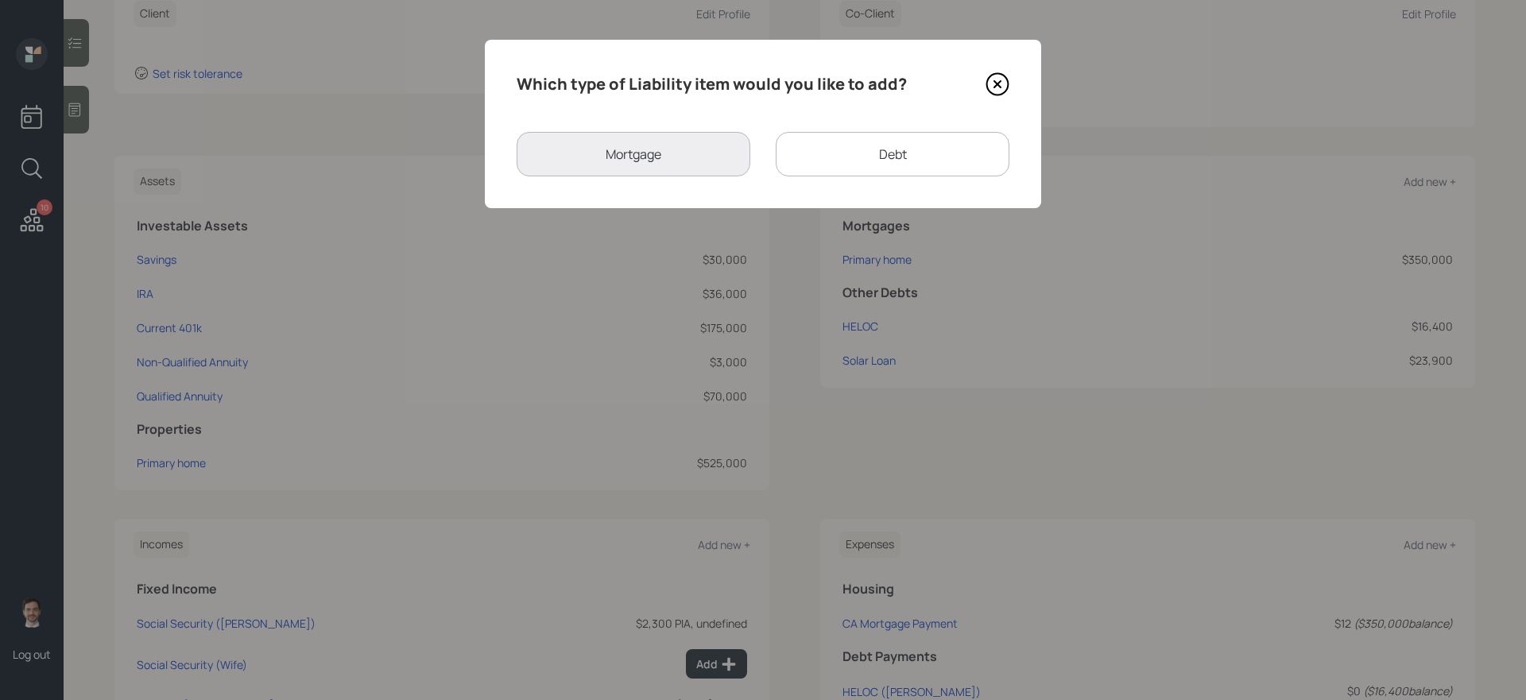
click at [837, 146] on div "Debt" at bounding box center [893, 154] width 234 height 45
select select "credit_card"
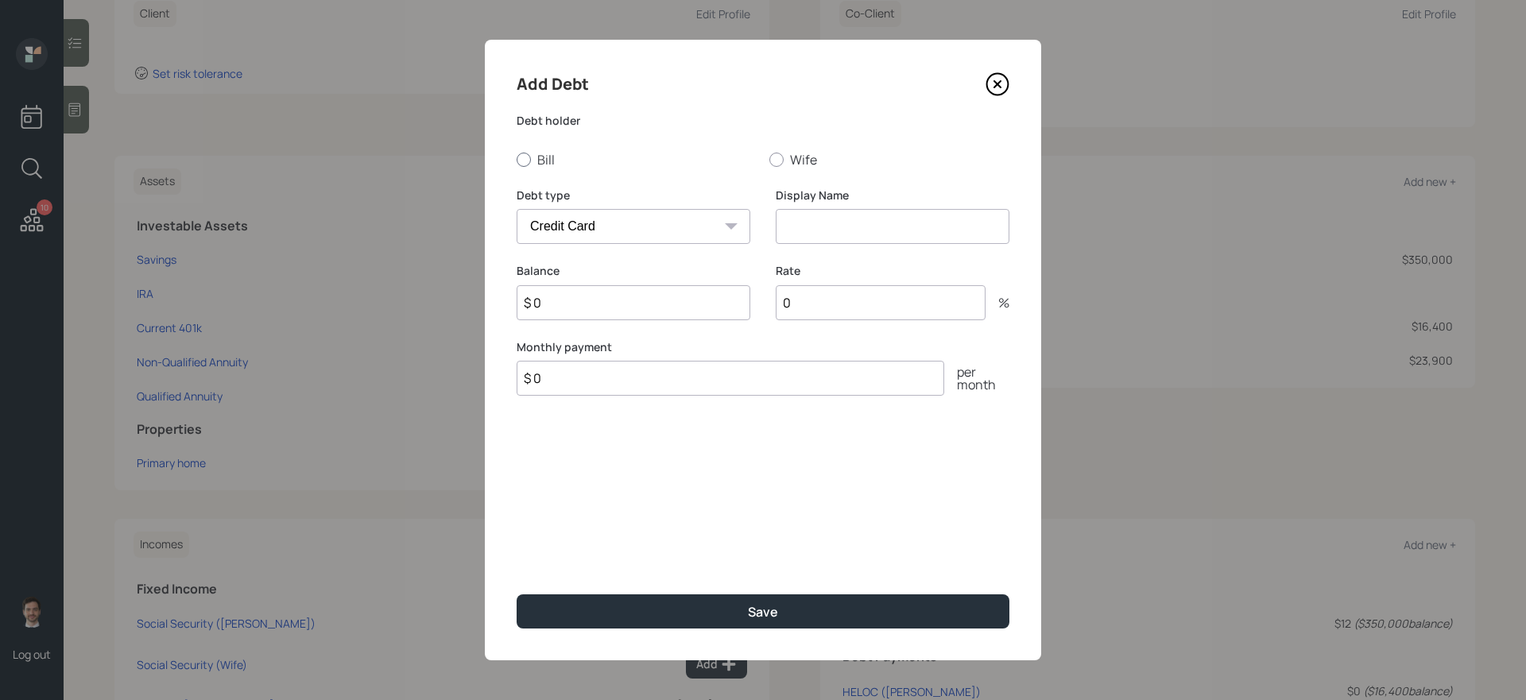
click at [531, 156] on label "Bill" at bounding box center [637, 159] width 240 height 17
click at [517, 159] on input "Bill" at bounding box center [516, 159] width 1 height 1
radio input "true"
click at [605, 197] on label "Debt type" at bounding box center [634, 196] width 234 height 16
click at [596, 226] on select "Car Credit Card Medical Student Other" at bounding box center [634, 226] width 234 height 35
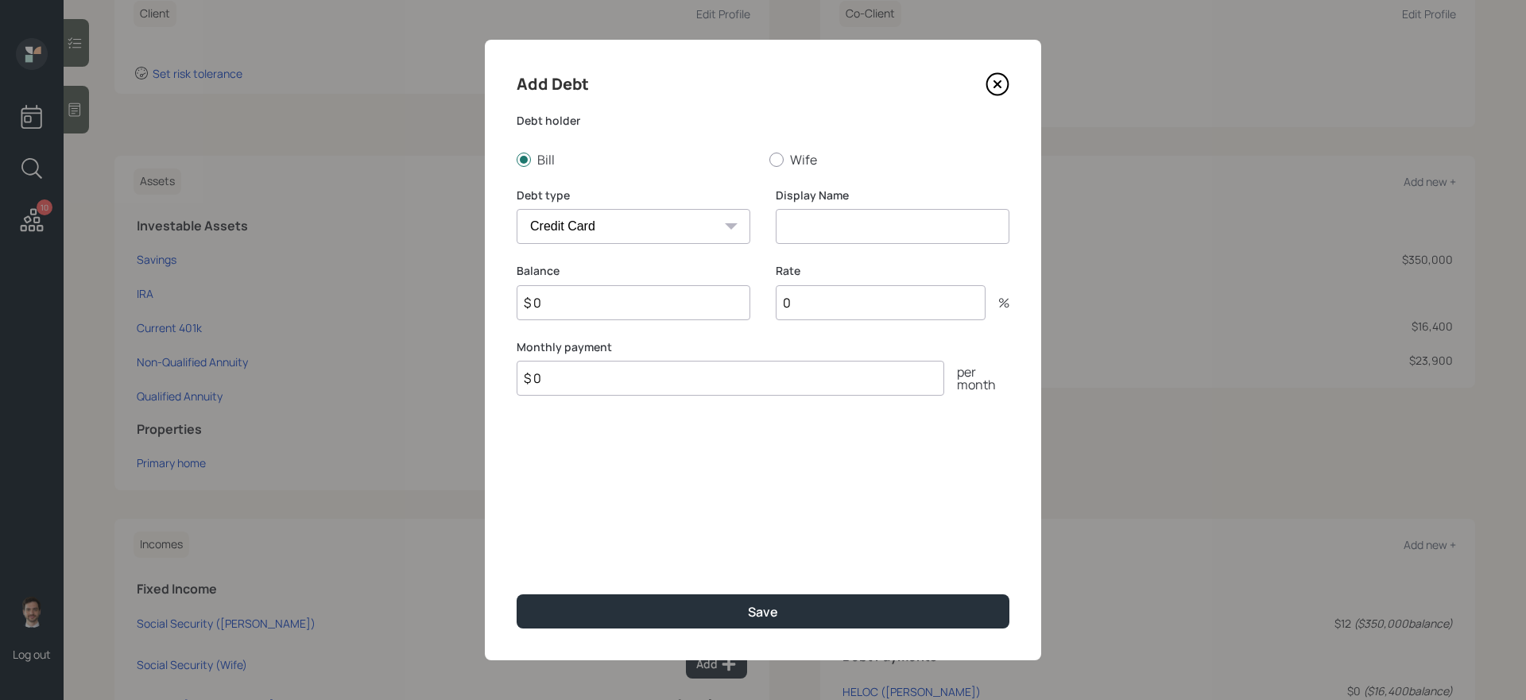
select select "other"
click at [517, 209] on select "Car Credit Card Medical Student Other" at bounding box center [634, 226] width 234 height 35
click at [859, 218] on input at bounding box center [893, 226] width 234 height 35
type input "Home Improvement Loan"
type input "$ 20,000"
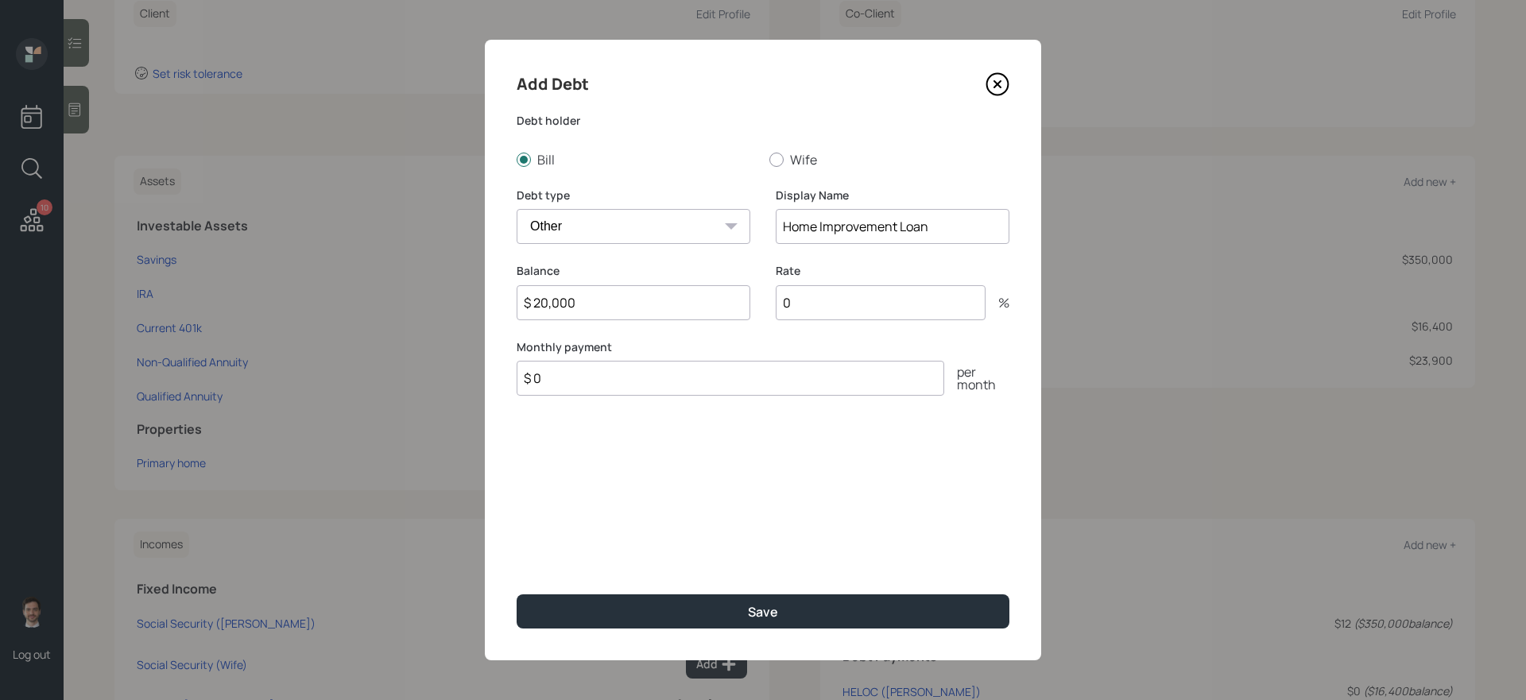
click at [517, 595] on button "Save" at bounding box center [763, 612] width 493 height 34
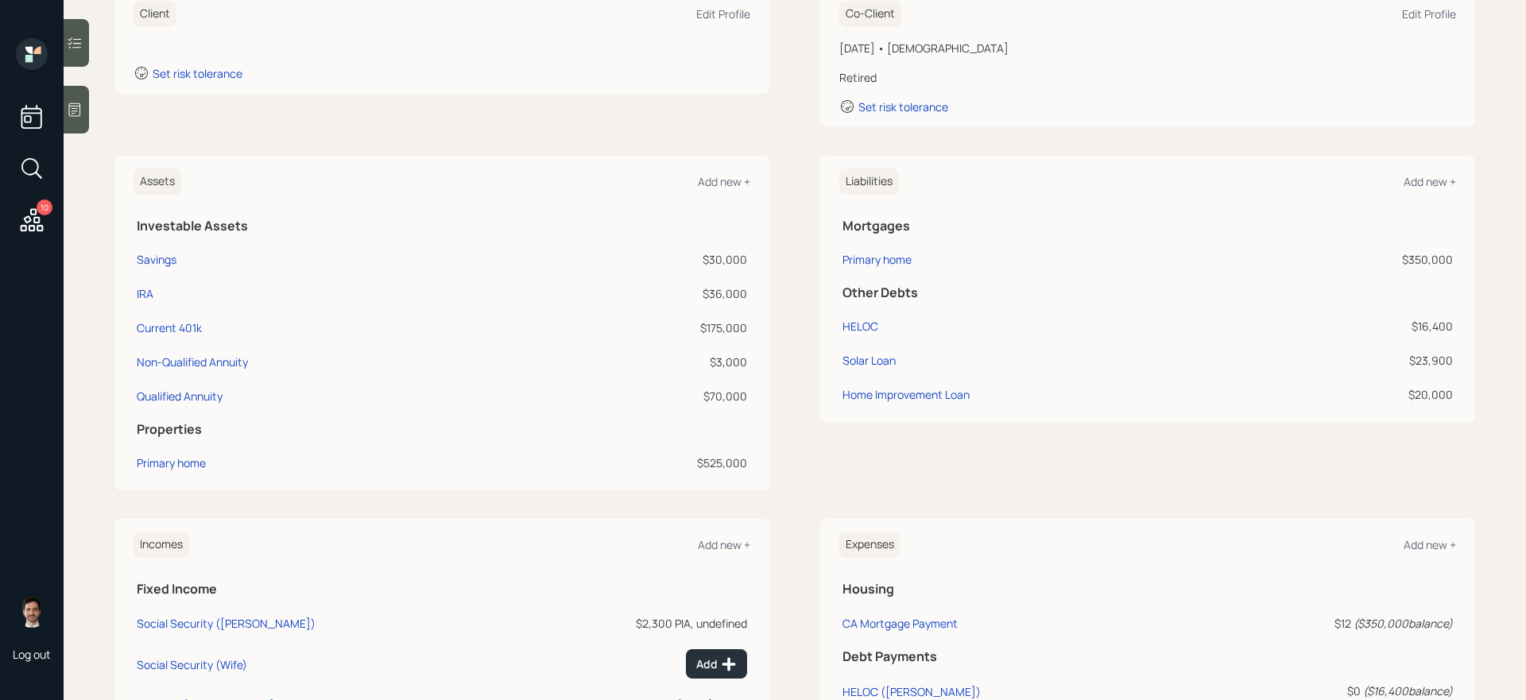
click at [1460, 181] on div "Liabilities Add new + Mortgages Primary home $350,000 Other Debts HELOC $16,400…" at bounding box center [1147, 289] width 655 height 266
click at [1417, 180] on div "Add new +" at bounding box center [1430, 181] width 52 height 15
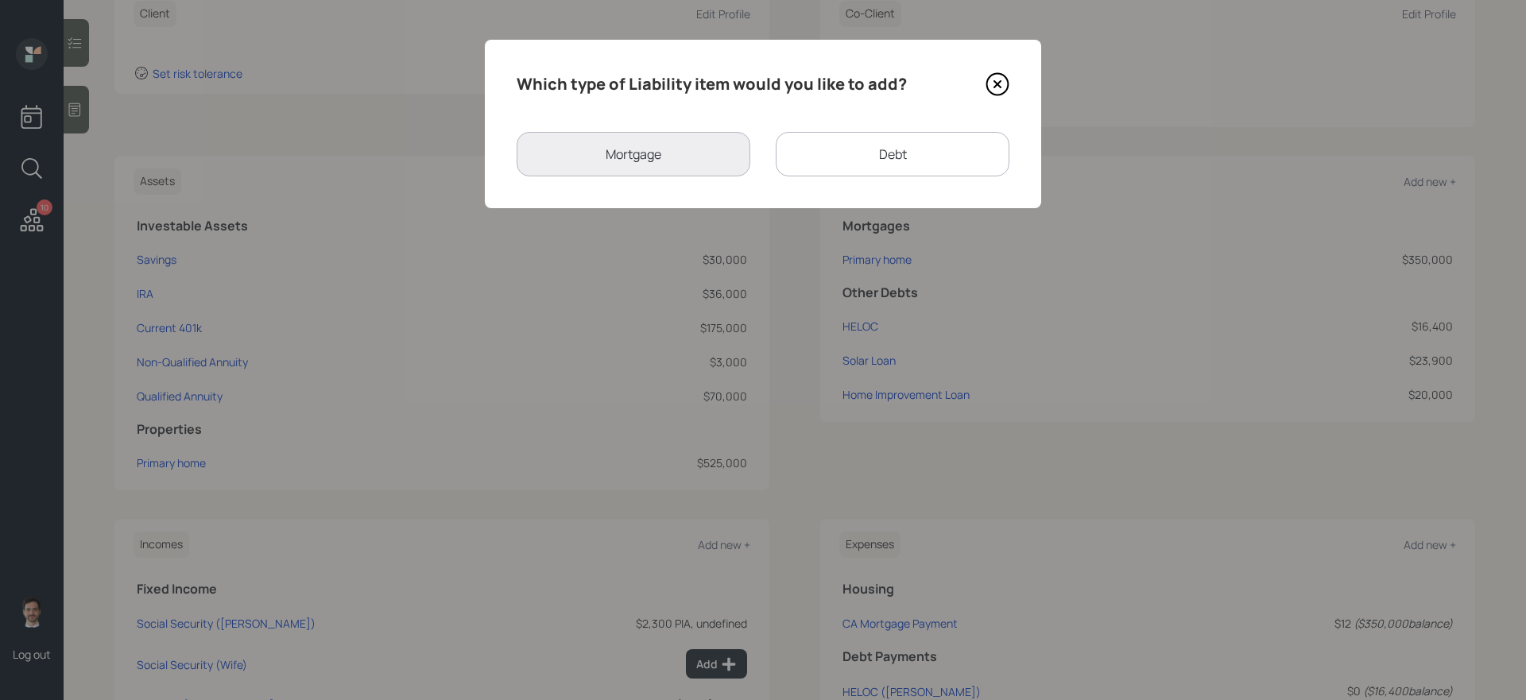
click at [813, 130] on div "Which type of Liability item would you like to add? Mortgage Debt" at bounding box center [763, 124] width 556 height 169
click at [835, 158] on div "Debt" at bounding box center [893, 154] width 234 height 45
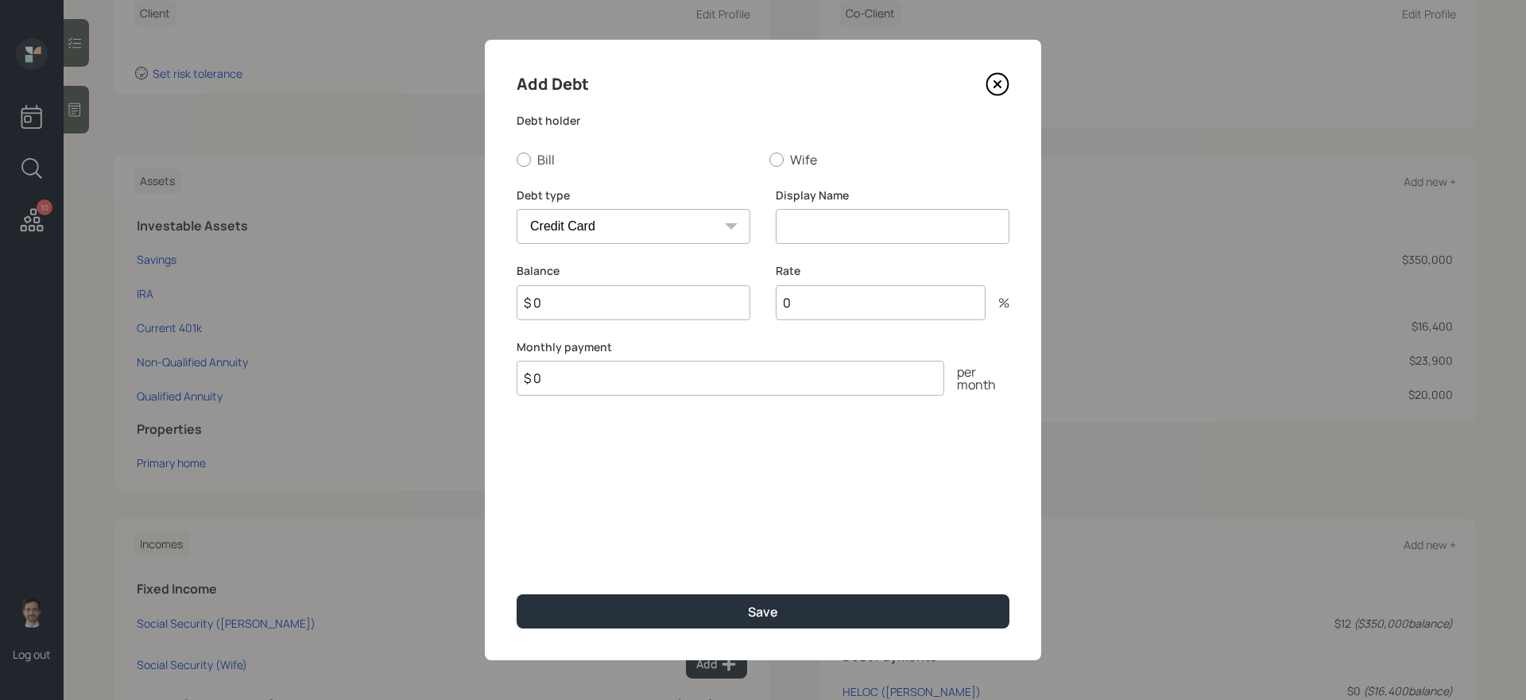
click at [699, 217] on select "Car Credit Card Medical Student Other" at bounding box center [634, 226] width 234 height 35
select select "other"
click at [517, 209] on select "Car Credit Card Medical Student Other" at bounding box center [634, 226] width 234 height 35
click at [529, 149] on div "Debt holder Bill Wife" at bounding box center [763, 141] width 493 height 56
click at [528, 157] on div at bounding box center [524, 160] width 14 height 14
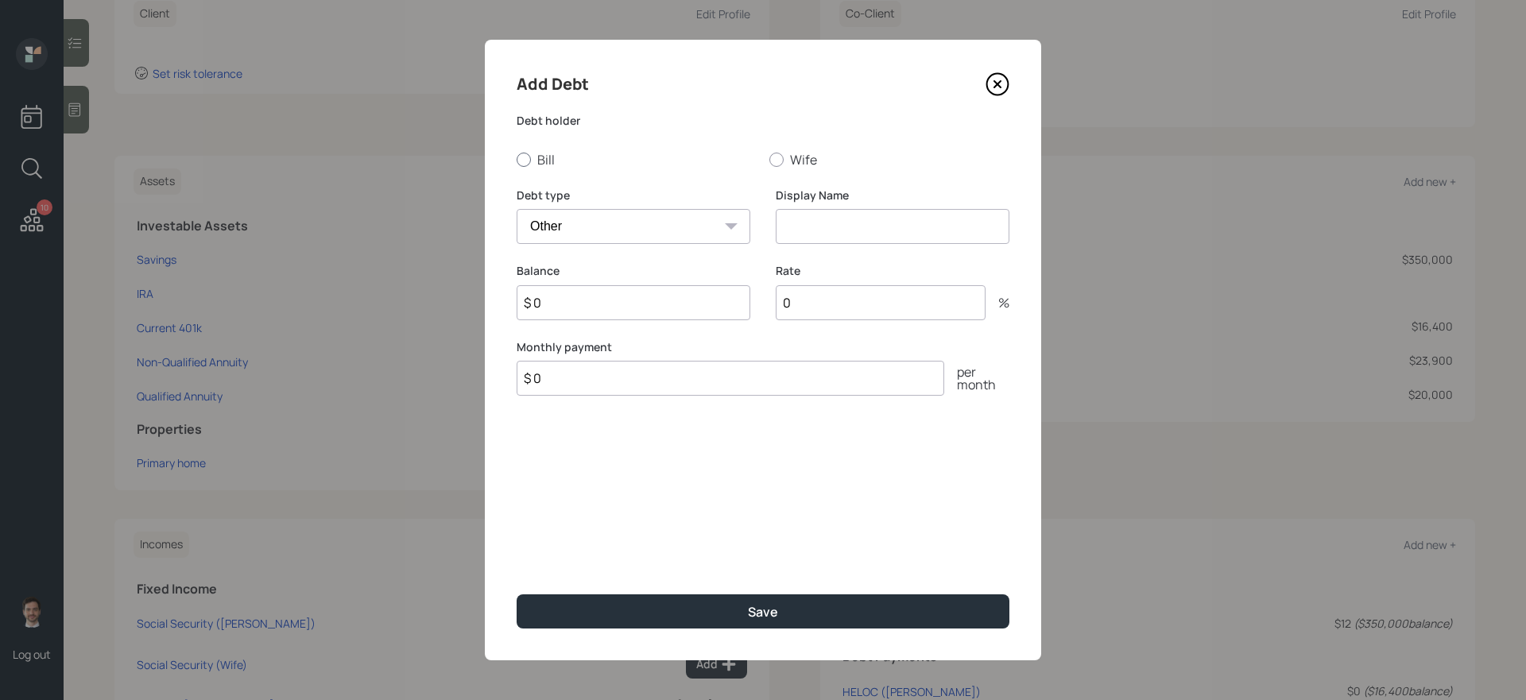
click at [517, 159] on input "Bill" at bounding box center [516, 159] width 1 height 1
radio input "true"
click at [804, 220] on input at bounding box center [893, 226] width 234 height 35
type input "HVAC"
type input "$ 7,000"
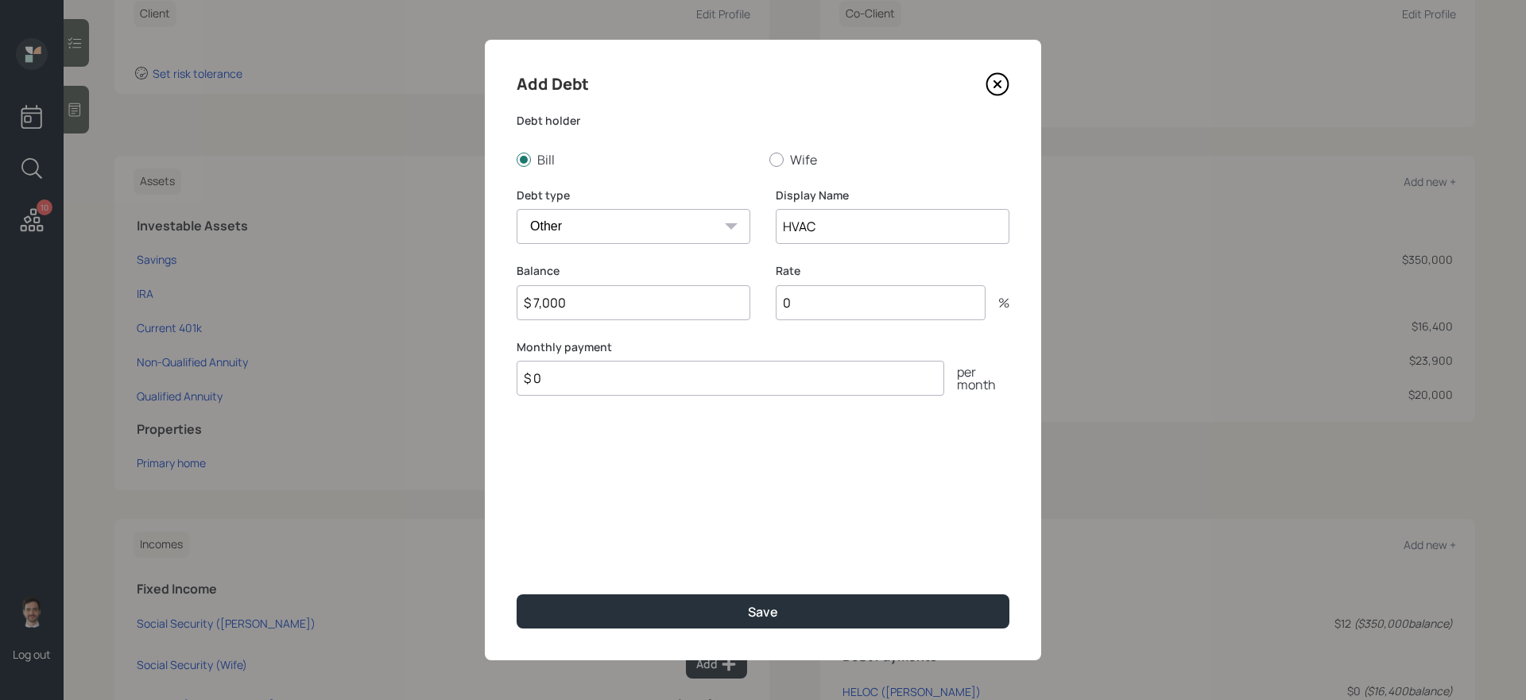
click at [517, 595] on button "Save" at bounding box center [763, 612] width 493 height 34
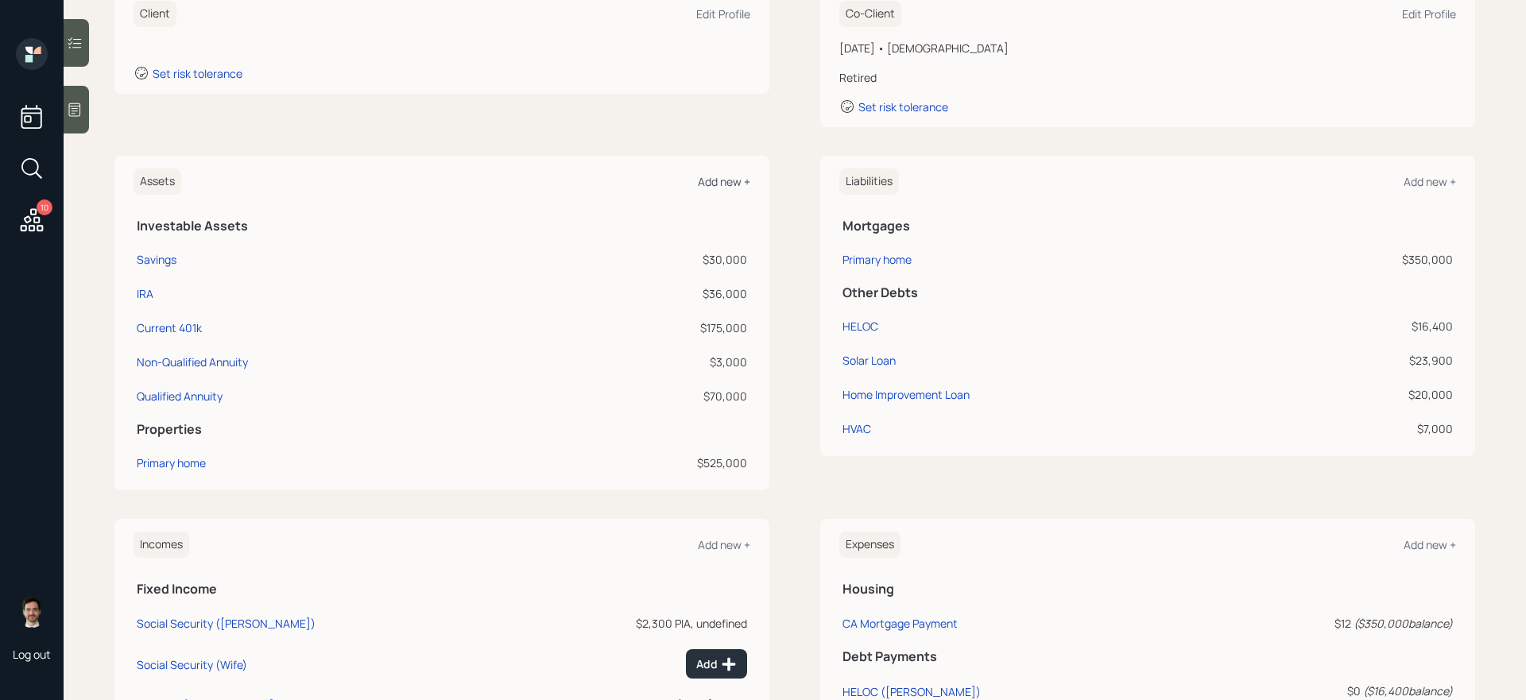
click at [728, 180] on div "Add new +" at bounding box center [724, 181] width 52 height 15
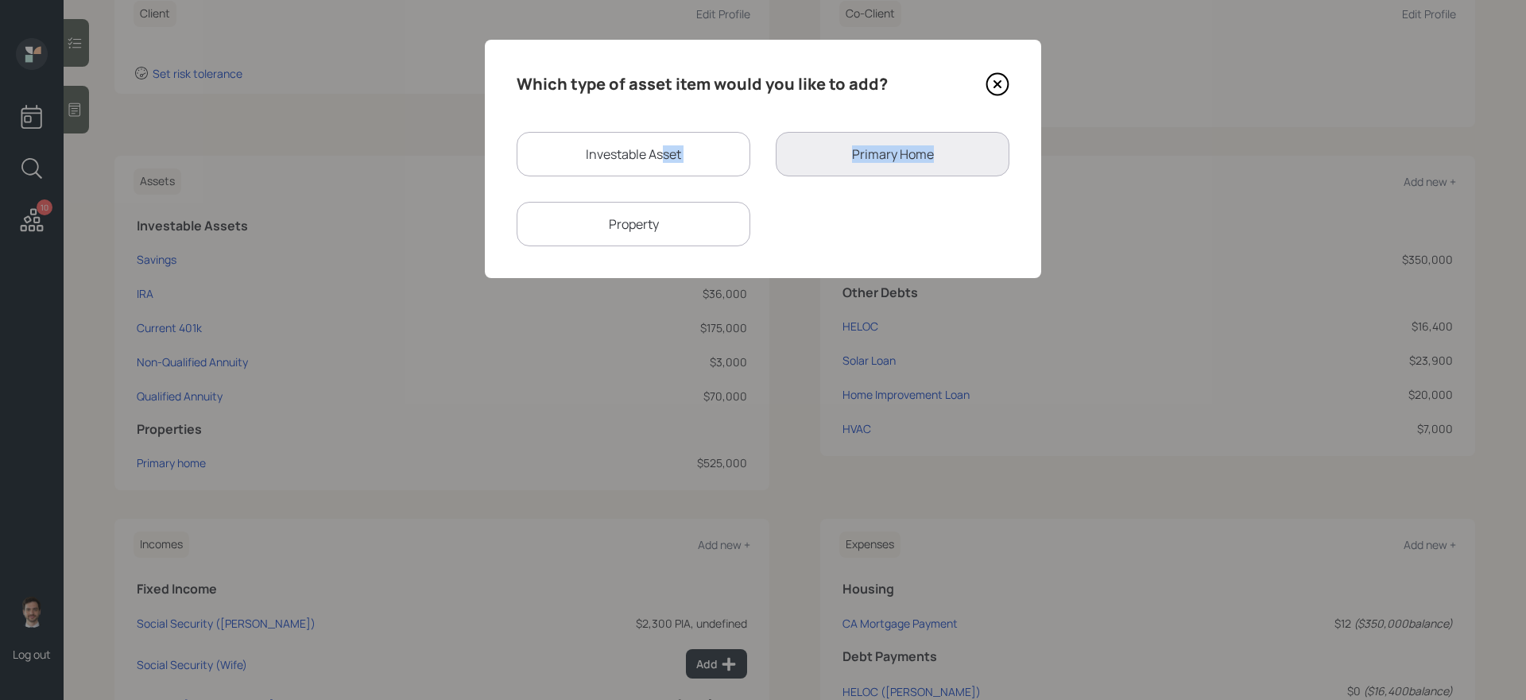
drag, startPoint x: 664, startPoint y: 162, endPoint x: 823, endPoint y: 207, distance: 165.1
click at [823, 207] on div "Investable Asset Primary Home Property" at bounding box center [763, 189] width 493 height 114
click at [857, 204] on div "Investable Asset Primary Home Property" at bounding box center [763, 189] width 493 height 114
click at [684, 238] on div "Property" at bounding box center [634, 224] width 234 height 45
select select "rental_property"
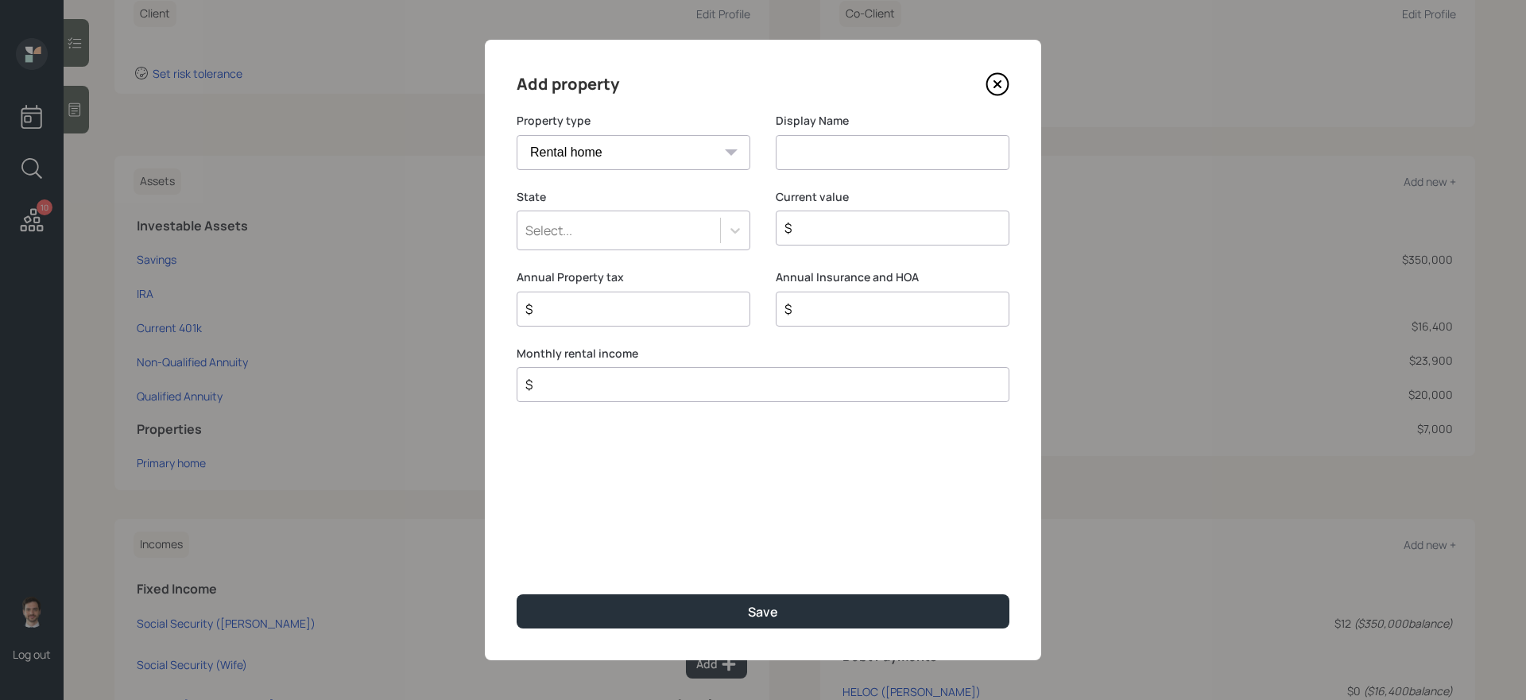
click at [810, 152] on input at bounding box center [893, 152] width 234 height 35
type input "Rental Property"
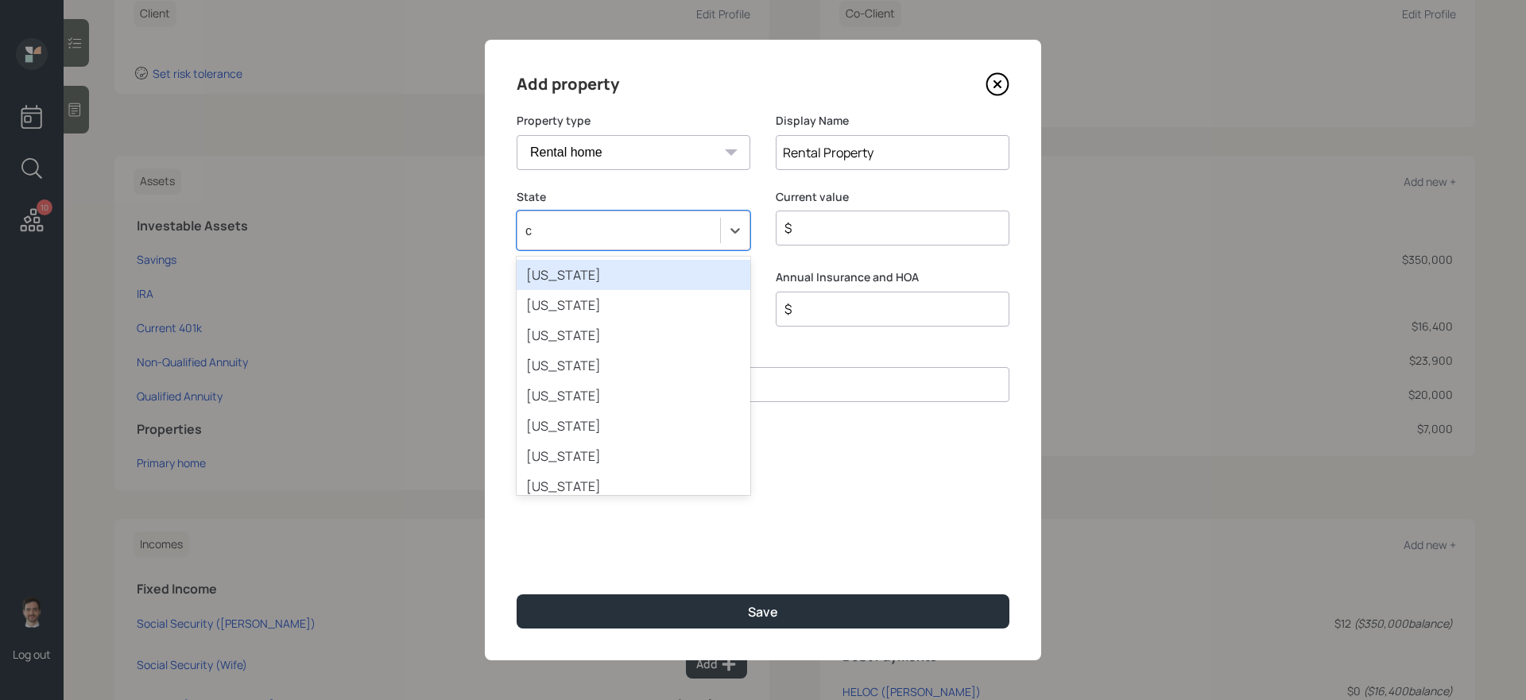
type input "ca"
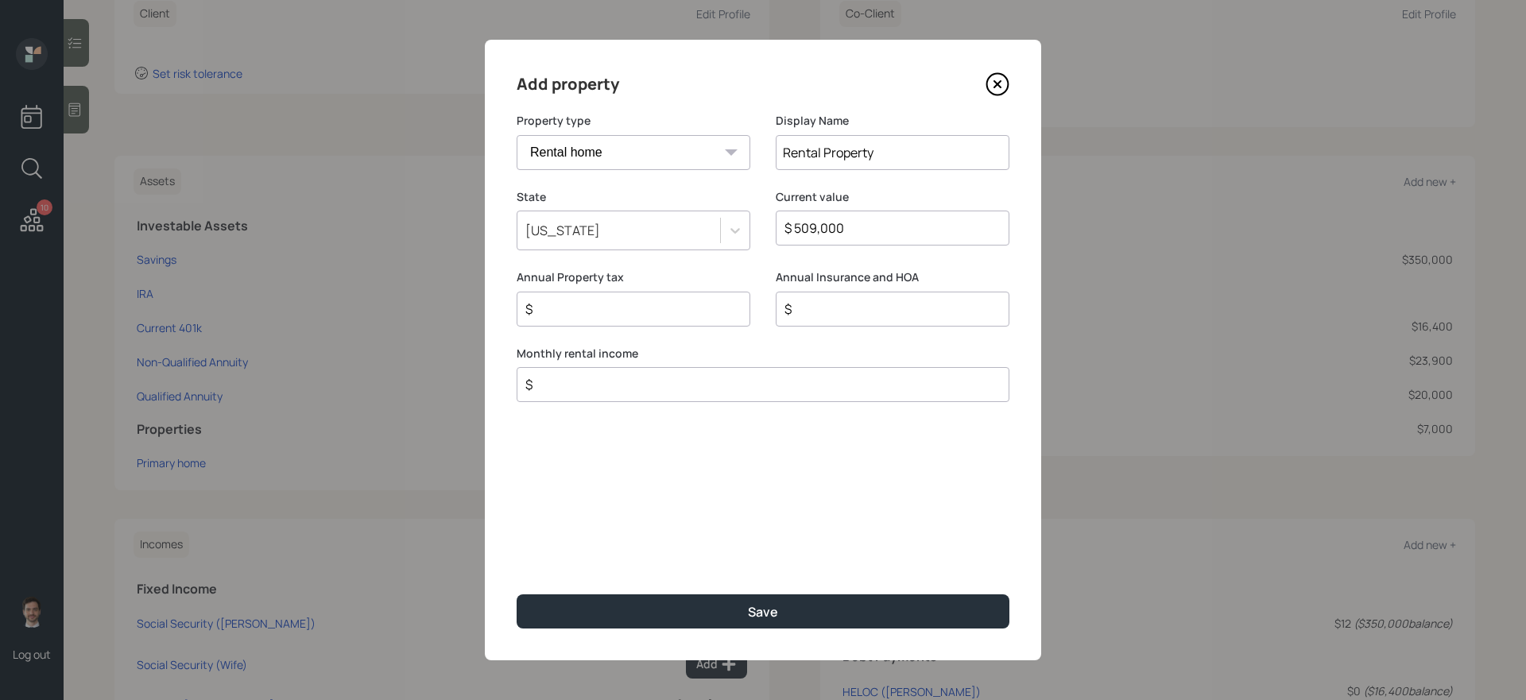
type input "$ 509,000"
type input "$ 0"
type input "$ 500"
click at [517, 595] on button "Save" at bounding box center [763, 612] width 493 height 34
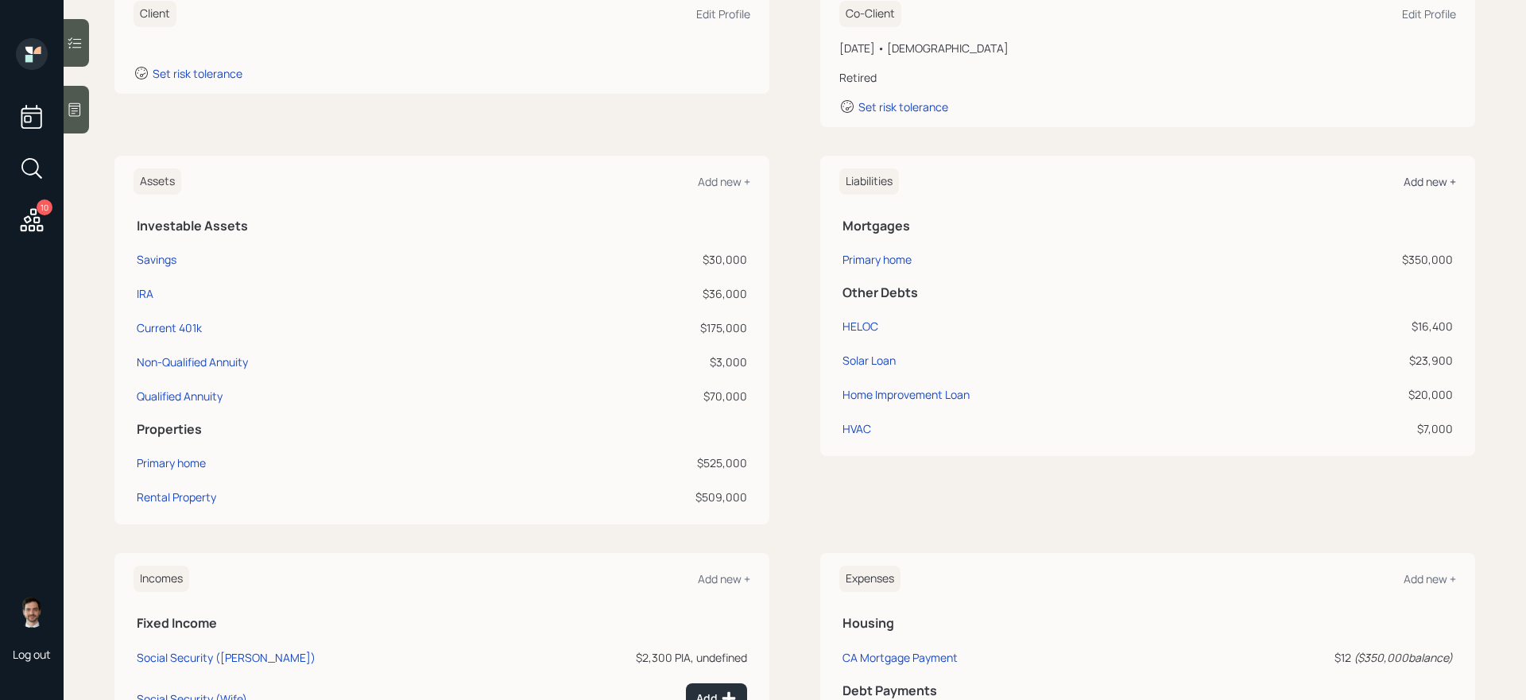
click at [1428, 183] on div "Add new +" at bounding box center [1430, 181] width 52 height 15
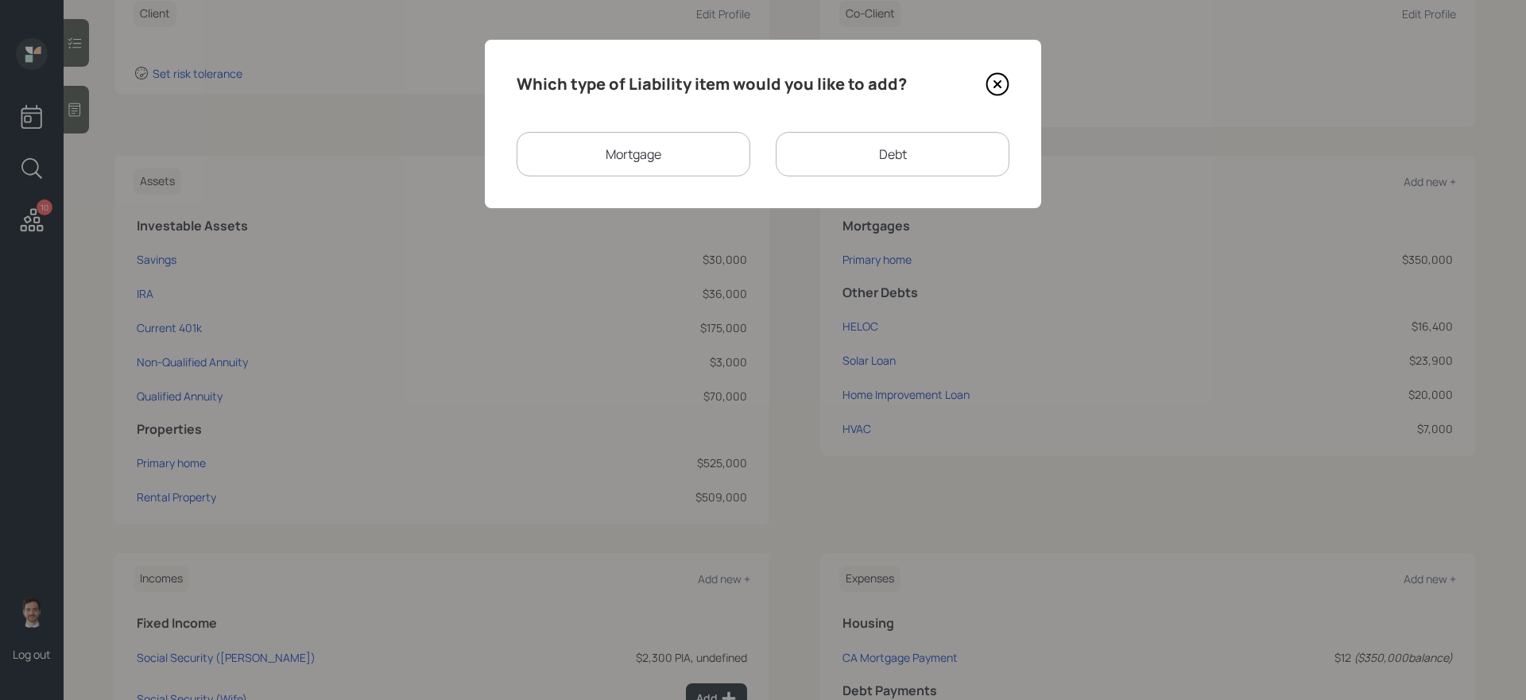
click at [642, 153] on div "Mortgage" at bounding box center [634, 154] width 234 height 45
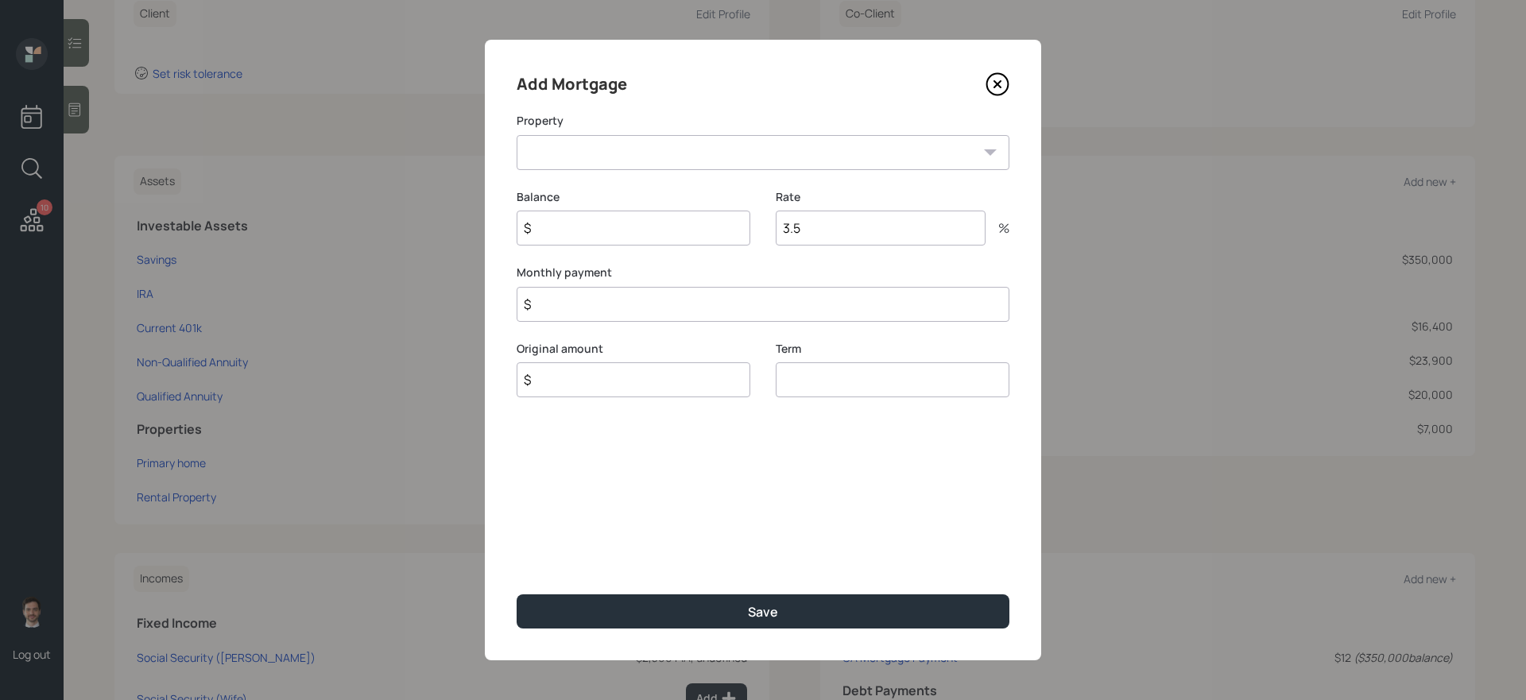
click at [680, 155] on select "Rental Property" at bounding box center [763, 152] width 493 height 35
select select "fa439c3e-95dd-4b11-9777-d161e47e618e"
click at [517, 135] on select "Rental Property" at bounding box center [763, 152] width 493 height 35
type input "$ 246,000"
type input "0"
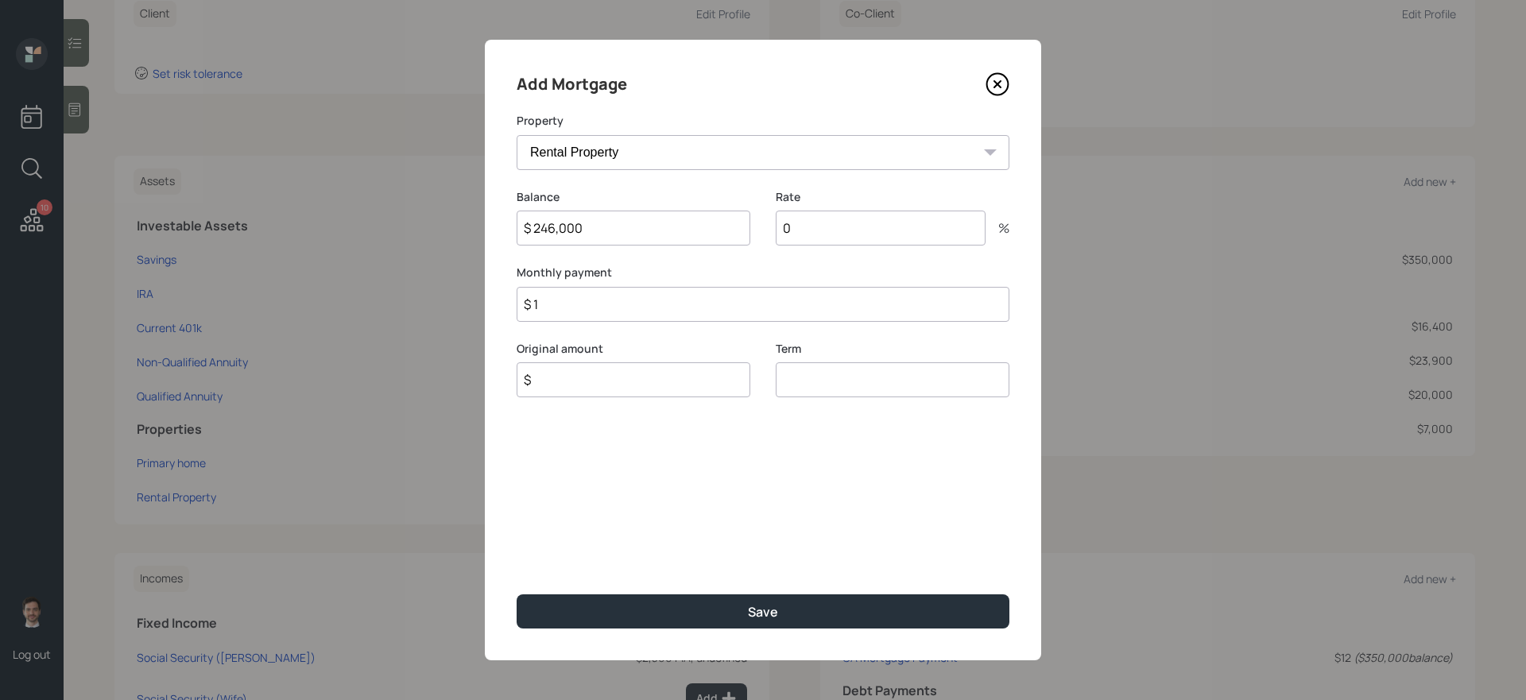
type input "$ 1"
type input "$ 246,000"
type input "30"
click at [517, 595] on button "Save" at bounding box center [763, 612] width 493 height 34
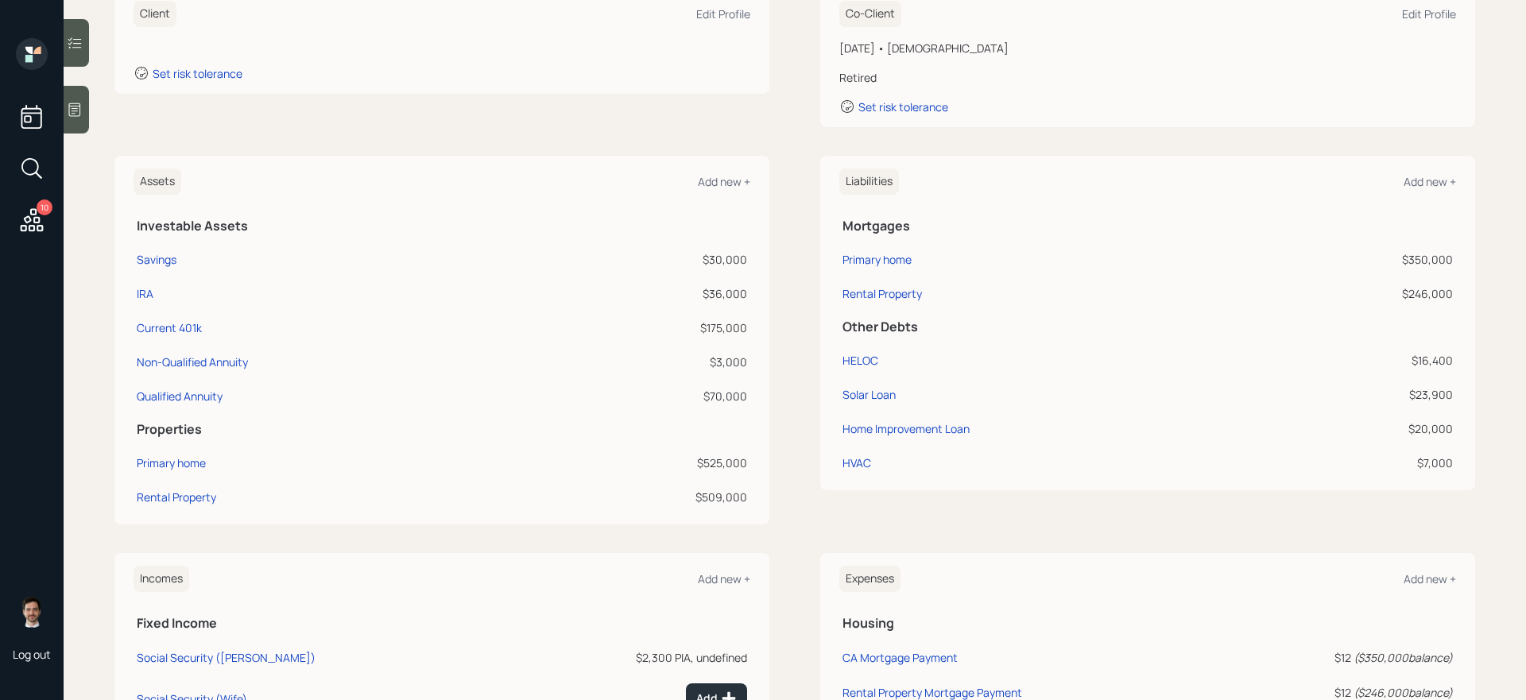
click at [22, 227] on icon at bounding box center [31, 220] width 29 height 29
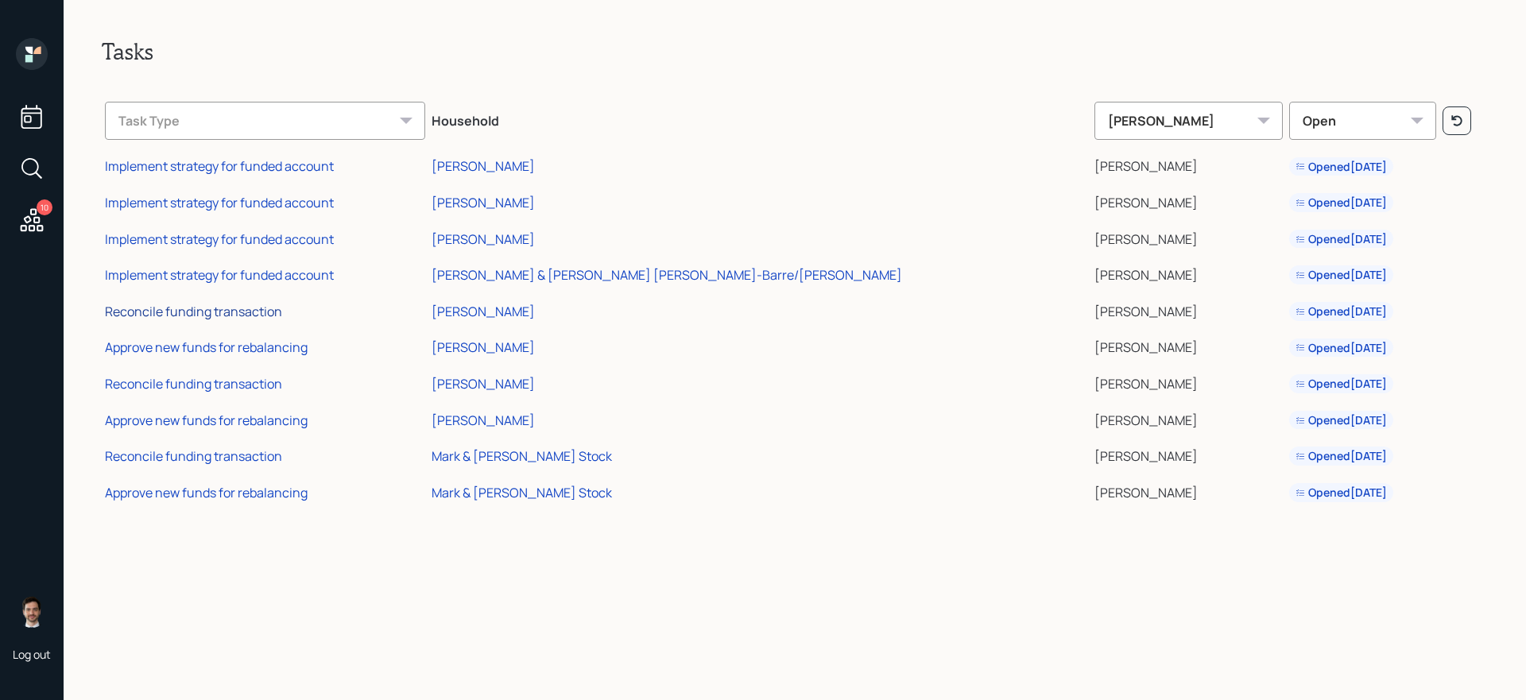
click at [219, 313] on div "Reconcile funding transaction" at bounding box center [193, 311] width 177 height 17
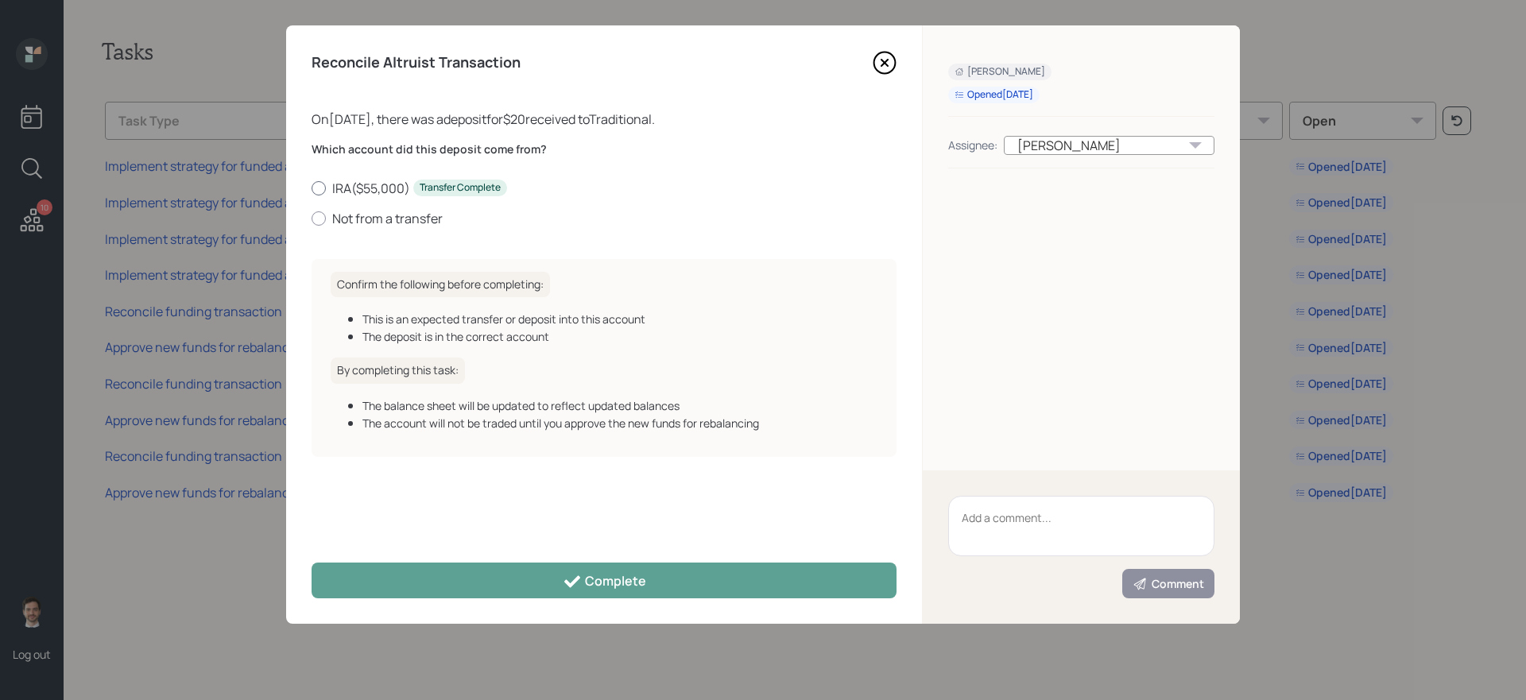
click at [349, 192] on label "IRA ( $55,000 ) Transfer Complete" at bounding box center [604, 188] width 585 height 17
click at [312, 188] on input "IRA ( $55,000 ) Transfer Complete" at bounding box center [311, 188] width 1 height 1
radio input "true"
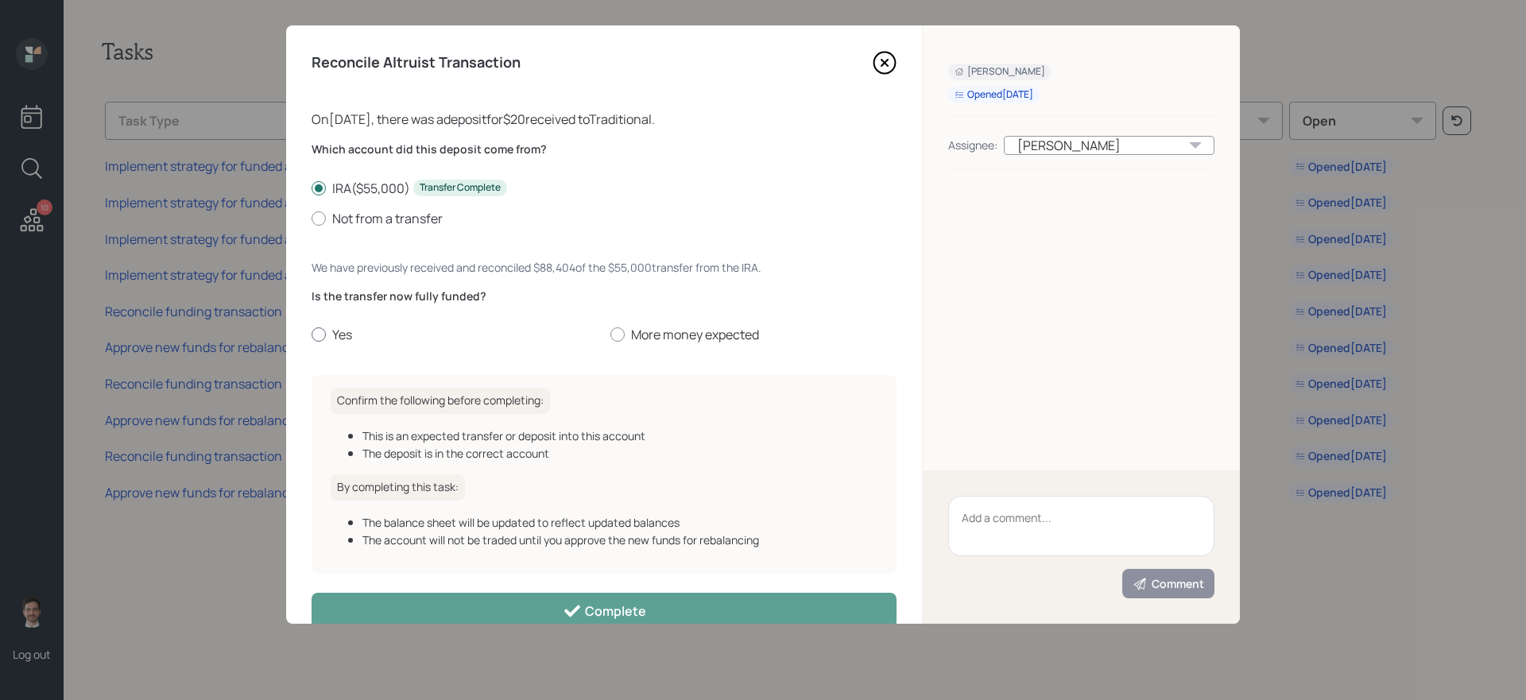
click at [349, 330] on label "Yes" at bounding box center [455, 334] width 286 height 17
click at [312, 335] on input "Yes" at bounding box center [311, 335] width 1 height 1
radio input "true"
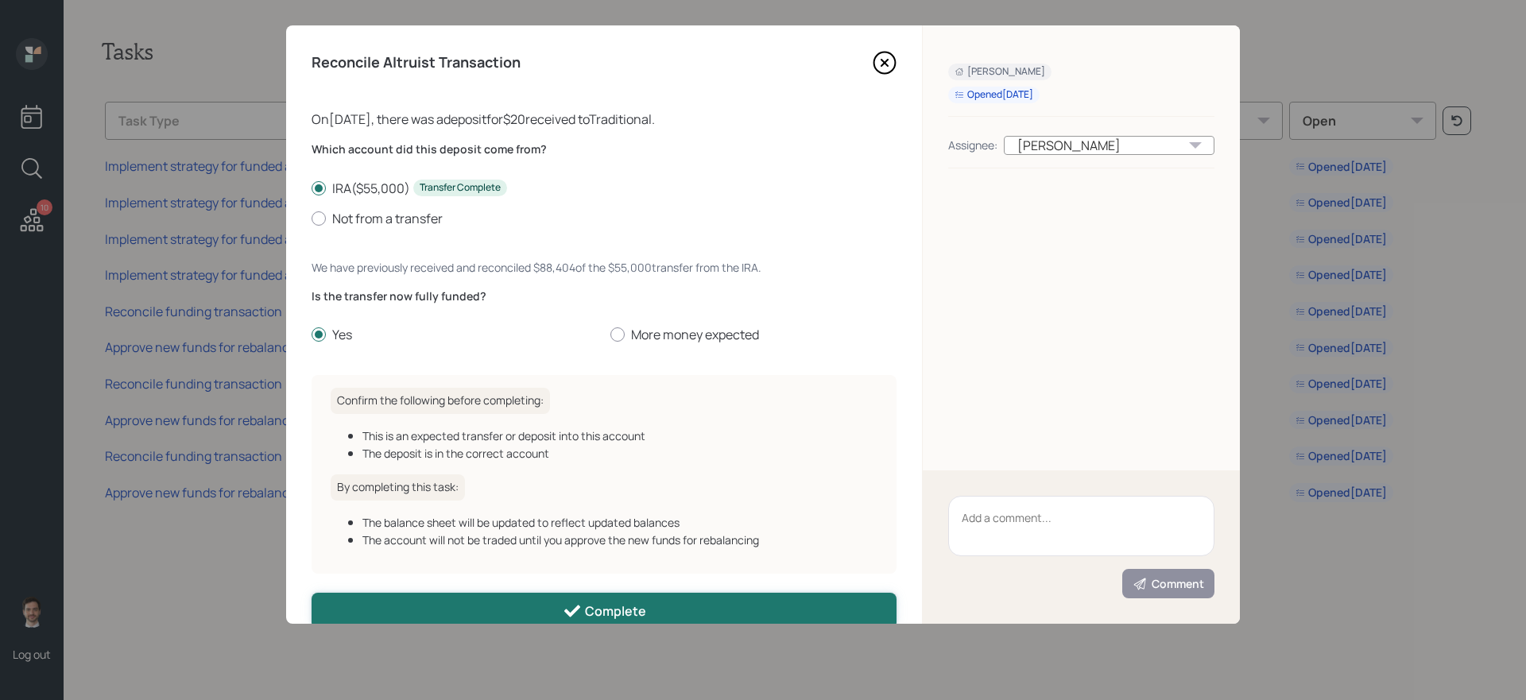
click at [368, 598] on button "Complete" at bounding box center [604, 611] width 585 height 36
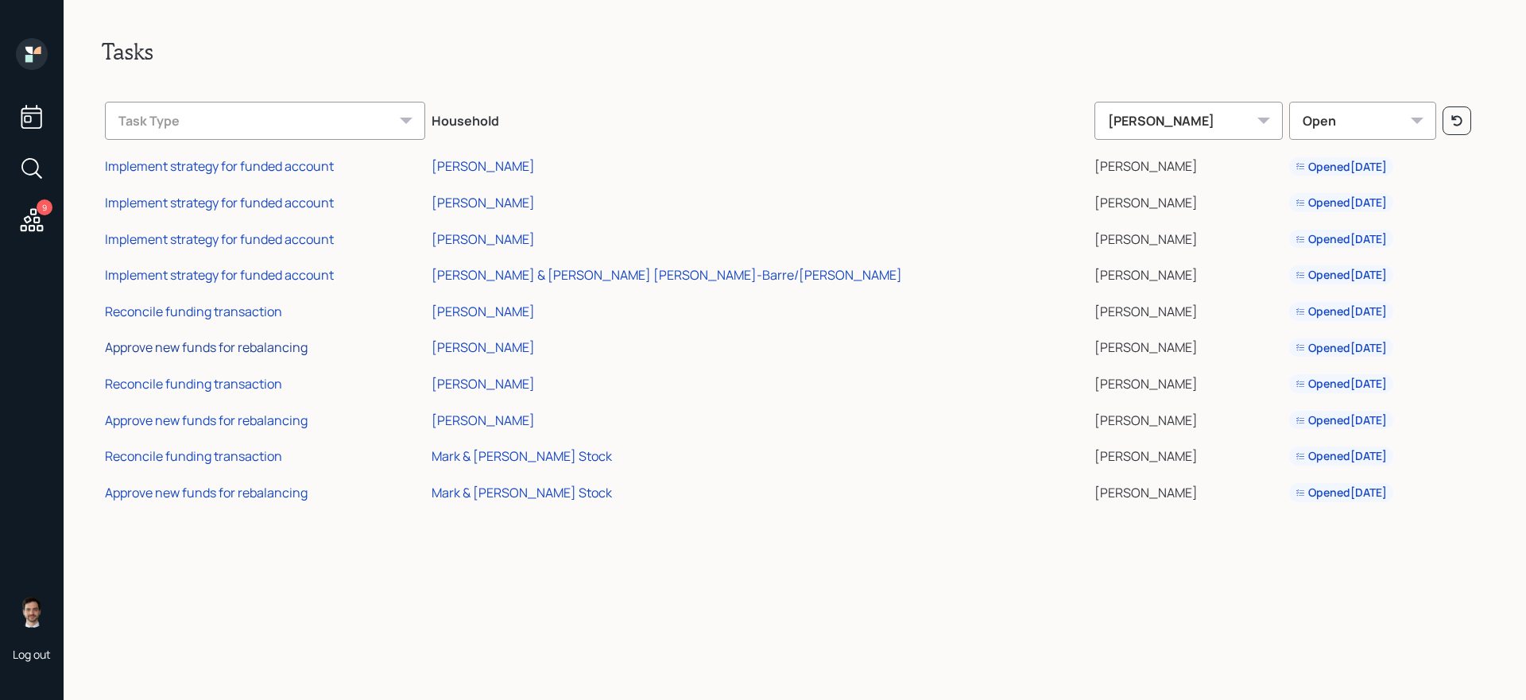
click at [238, 346] on div "Approve new funds for rebalancing" at bounding box center [206, 347] width 203 height 17
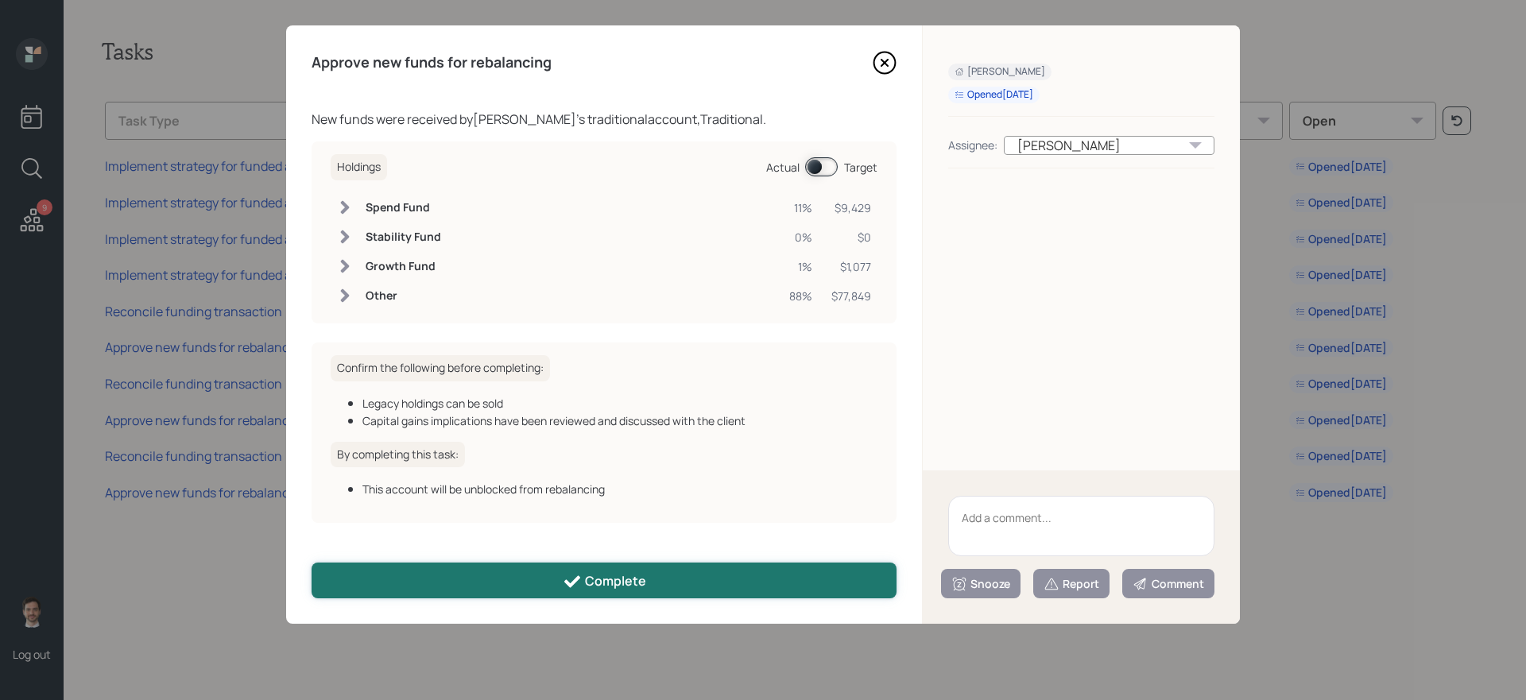
click at [533, 564] on button "Complete" at bounding box center [604, 581] width 585 height 36
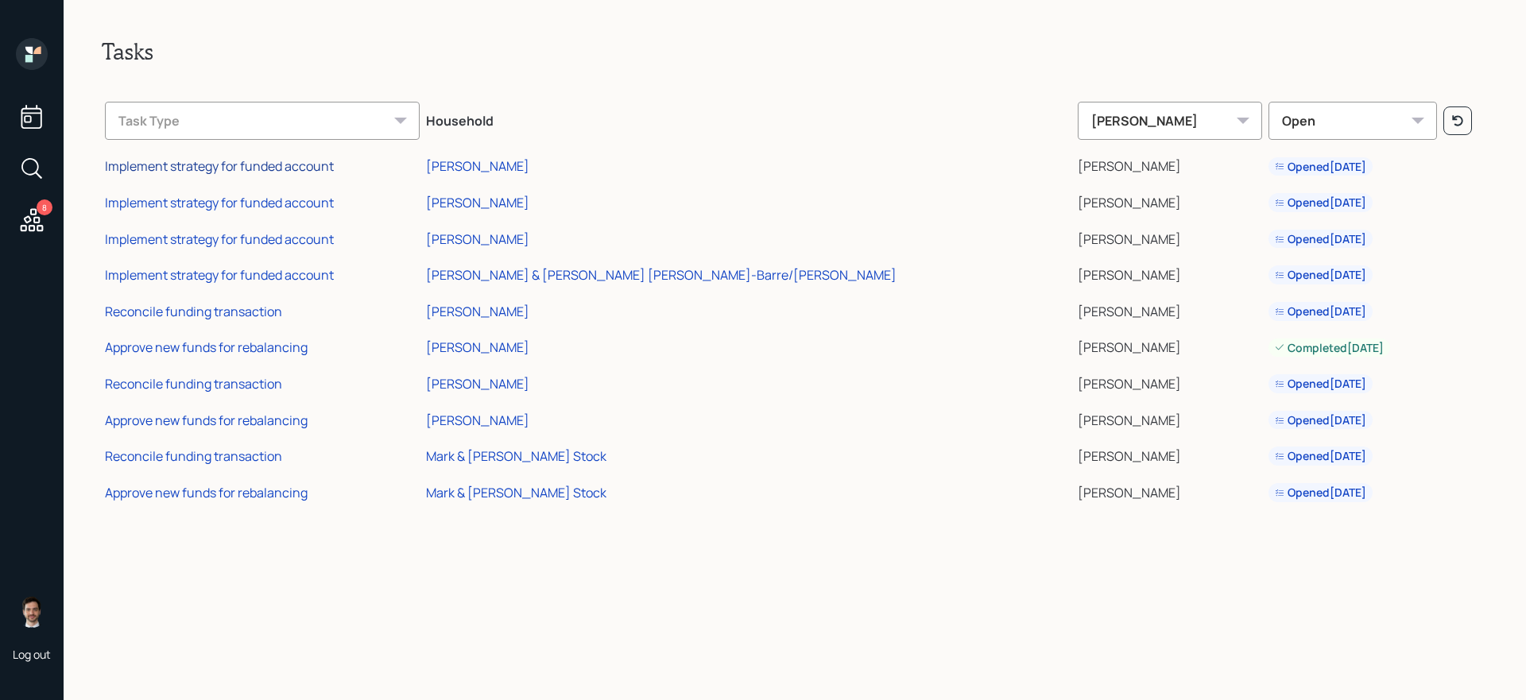
click at [285, 164] on div "Implement strategy for funded account" at bounding box center [219, 165] width 229 height 17
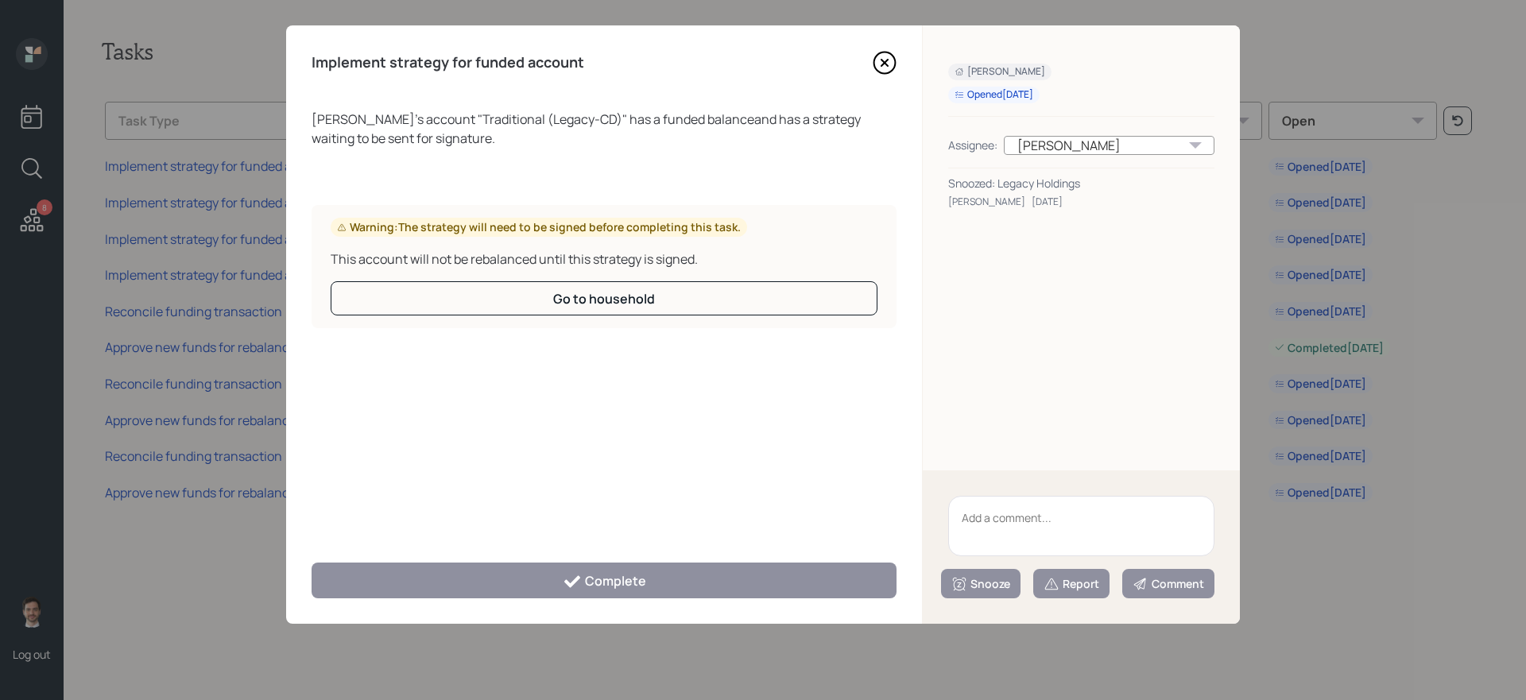
click at [1056, 184] on div "Snoozed: Legacy Holdings" at bounding box center [1081, 183] width 266 height 17
click at [1081, 183] on div "Snoozed: Legacy Holdings" at bounding box center [1081, 183] width 266 height 17
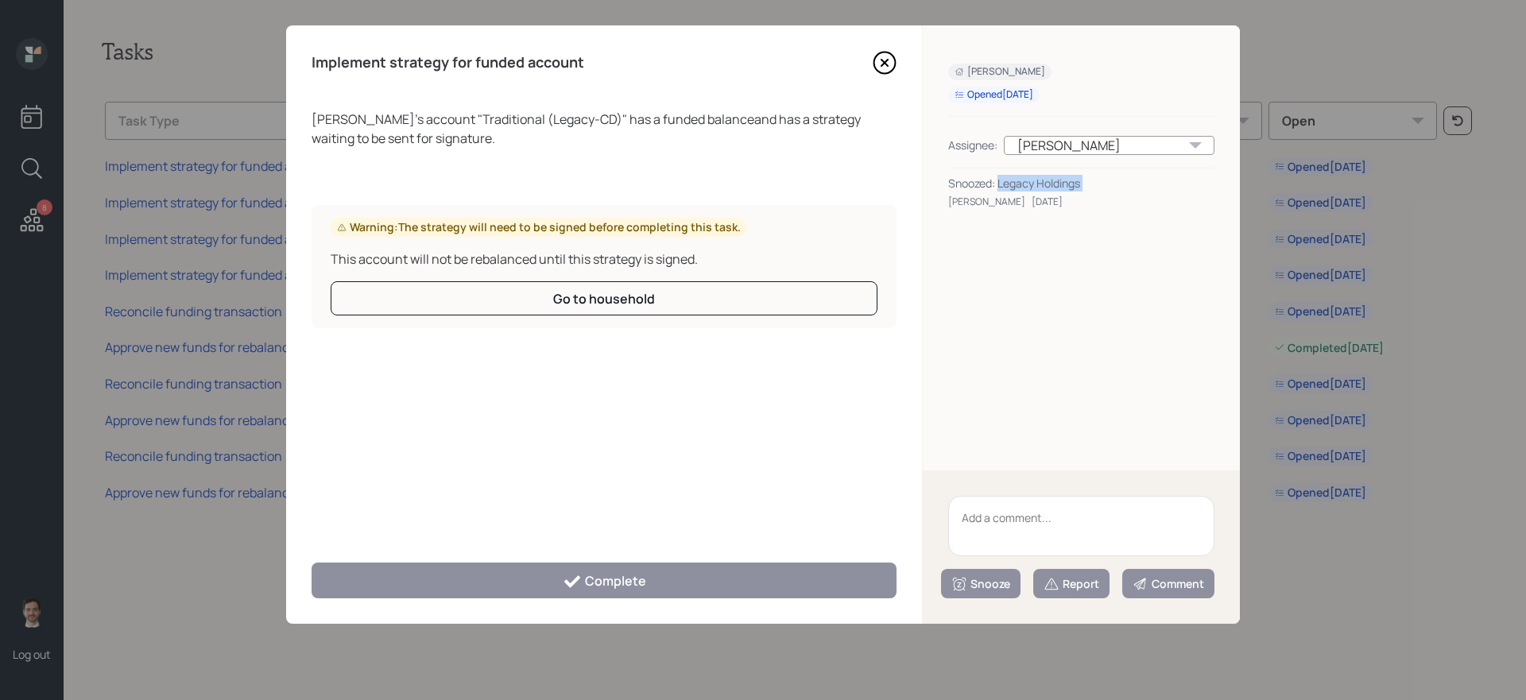
drag, startPoint x: 1099, startPoint y: 183, endPoint x: 1005, endPoint y: 183, distance: 94.6
click at [1005, 183] on div "Snoozed: Legacy Holdings" at bounding box center [1081, 183] width 266 height 17
copy div "Legacy Holdings"
click at [1021, 506] on textarea at bounding box center [1081, 526] width 266 height 60
paste textarea "Legacy Holdings"
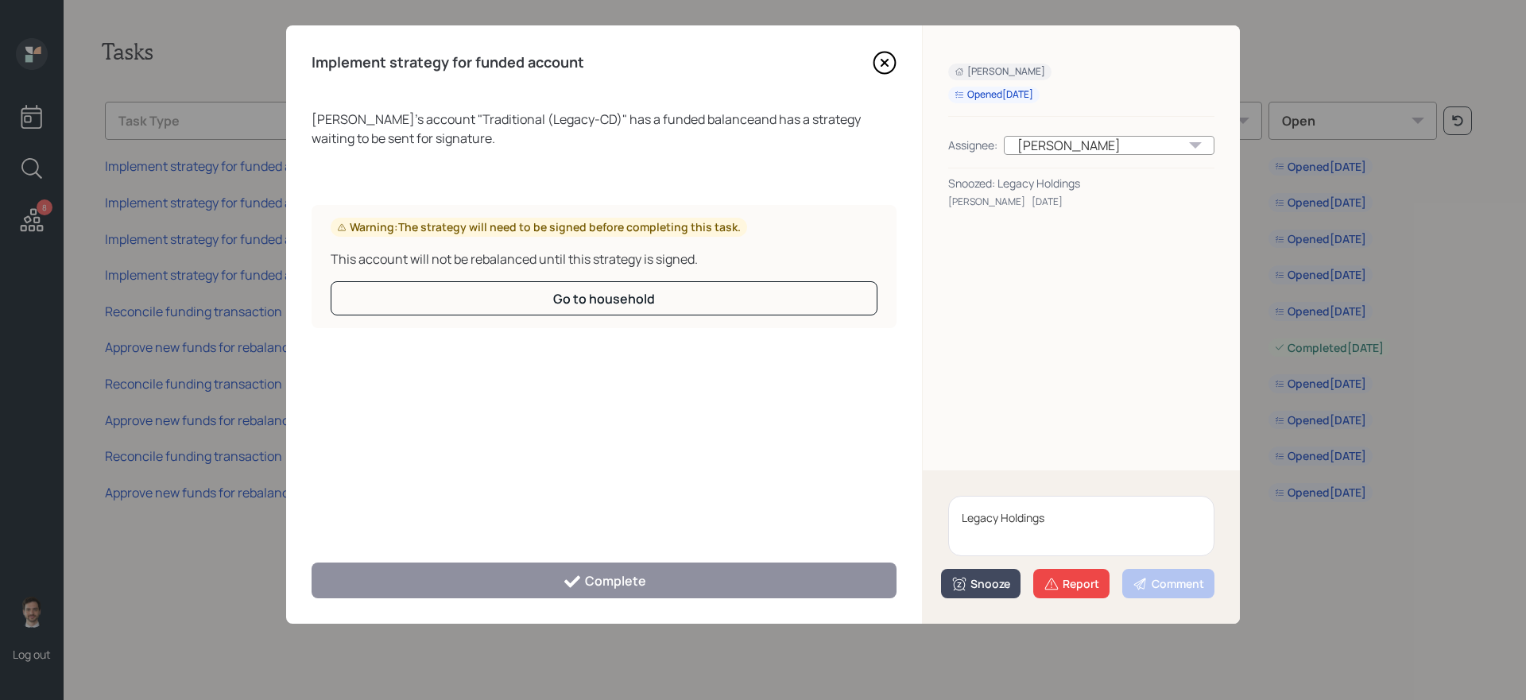
type textarea "Legacy Holdings"
click at [979, 591] on div "Snooze" at bounding box center [981, 584] width 59 height 16
click at [979, 548] on button "2 weeks" at bounding box center [981, 549] width 78 height 31
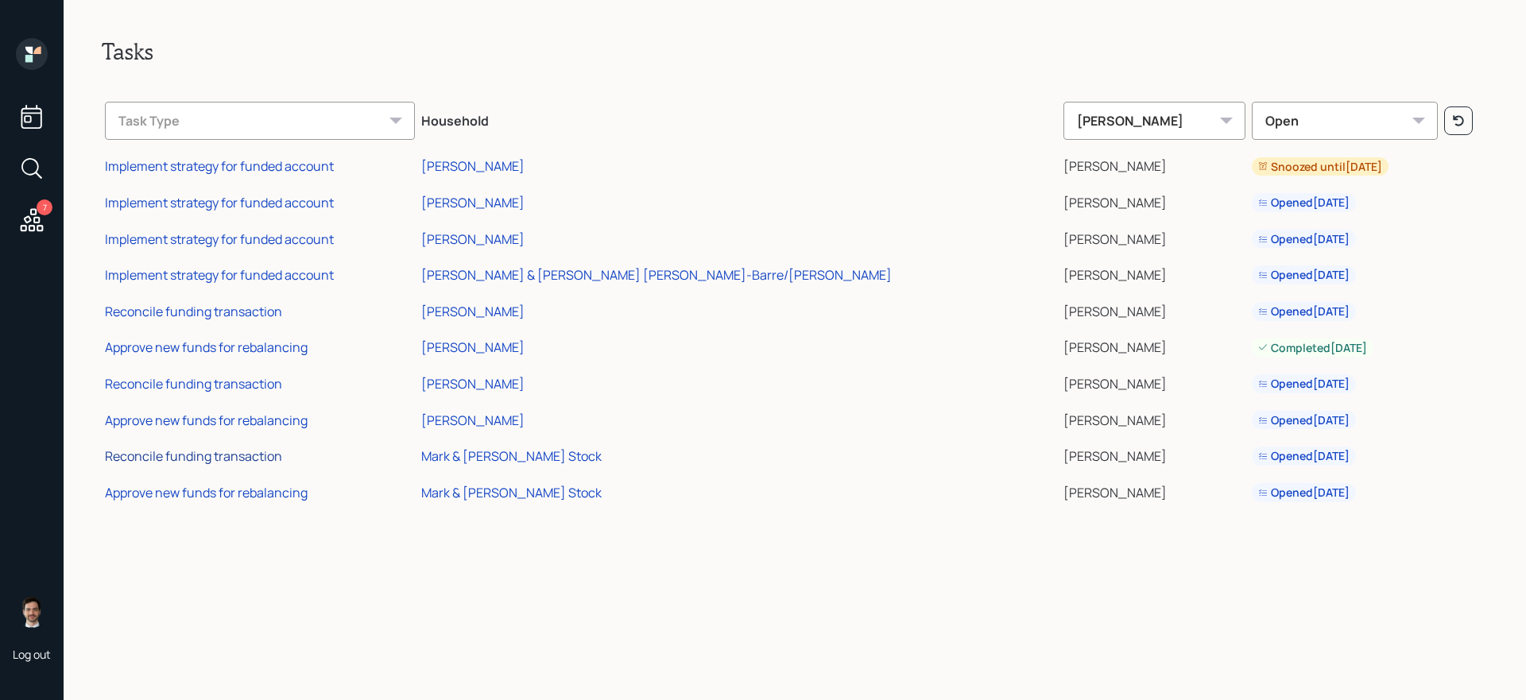
click at [249, 454] on div "Reconcile funding transaction" at bounding box center [193, 456] width 177 height 17
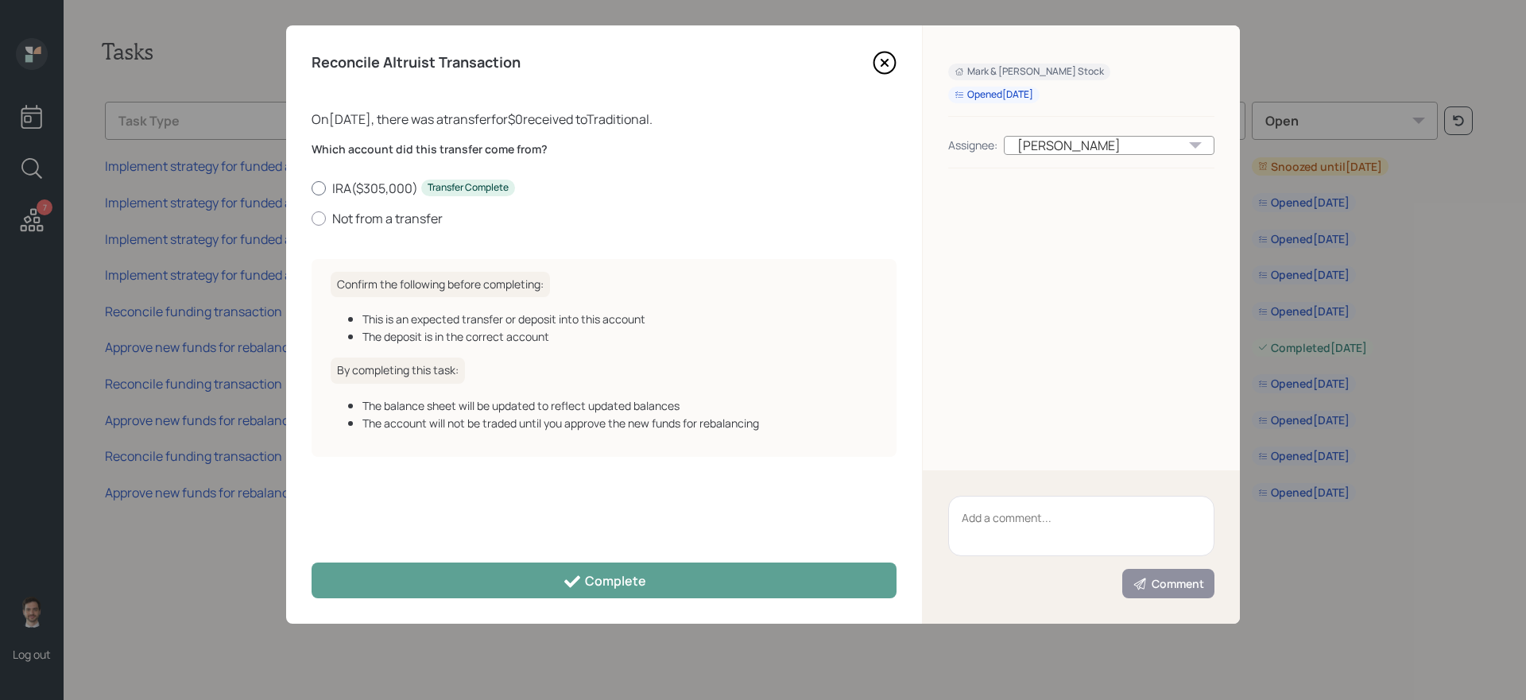
click at [374, 188] on label "IRA ( $305,000 ) Transfer Complete" at bounding box center [604, 188] width 585 height 17
click at [312, 188] on input "IRA ( $305,000 ) Transfer Complete" at bounding box center [311, 188] width 1 height 1
radio input "true"
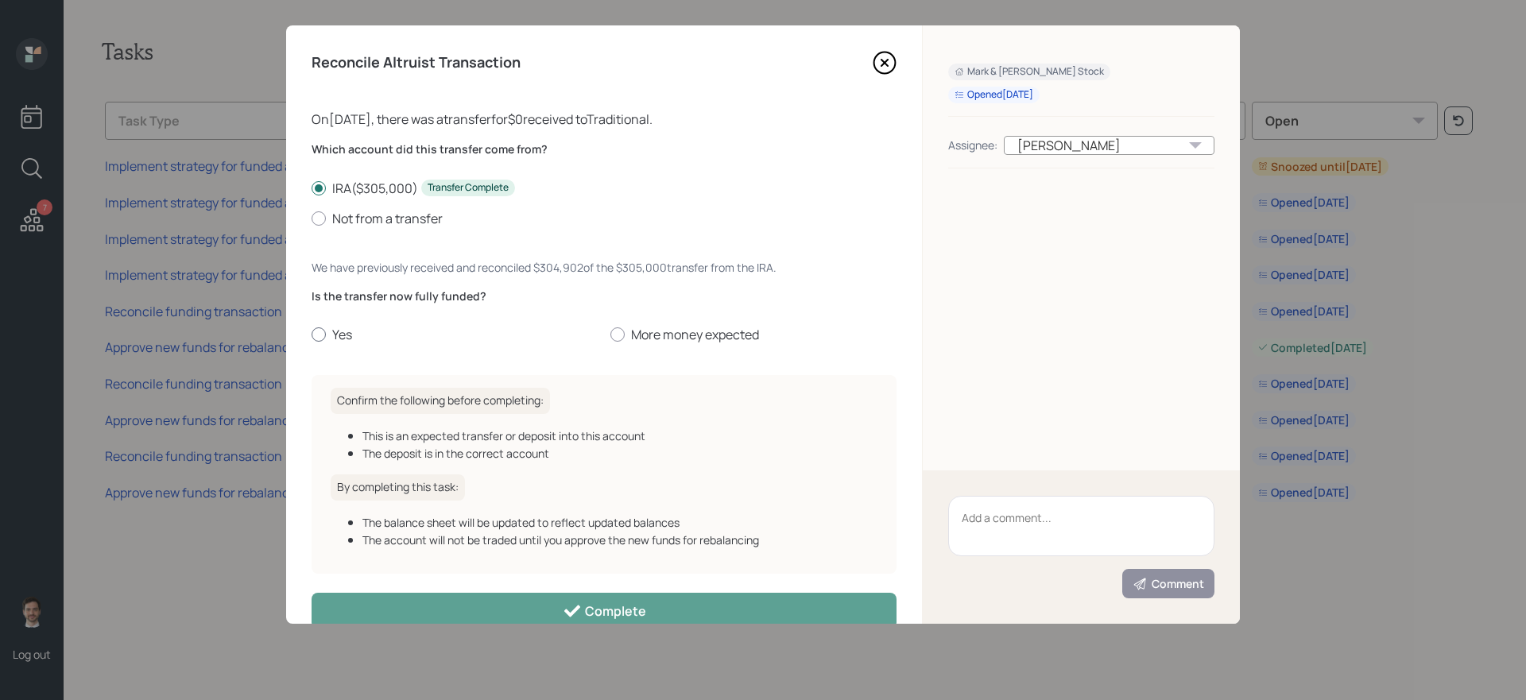
click at [335, 340] on label "Yes" at bounding box center [455, 334] width 286 height 17
click at [312, 335] on input "Yes" at bounding box center [311, 335] width 1 height 1
radio input "true"
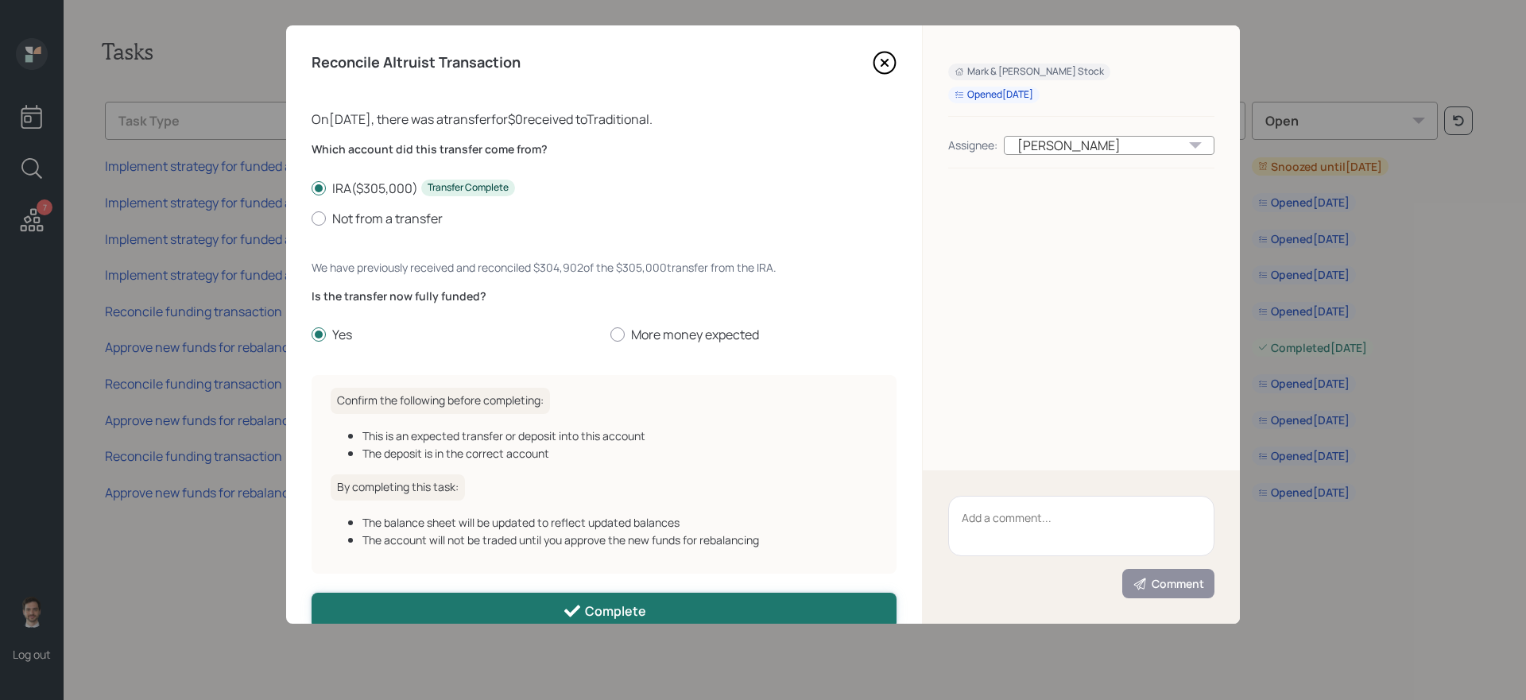
click at [449, 600] on button "Complete" at bounding box center [604, 611] width 585 height 36
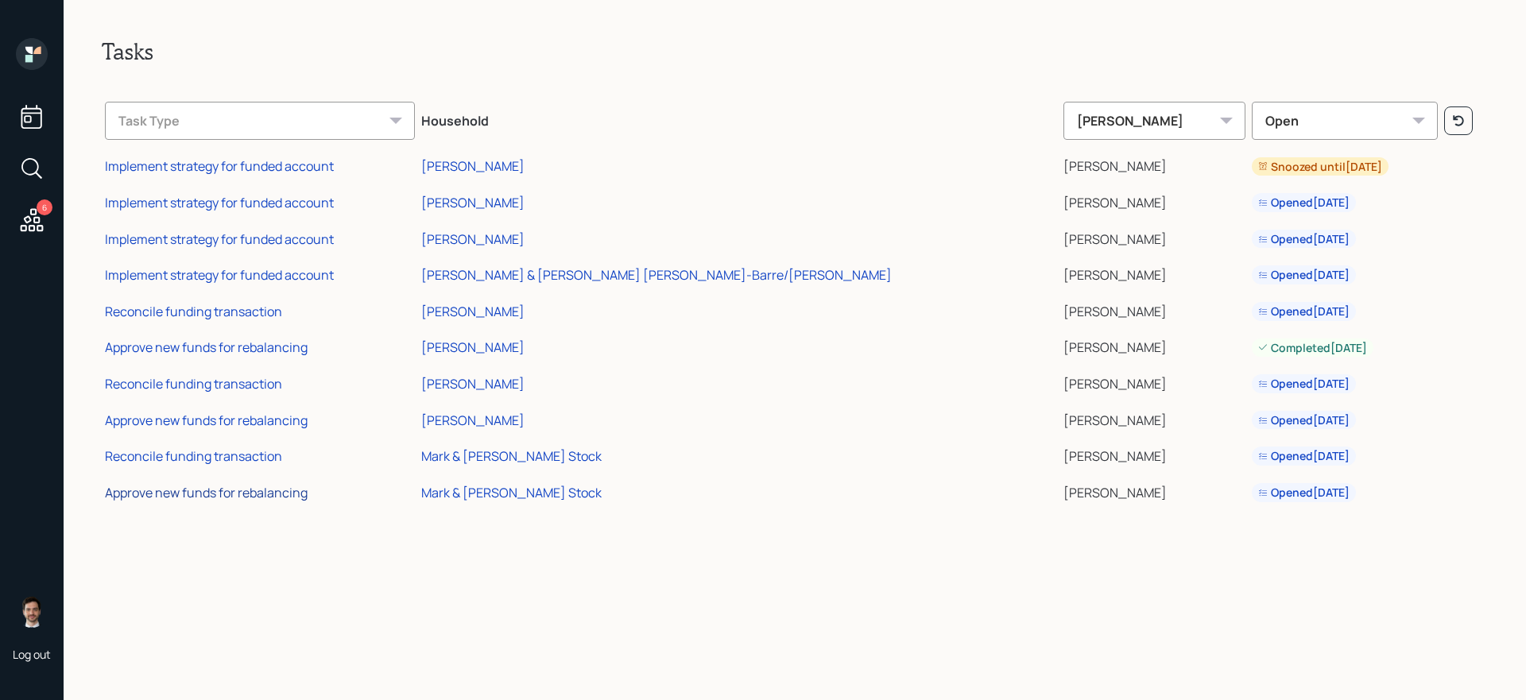
click at [251, 493] on div "Approve new funds for rebalancing" at bounding box center [206, 492] width 203 height 17
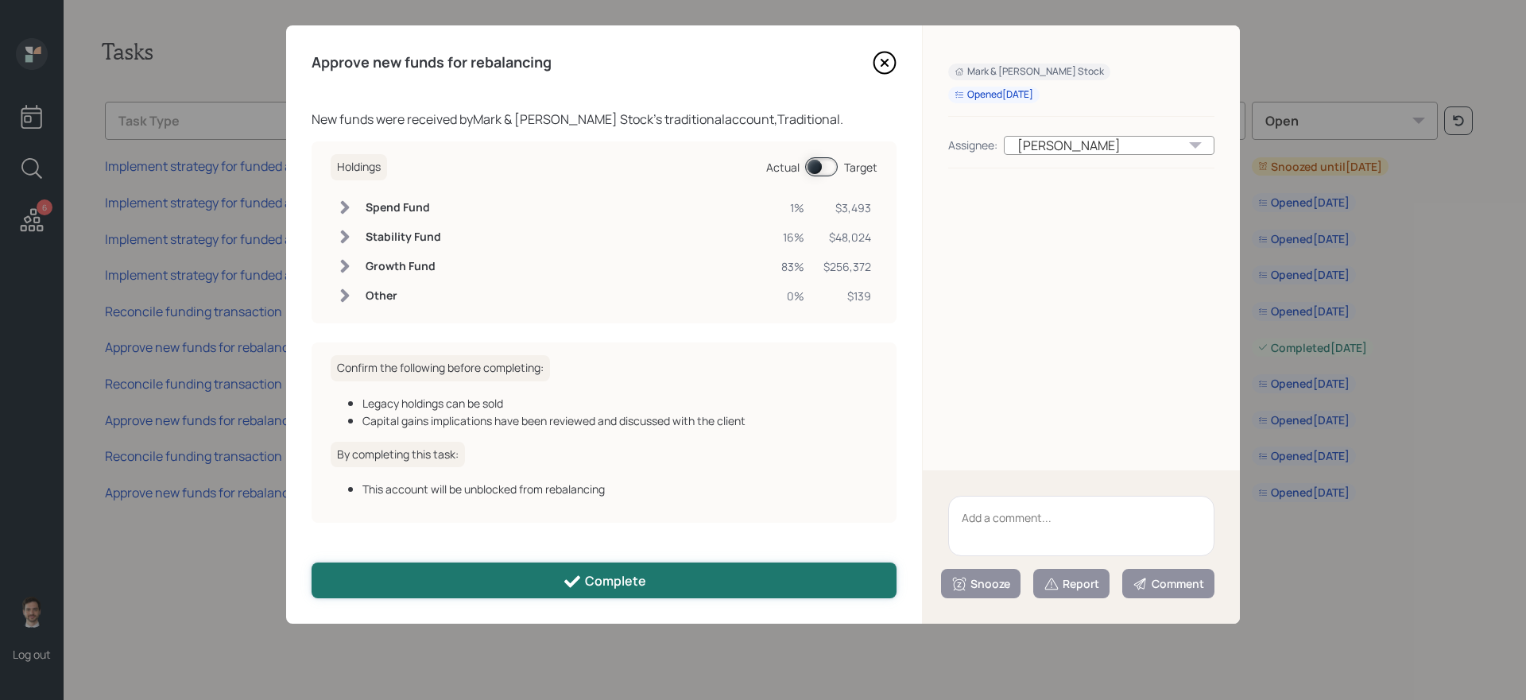
click at [557, 572] on button "Complete" at bounding box center [604, 581] width 585 height 36
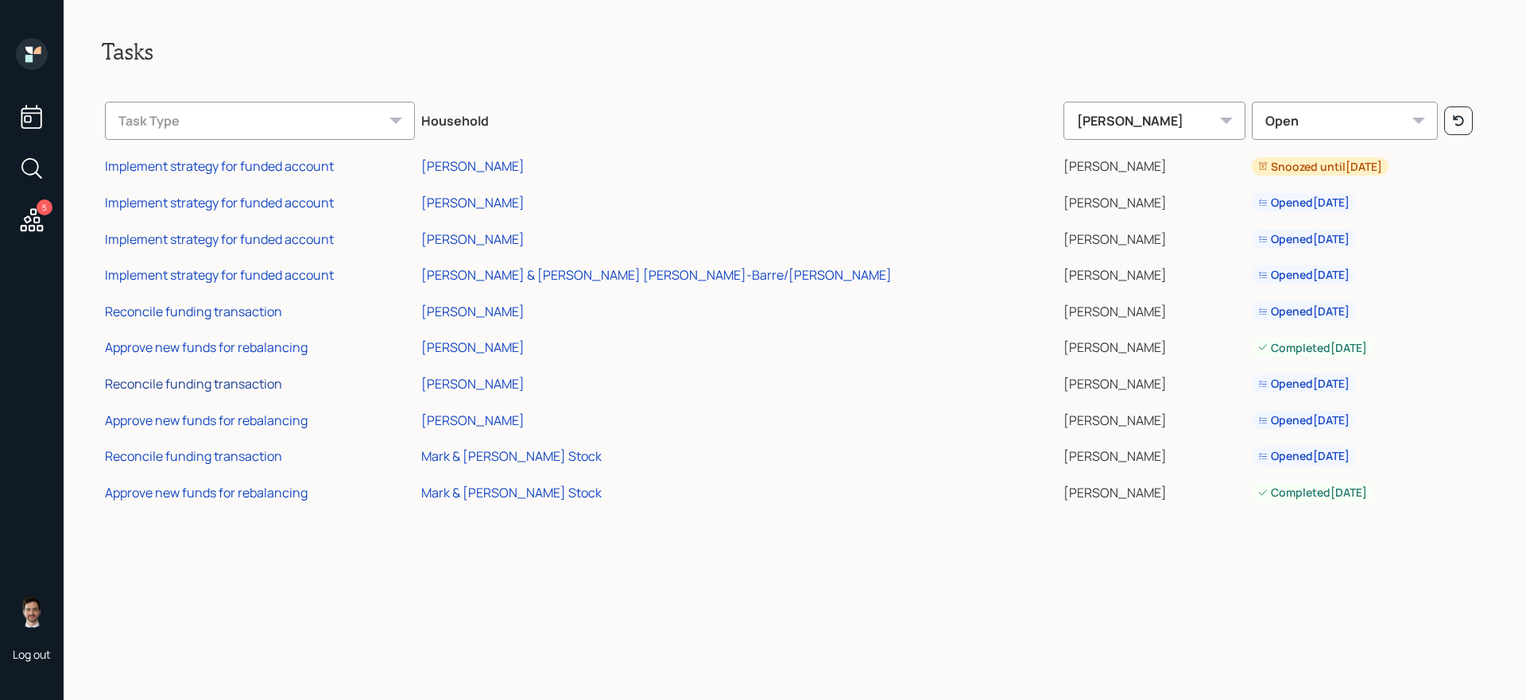
click at [227, 380] on div "Reconcile funding transaction" at bounding box center [193, 383] width 177 height 17
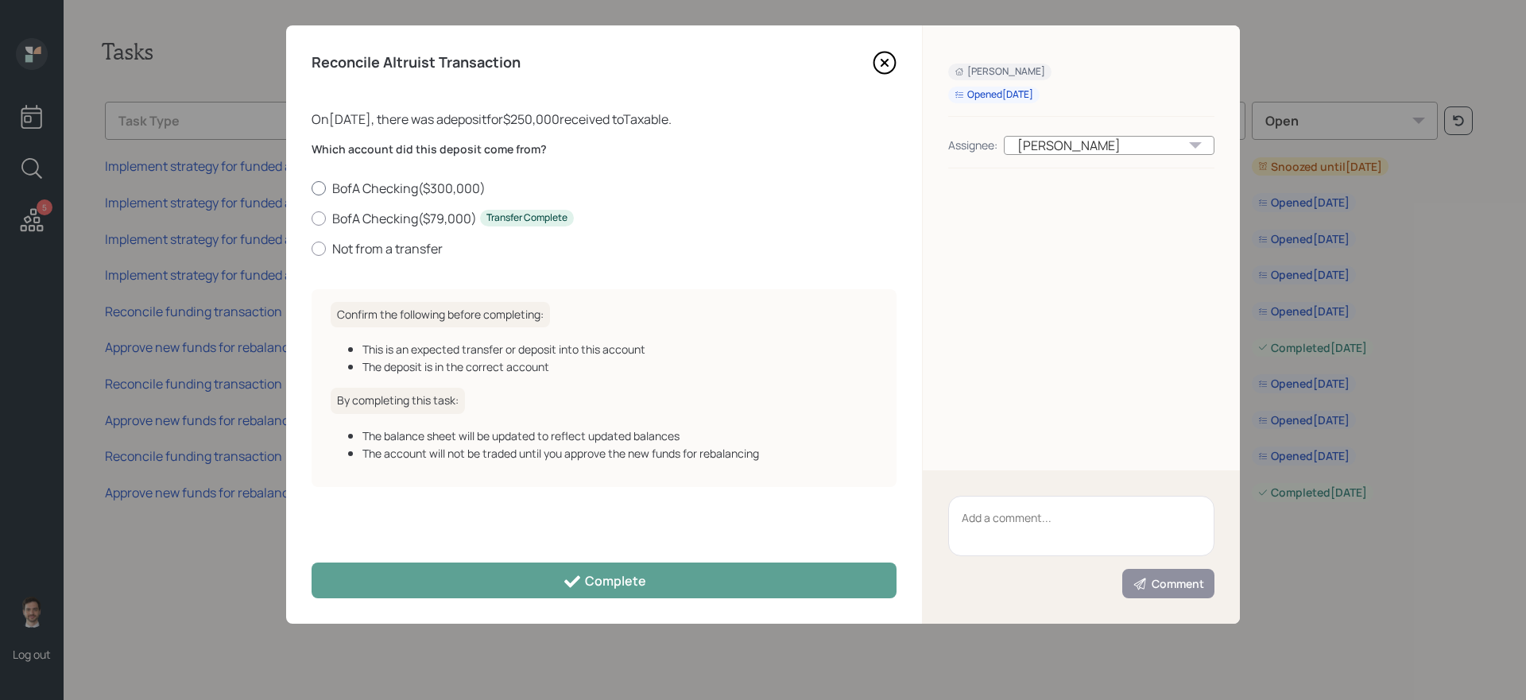
click at [409, 190] on label "BofA Checking ( $300,000 )" at bounding box center [604, 188] width 585 height 17
click at [312, 188] on input "BofA Checking ( $300,000 )" at bounding box center [311, 188] width 1 height 1
radio input "true"
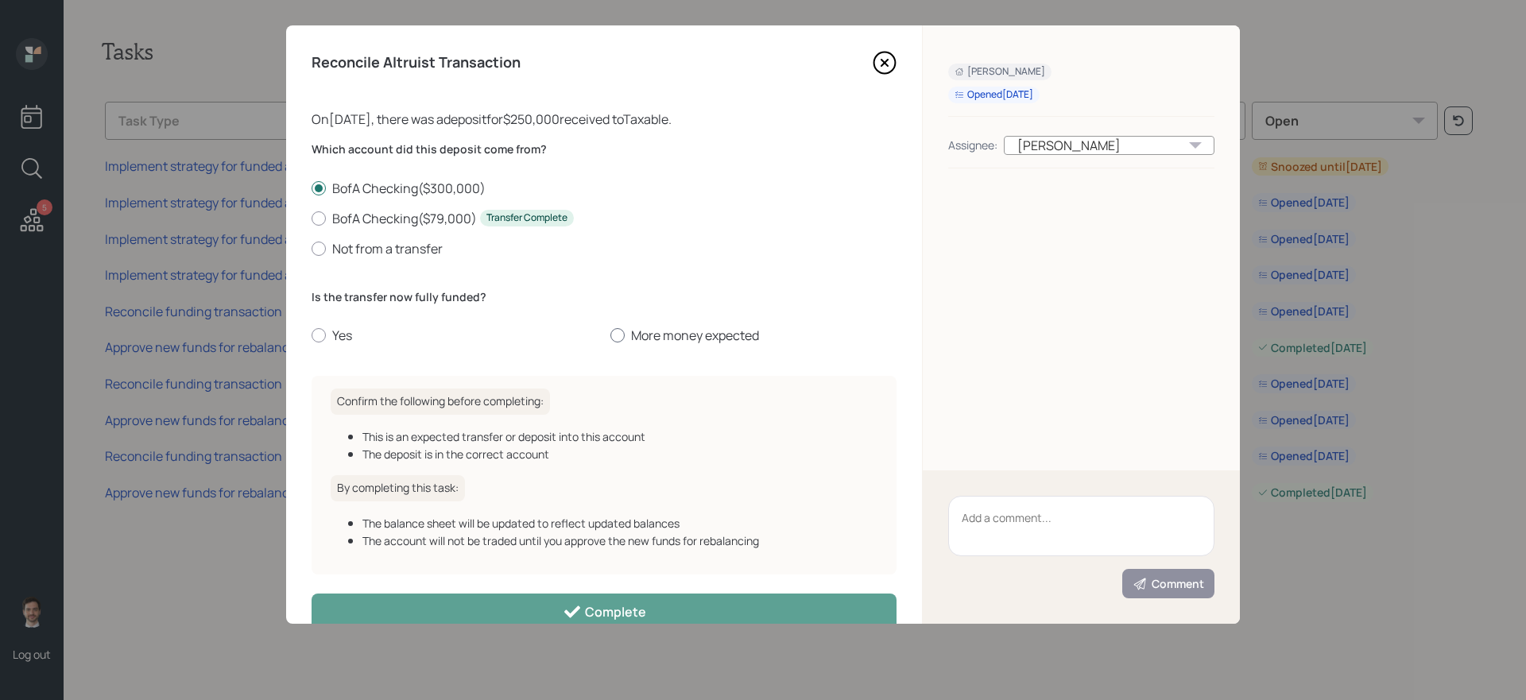
click at [667, 332] on label "More money expected" at bounding box center [754, 335] width 286 height 17
click at [611, 335] on input "More money expected" at bounding box center [610, 335] width 1 height 1
radio input "true"
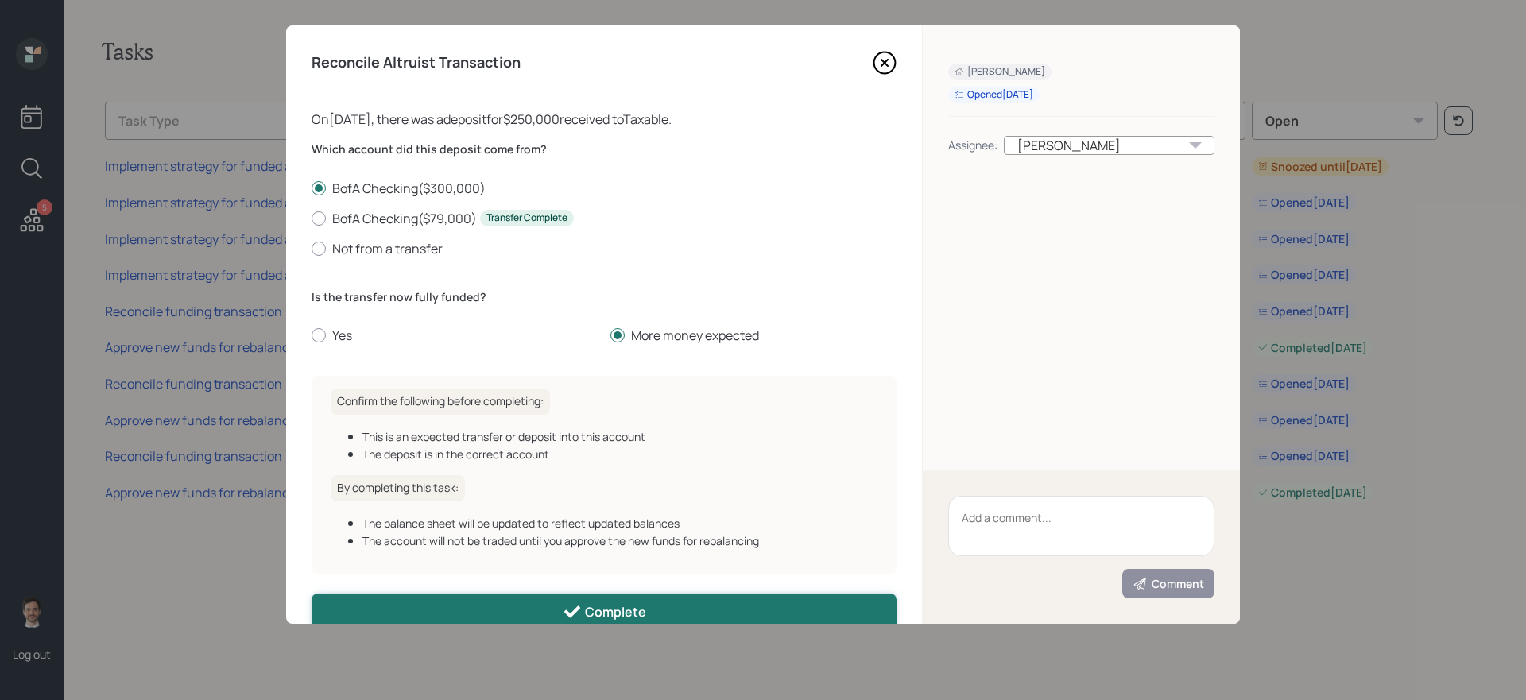
click at [585, 605] on div "Complete" at bounding box center [604, 612] width 83 height 19
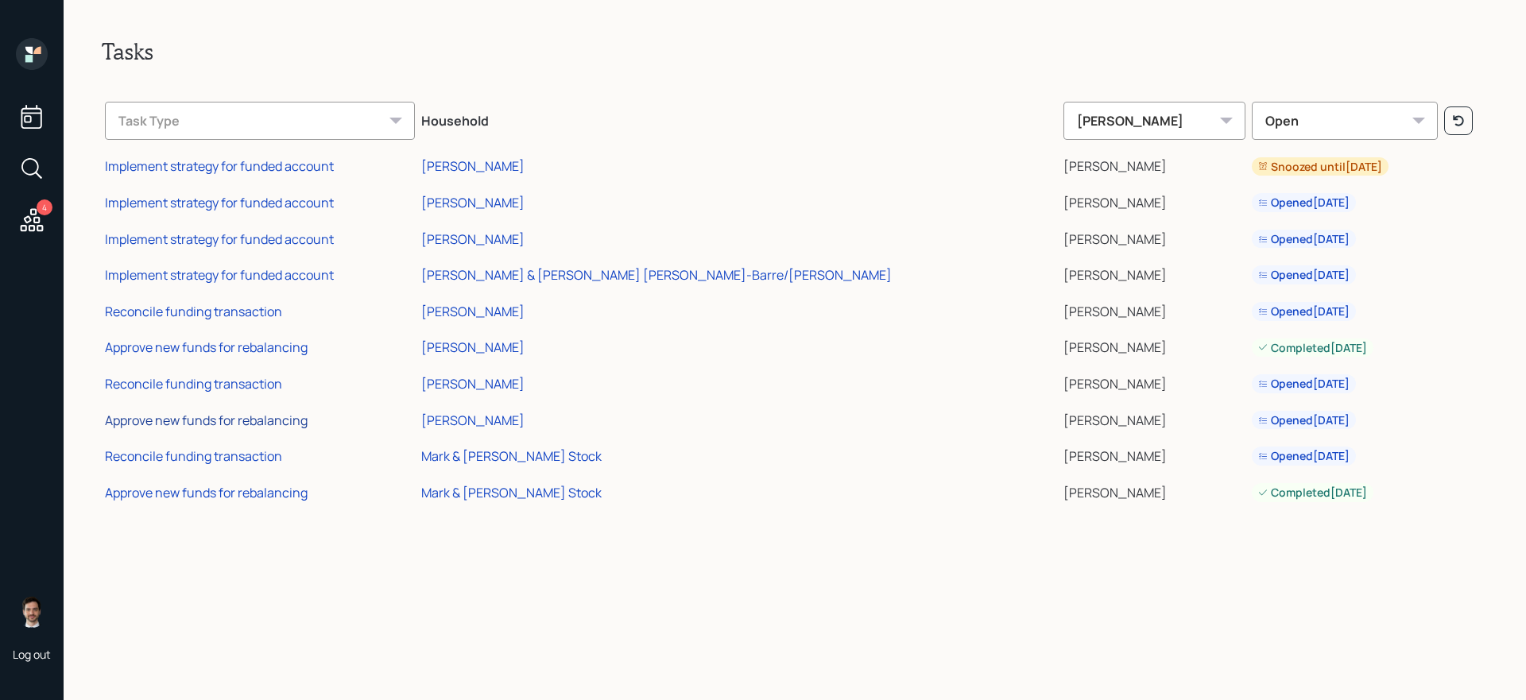
click at [208, 425] on div "Approve new funds for rebalancing" at bounding box center [206, 420] width 203 height 17
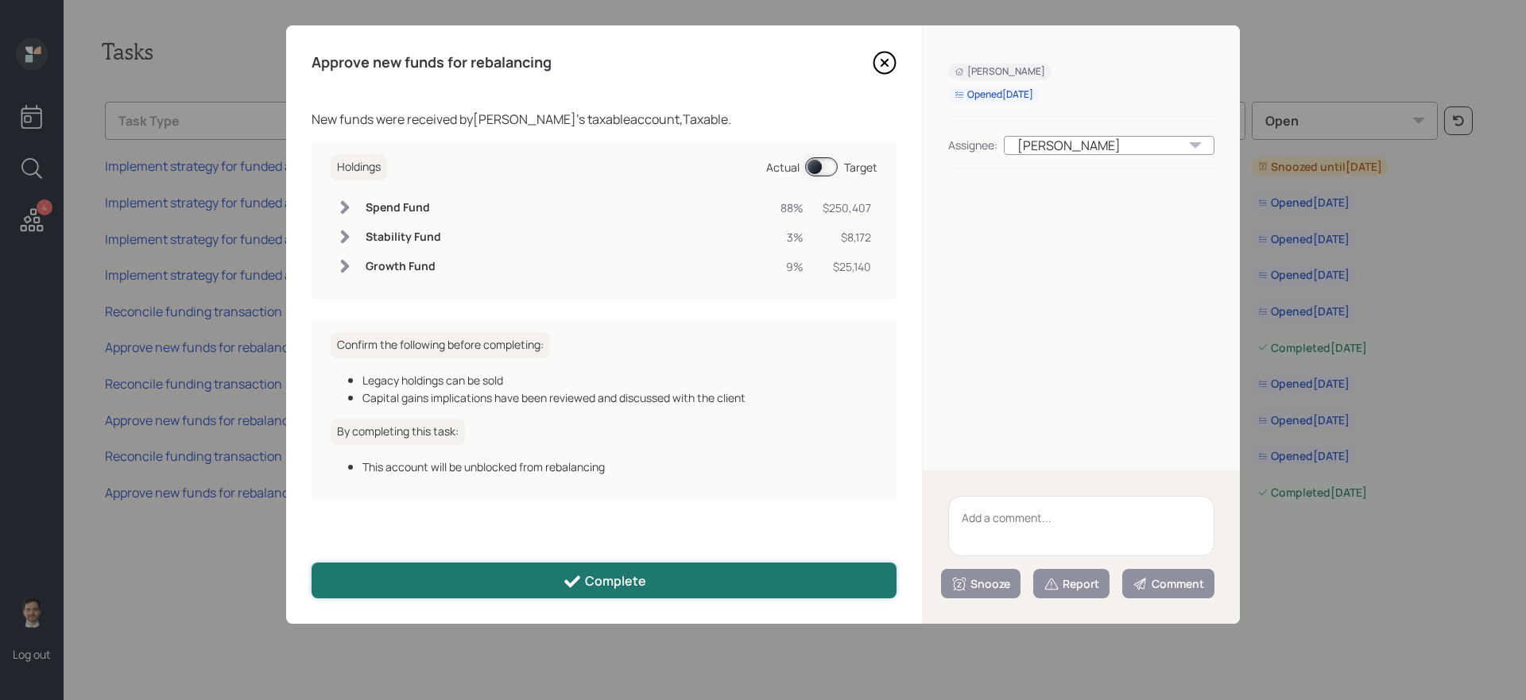
click at [502, 572] on button "Complete" at bounding box center [604, 581] width 585 height 36
